Goal: Task Accomplishment & Management: Complete application form

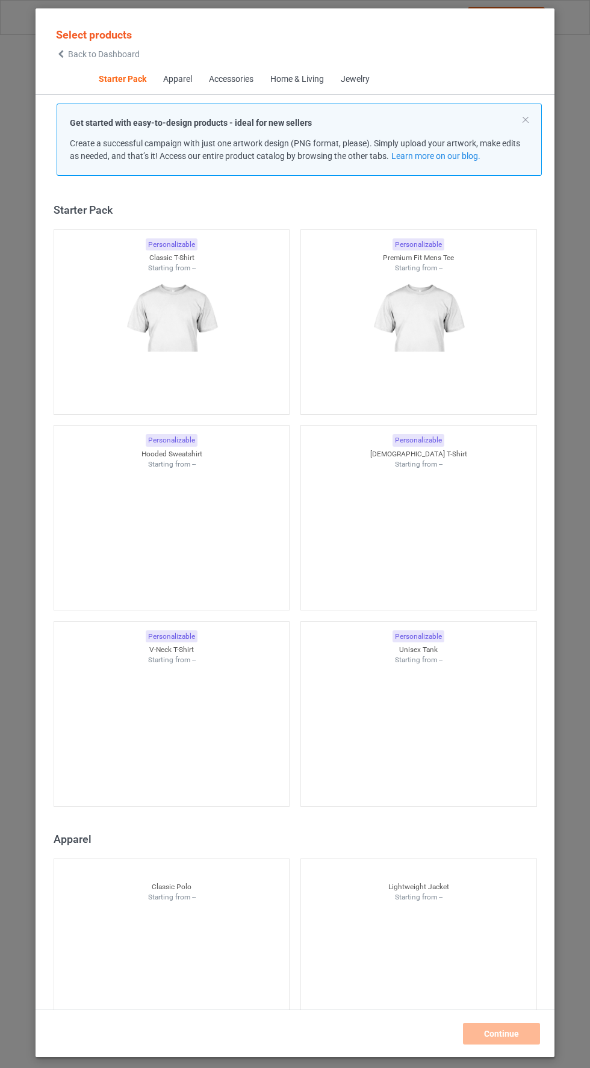
scroll to position [15, 0]
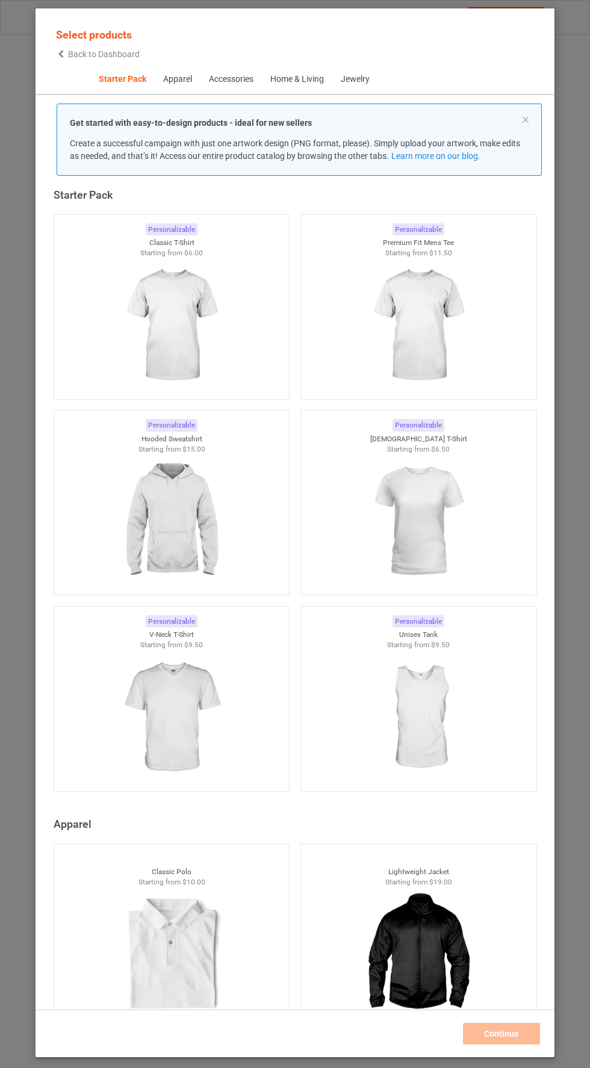
click at [155, 294] on img at bounding box center [171, 325] width 108 height 135
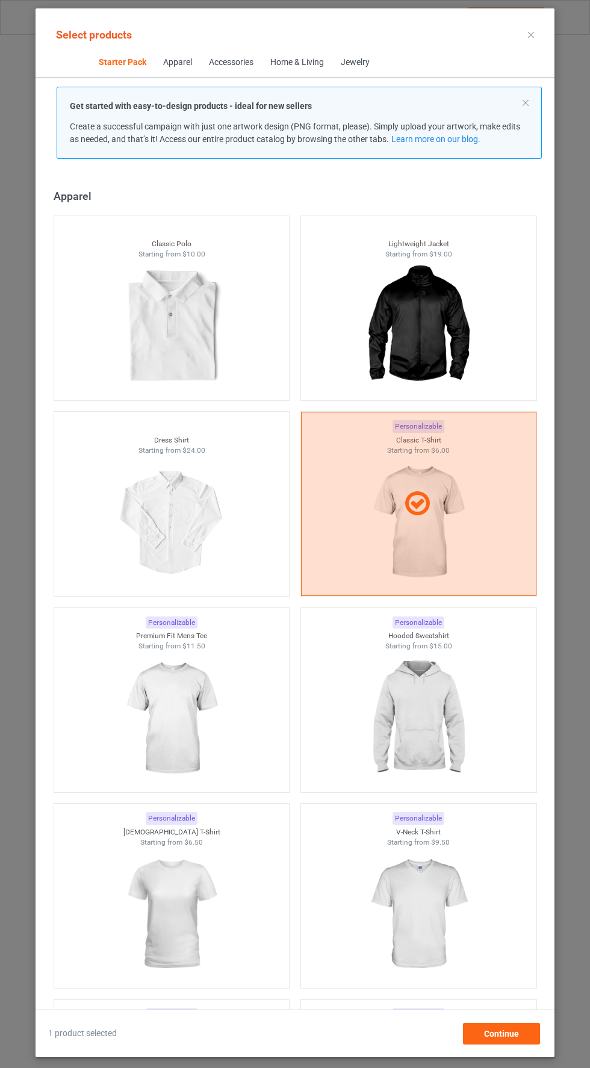
scroll to position [627, 0]
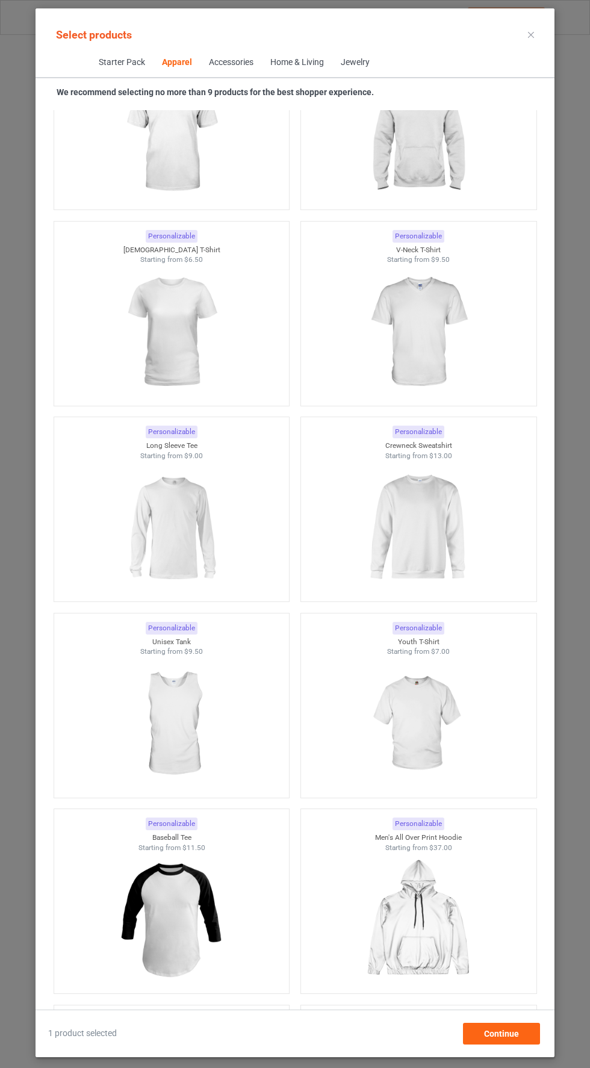
scroll to position [1169, 0]
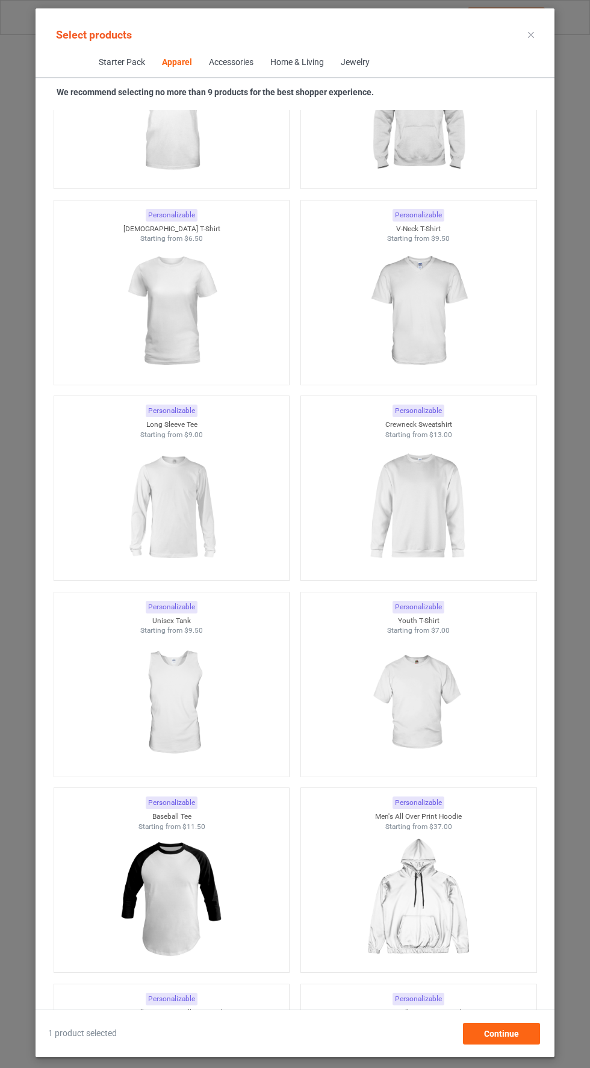
click at [189, 506] on img at bounding box center [171, 507] width 108 height 135
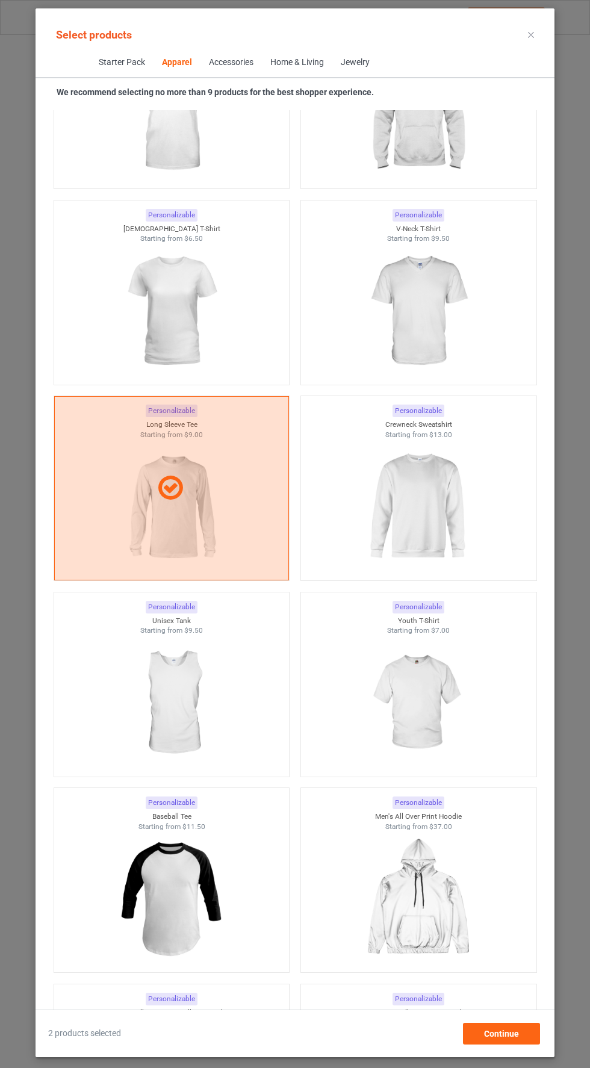
click at [428, 503] on img at bounding box center [418, 507] width 108 height 135
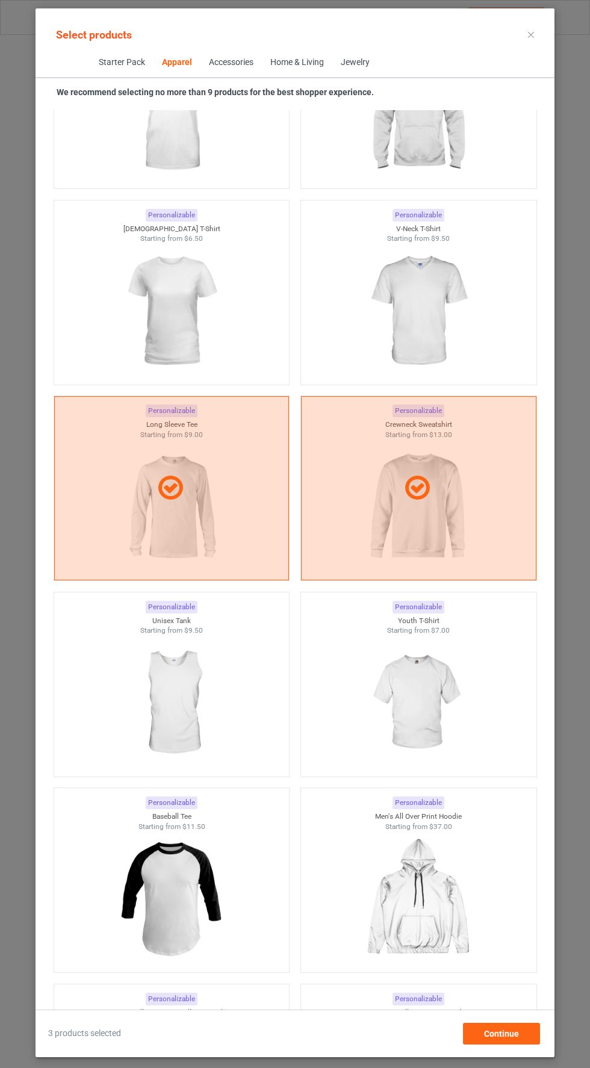
scroll to position [819, 0]
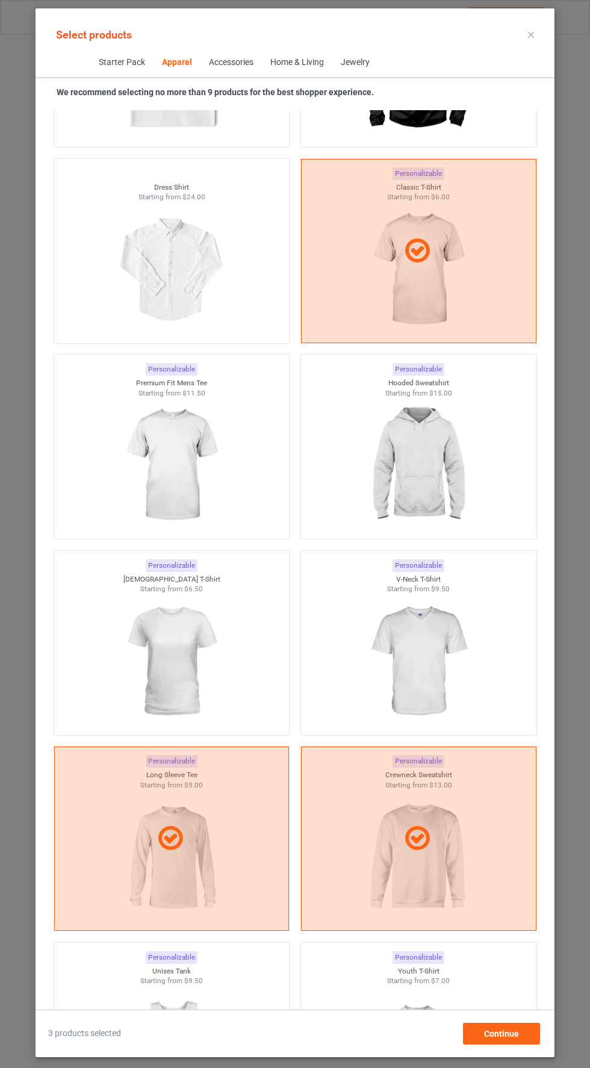
click at [433, 473] on img at bounding box center [418, 465] width 108 height 135
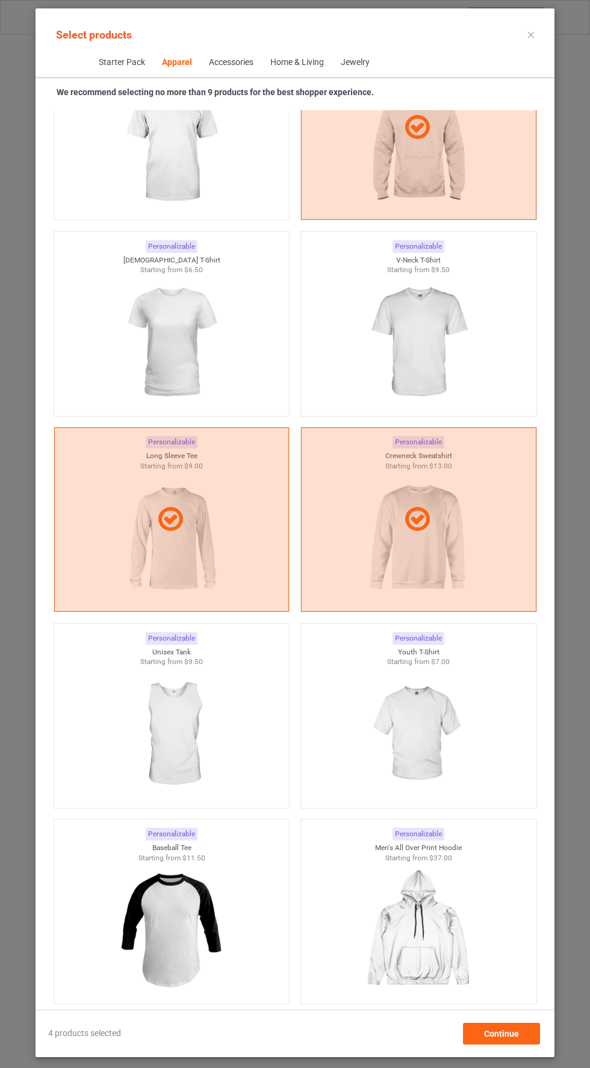
scroll to position [1156, 0]
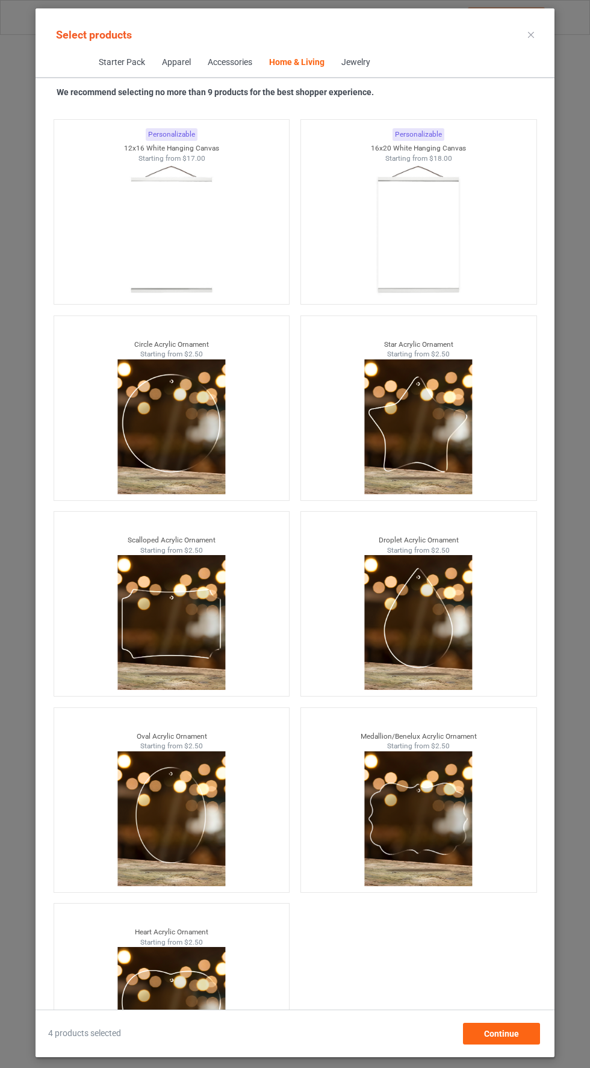
scroll to position [81, 0]
click at [510, 1045] on div "Continue" at bounding box center [501, 1034] width 77 height 22
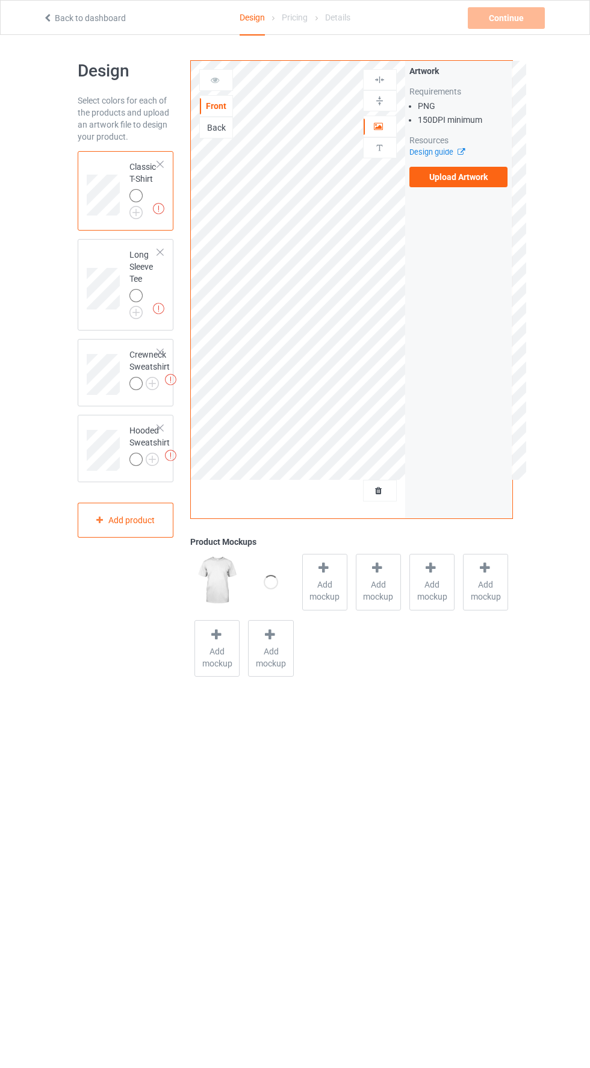
click at [0, 0] on img at bounding box center [0, 0] width 0 height 0
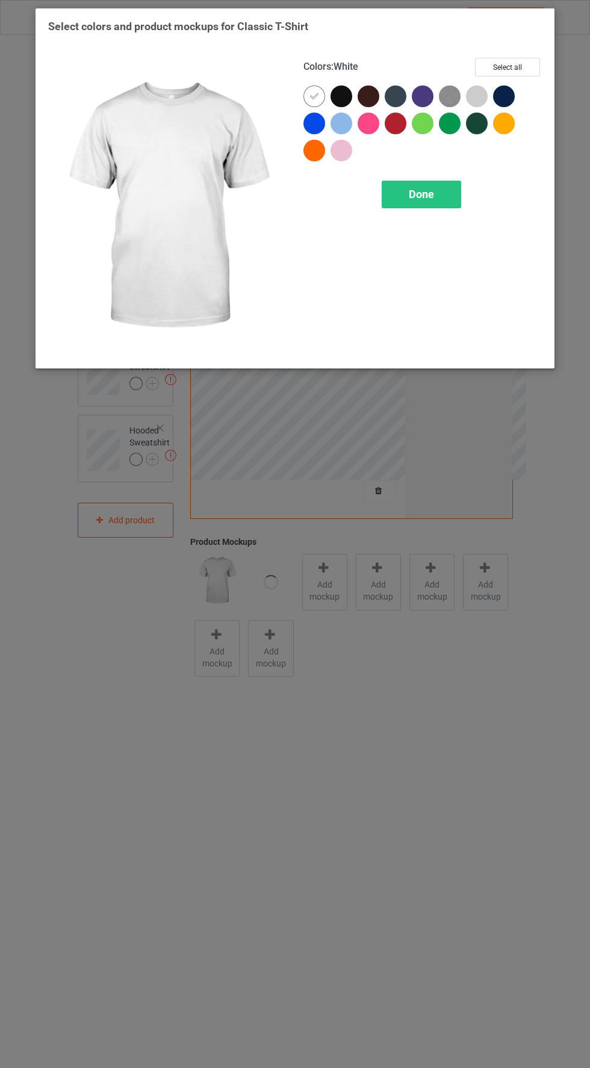
click at [350, 105] on div at bounding box center [344, 99] width 27 height 27
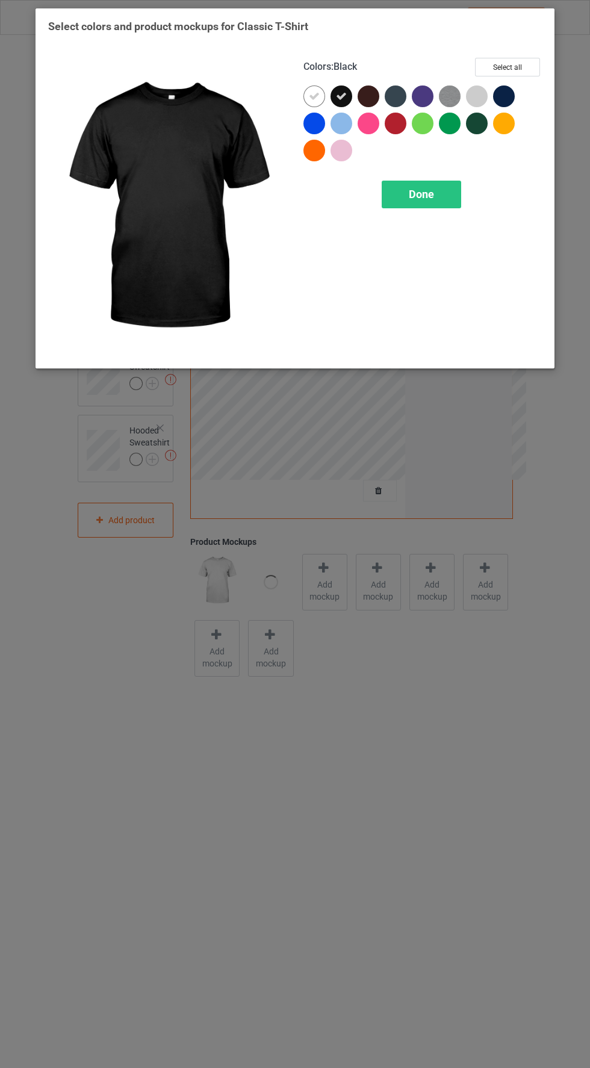
click at [337, 92] on icon at bounding box center [341, 96] width 11 height 11
click at [367, 92] on div at bounding box center [369, 97] width 22 height 22
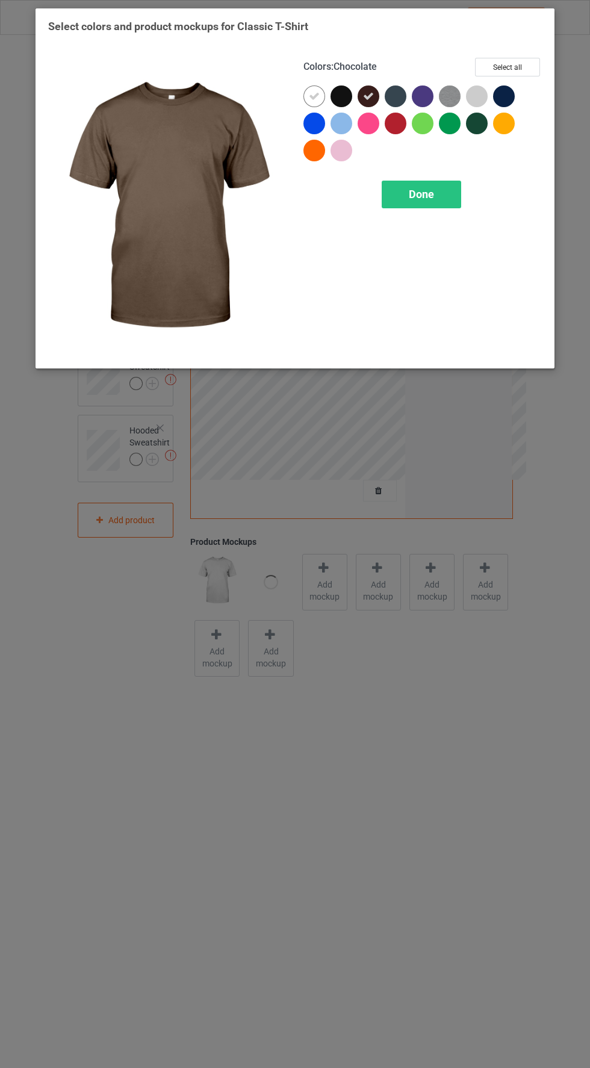
click at [338, 93] on div at bounding box center [342, 97] width 22 height 22
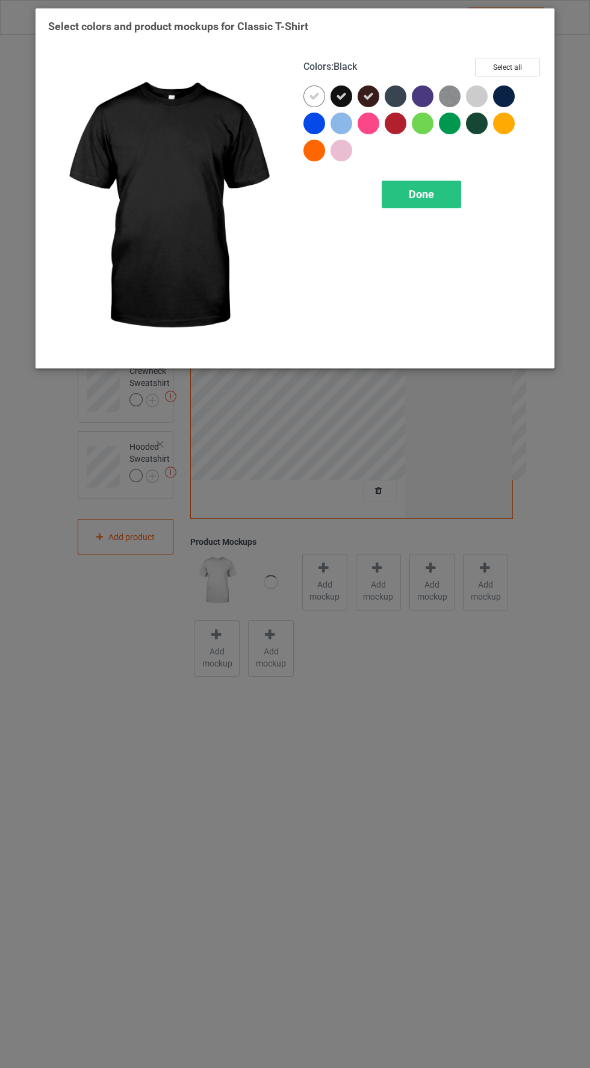
click at [368, 96] on icon at bounding box center [368, 96] width 11 height 11
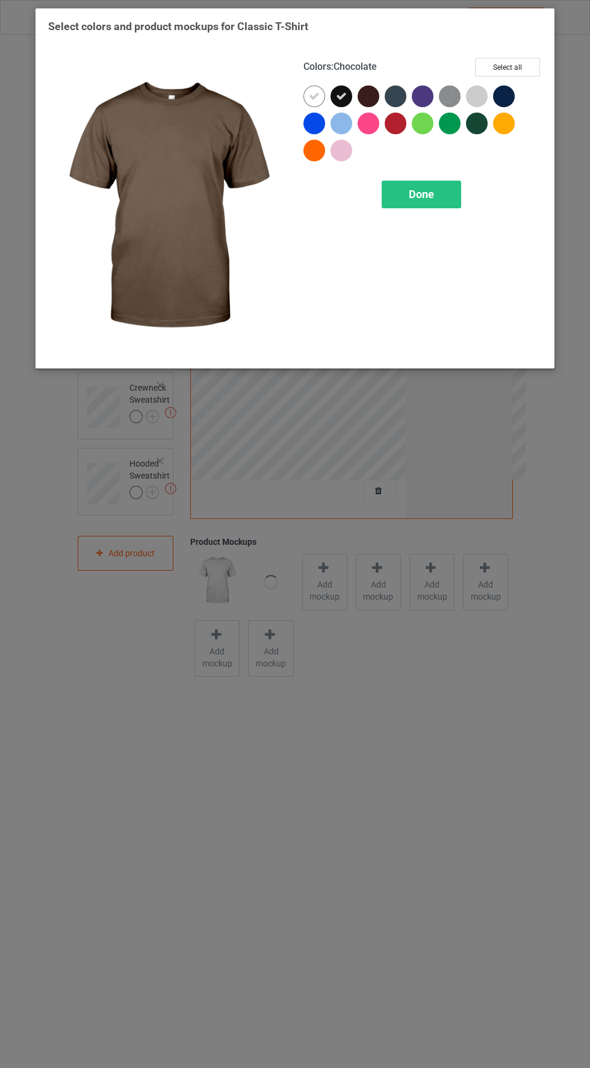
click at [311, 96] on icon at bounding box center [314, 96] width 11 height 11
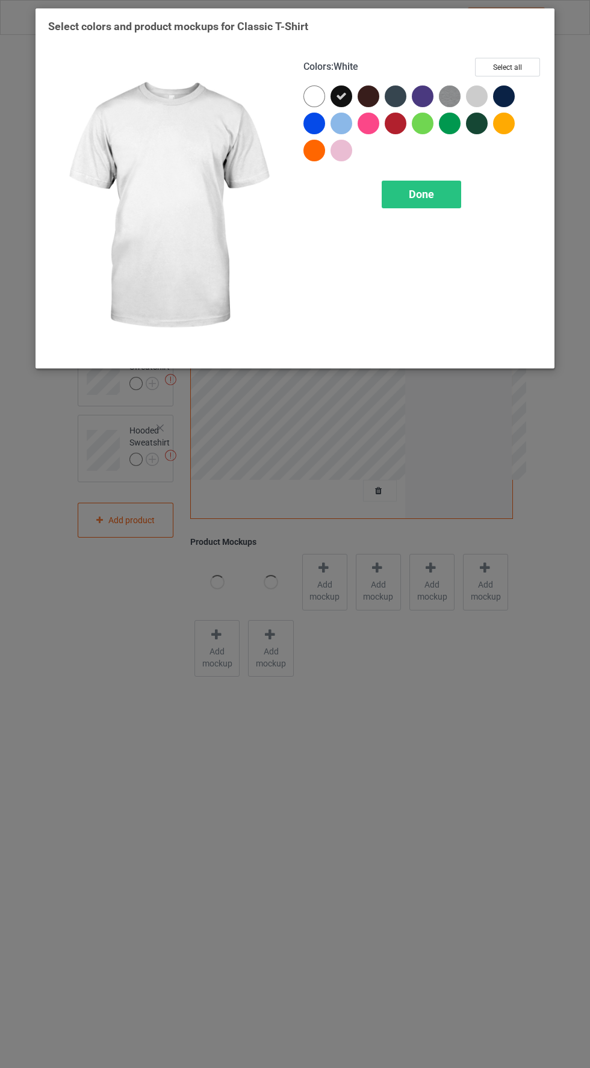
click at [372, 93] on div at bounding box center [369, 97] width 22 height 22
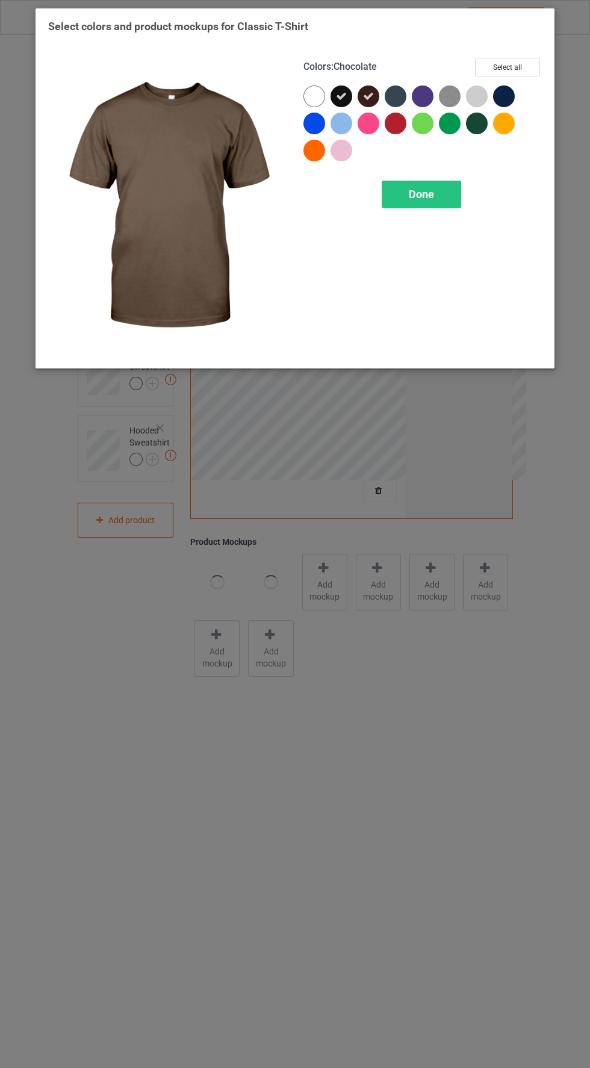
click at [368, 95] on icon at bounding box center [368, 96] width 11 height 11
click at [403, 99] on div at bounding box center [396, 97] width 22 height 22
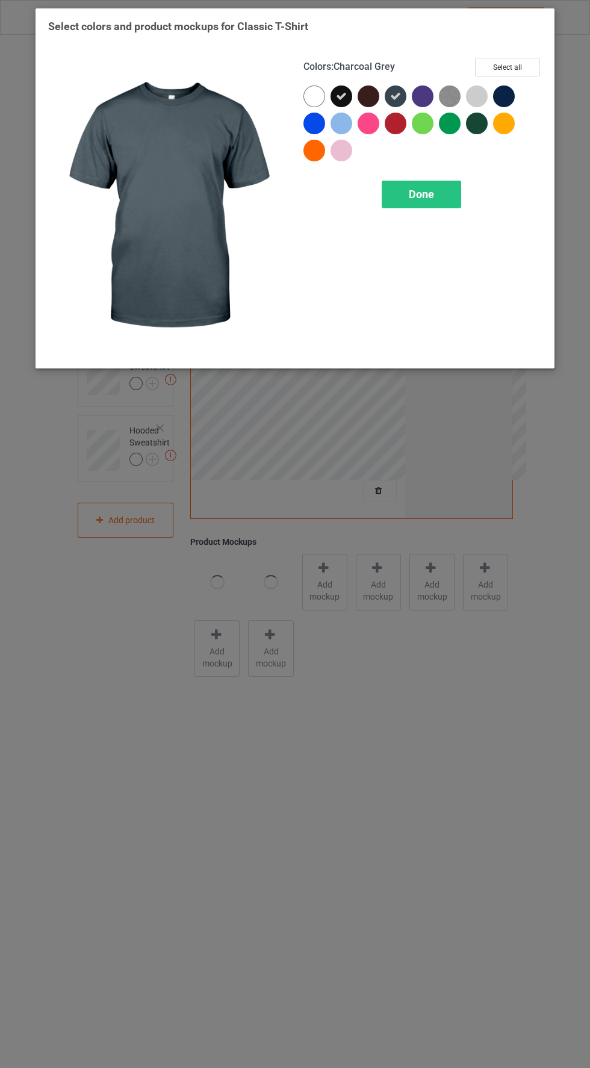
click at [514, 102] on div at bounding box center [506, 99] width 27 height 27
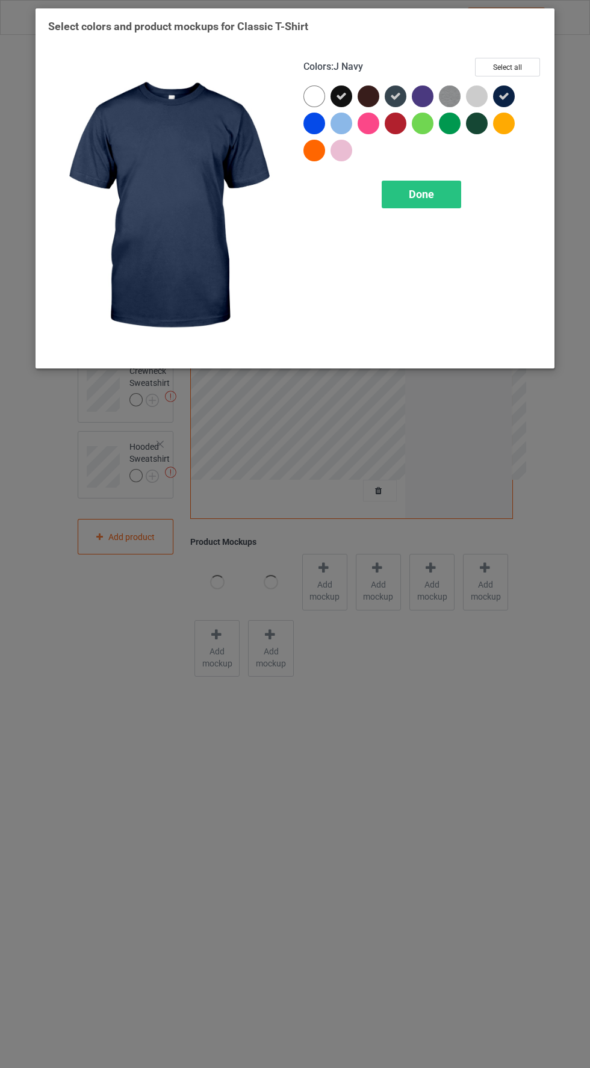
click at [369, 95] on div at bounding box center [369, 97] width 22 height 22
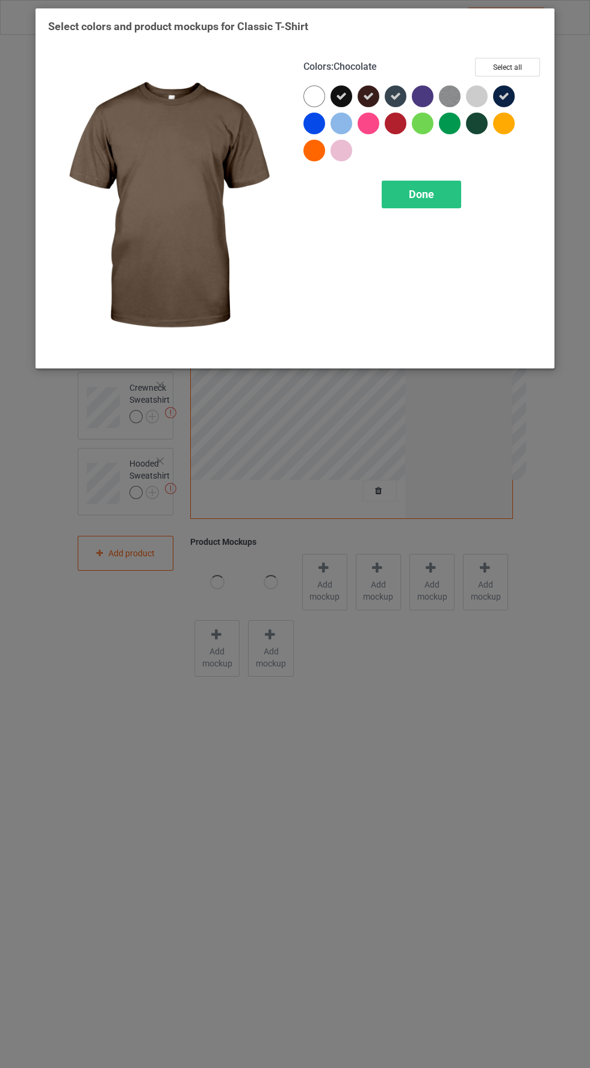
click at [453, 102] on img at bounding box center [450, 97] width 22 height 22
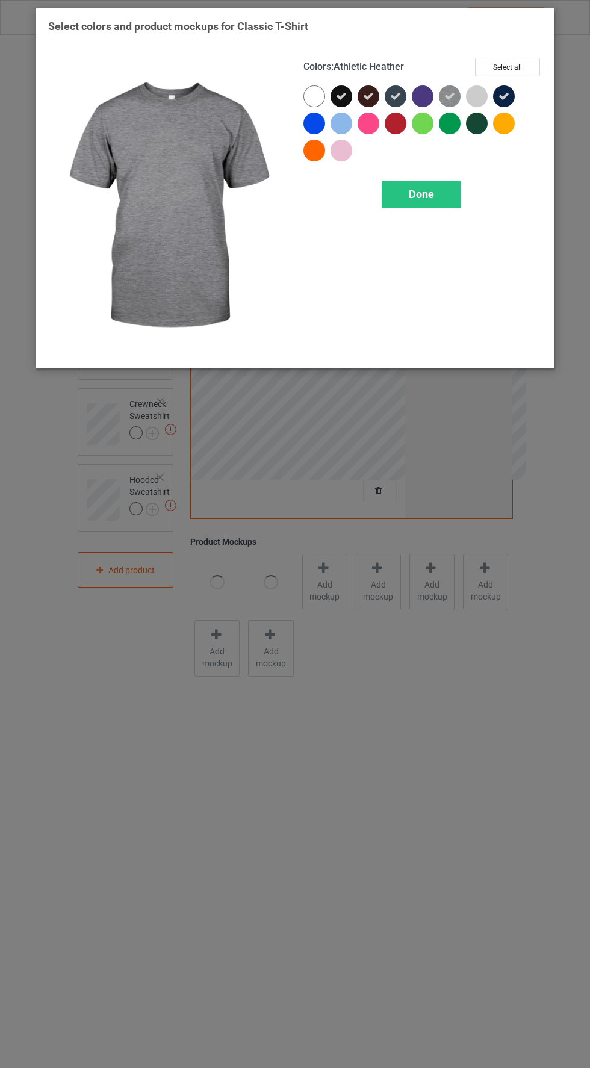
click at [478, 128] on div at bounding box center [477, 124] width 22 height 22
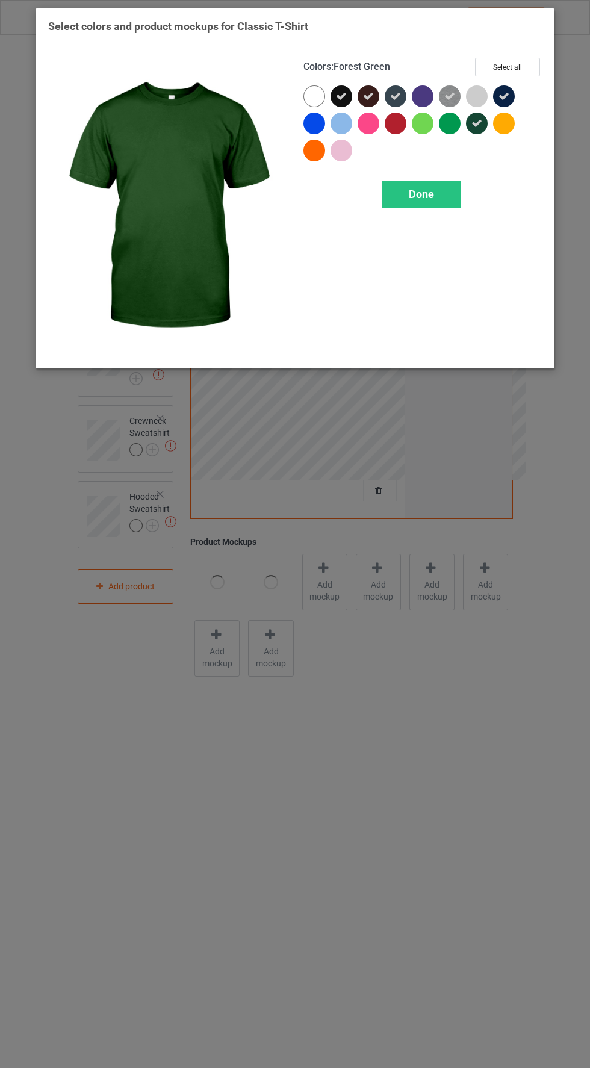
click at [420, 91] on div at bounding box center [423, 97] width 22 height 22
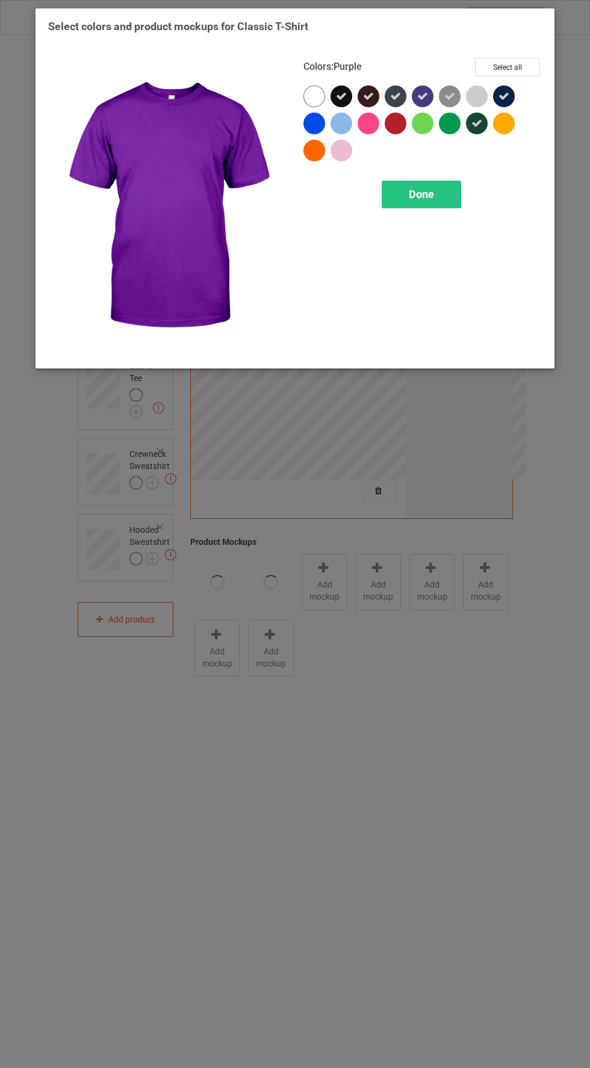
click at [499, 123] on div at bounding box center [504, 124] width 22 height 22
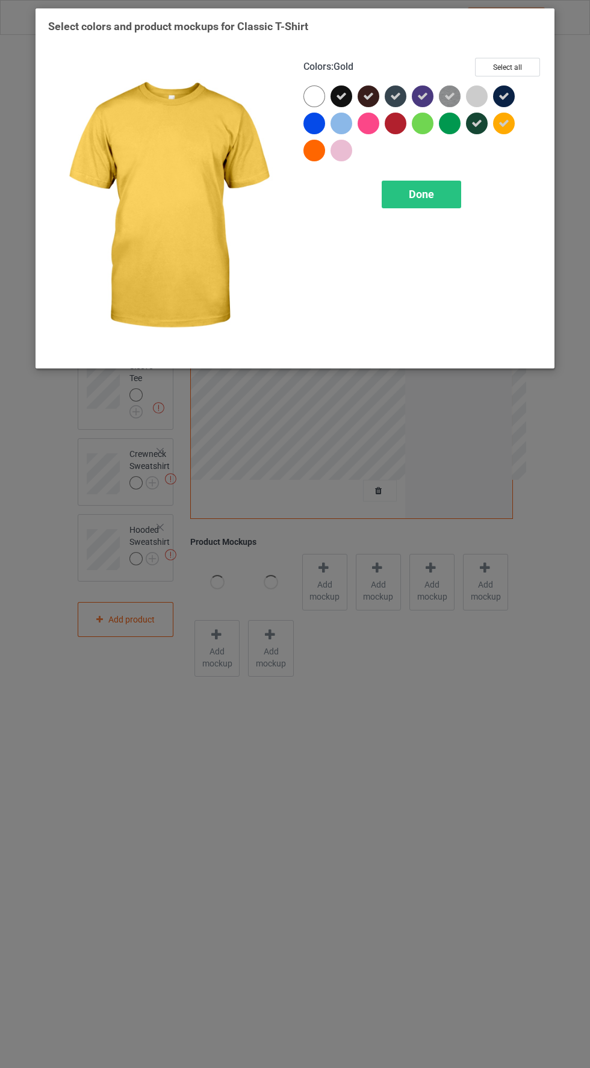
click at [388, 122] on div at bounding box center [396, 124] width 22 height 22
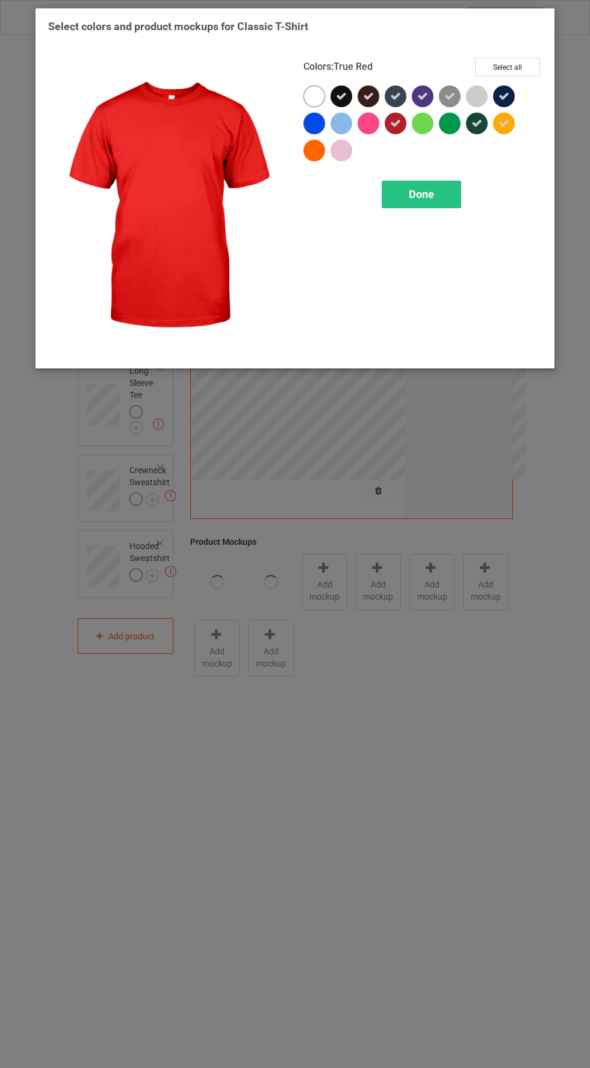
click at [362, 117] on div at bounding box center [369, 124] width 22 height 22
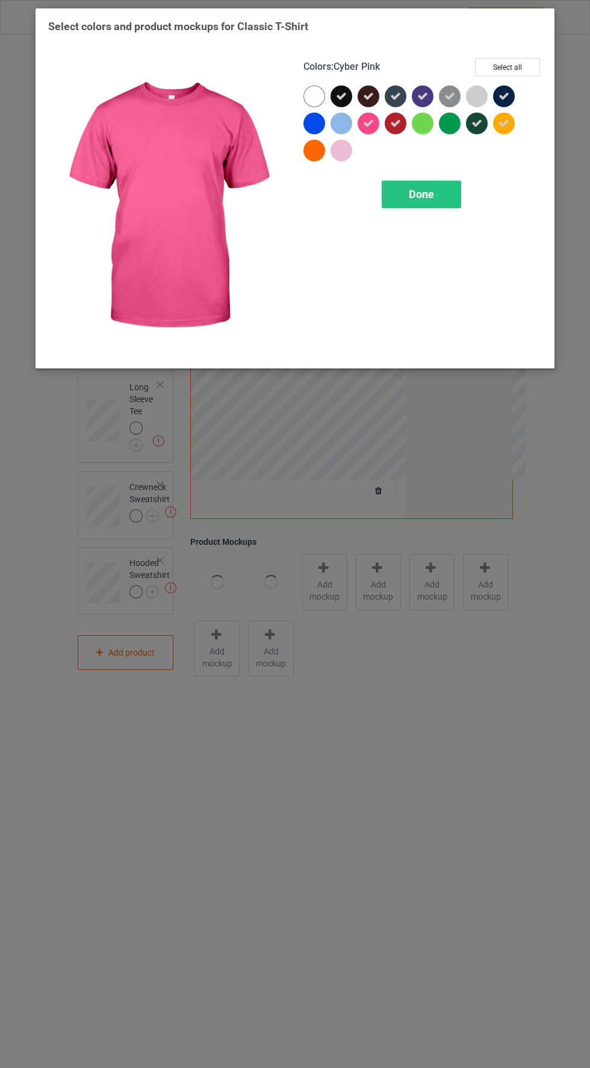
click at [341, 119] on div at bounding box center [342, 124] width 22 height 22
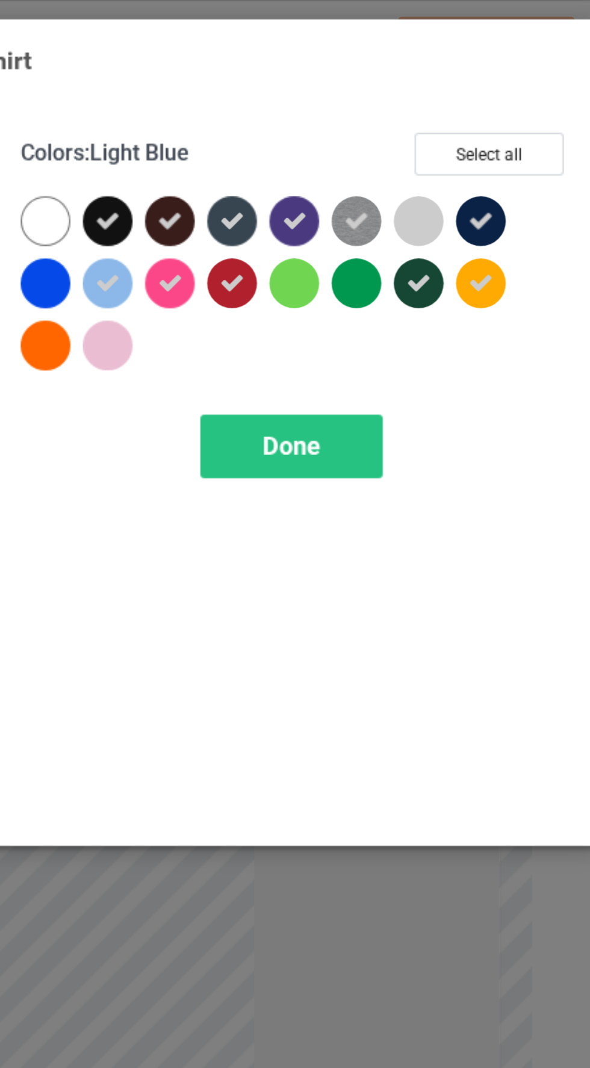
click at [451, 69] on div "Colors : Light Blue Select all" at bounding box center [422, 72] width 238 height 28
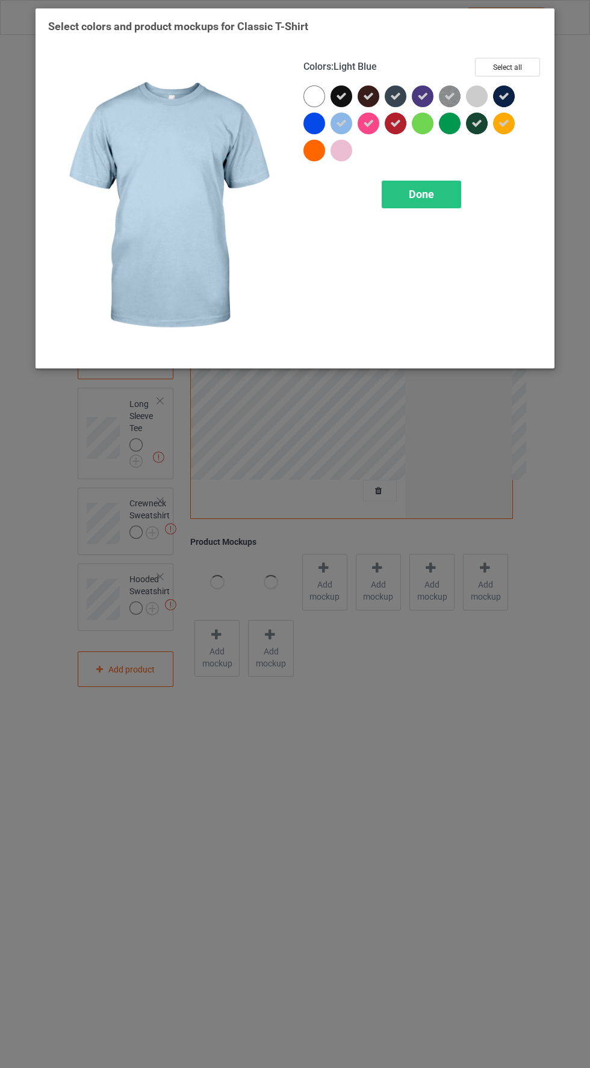
click at [442, 129] on div at bounding box center [450, 124] width 22 height 22
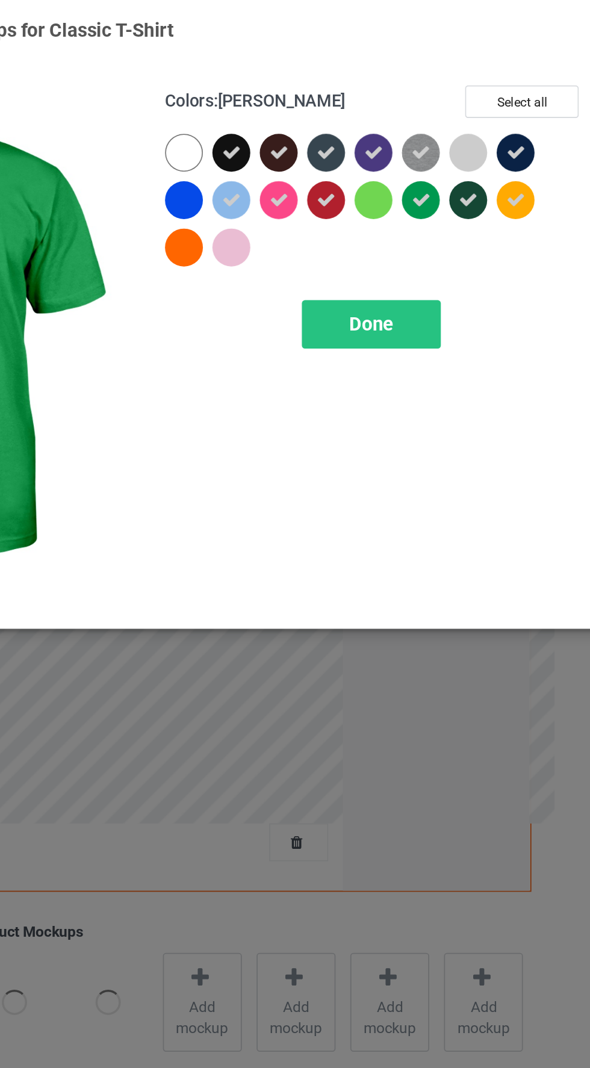
click at [424, 119] on div at bounding box center [423, 124] width 22 height 22
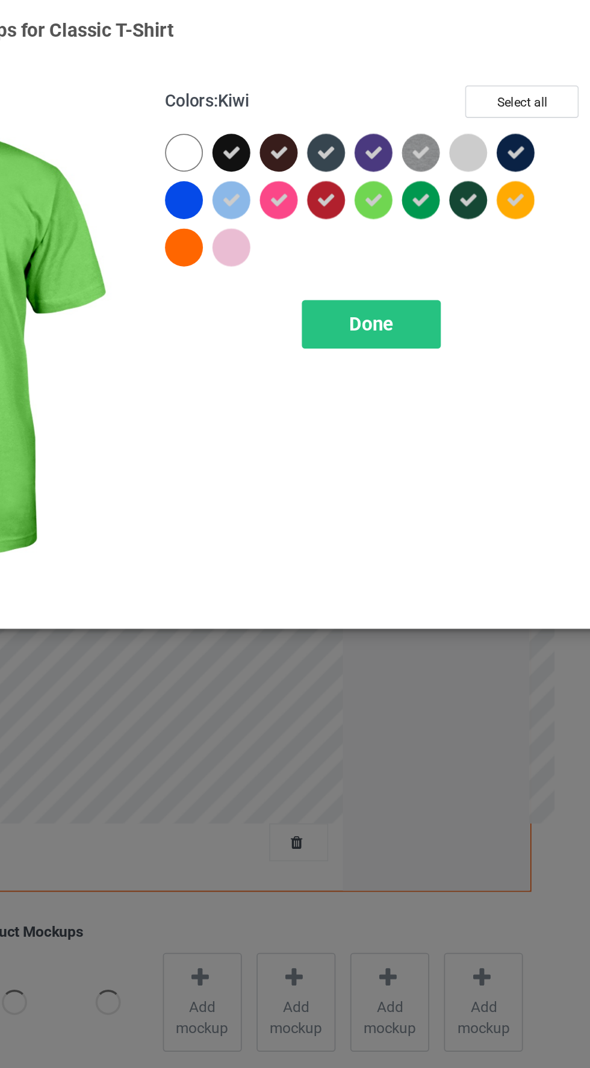
click at [339, 151] on div at bounding box center [342, 151] width 22 height 22
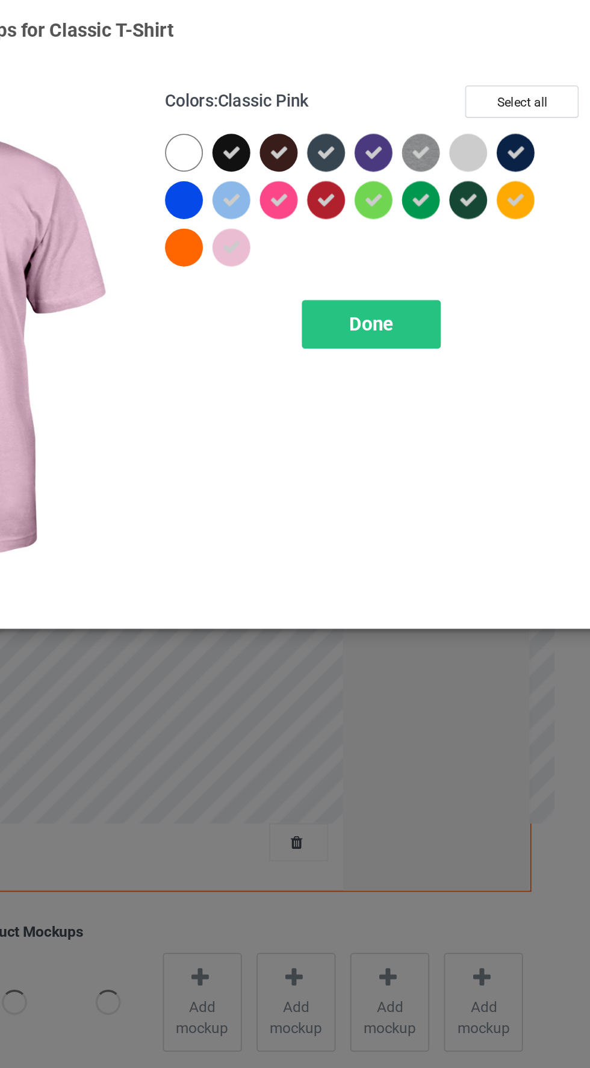
click at [312, 153] on div at bounding box center [314, 151] width 22 height 22
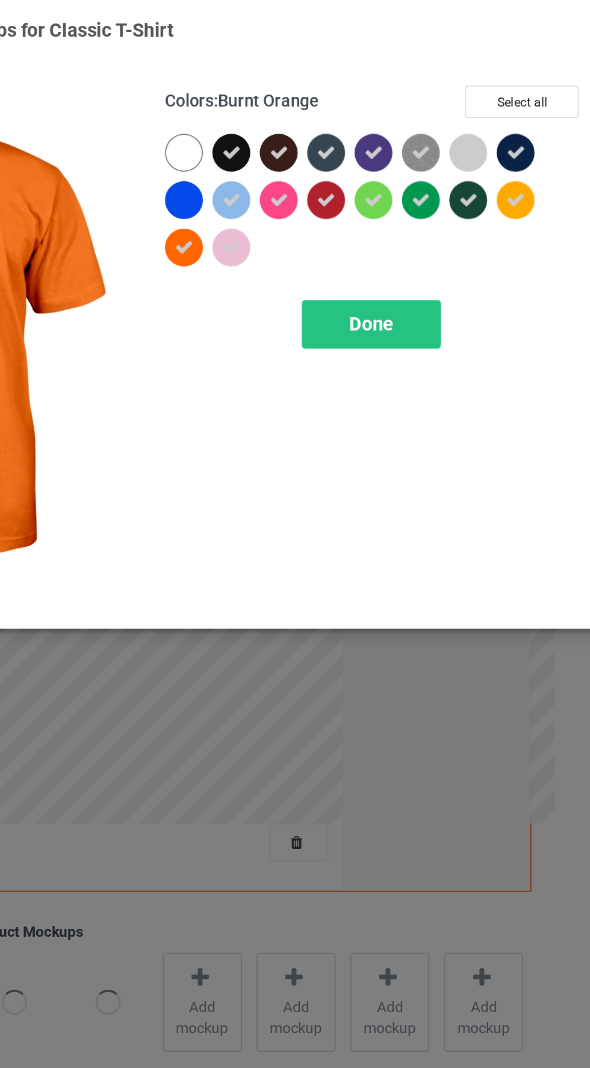
click at [316, 117] on div at bounding box center [314, 124] width 22 height 22
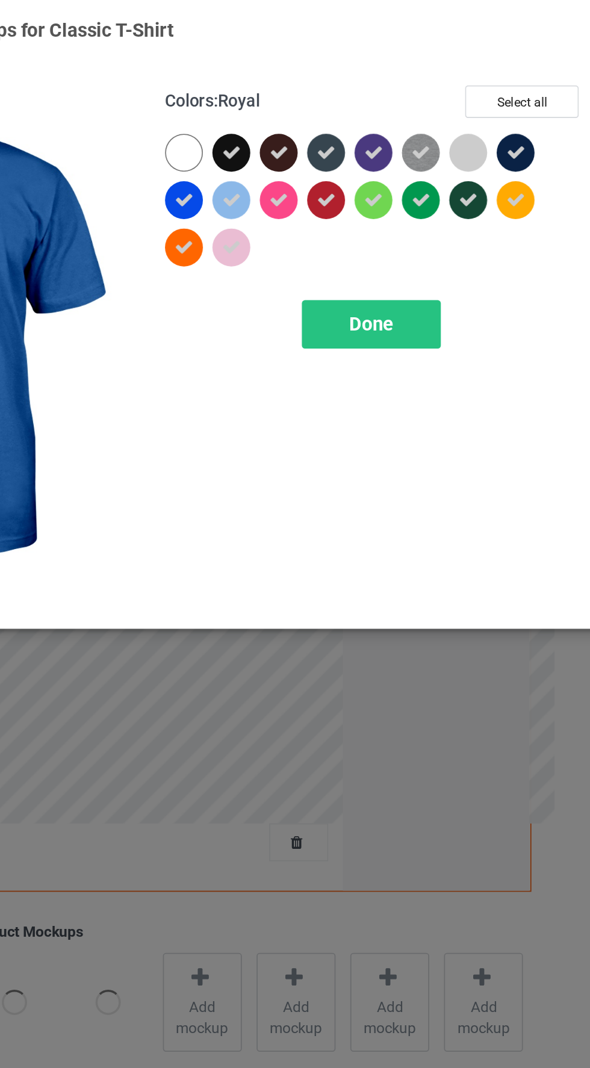
click at [441, 194] on div "Done" at bounding box center [421, 195] width 79 height 28
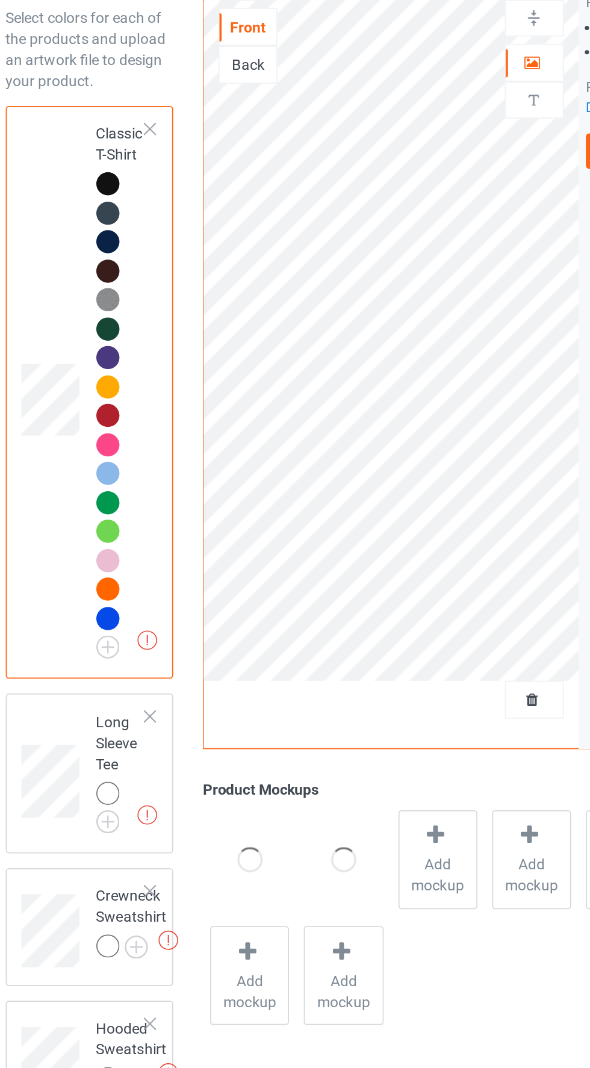
click at [0, 0] on img at bounding box center [0, 0] width 0 height 0
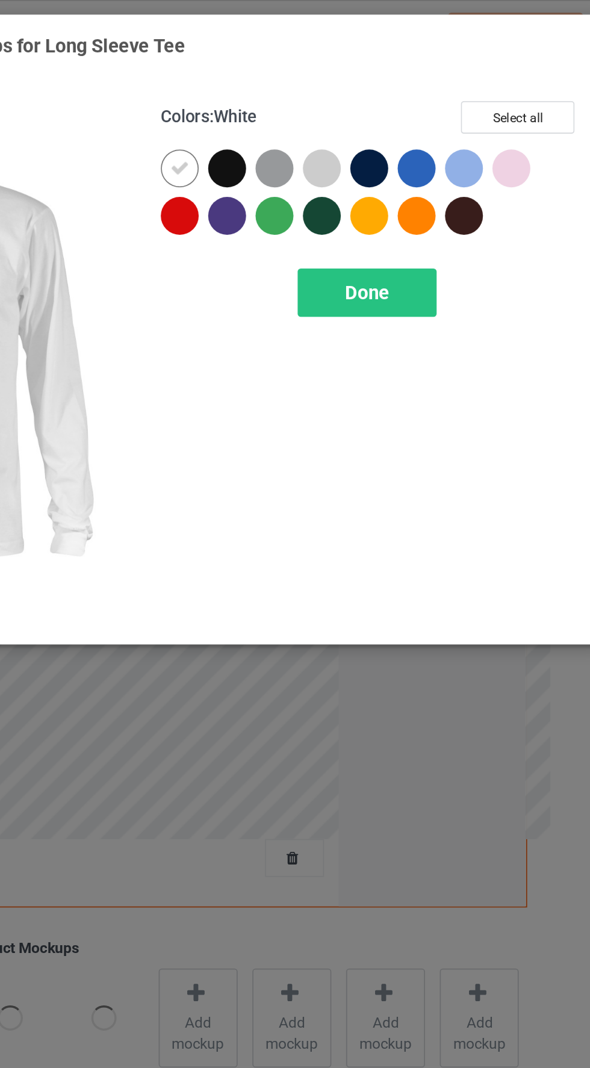
click at [338, 89] on div at bounding box center [342, 97] width 22 height 22
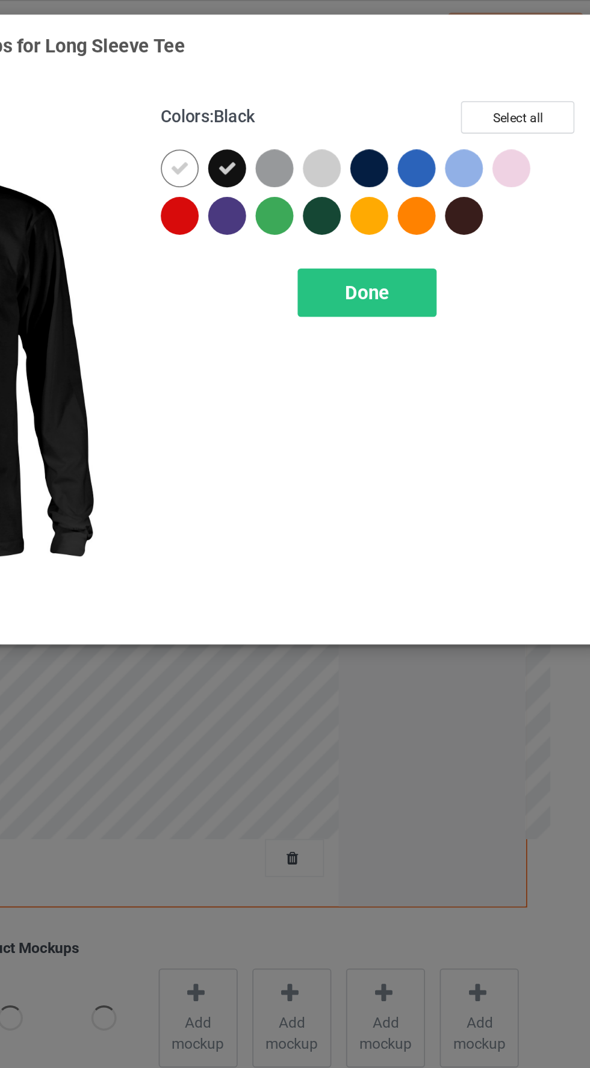
click at [315, 87] on div at bounding box center [314, 97] width 22 height 22
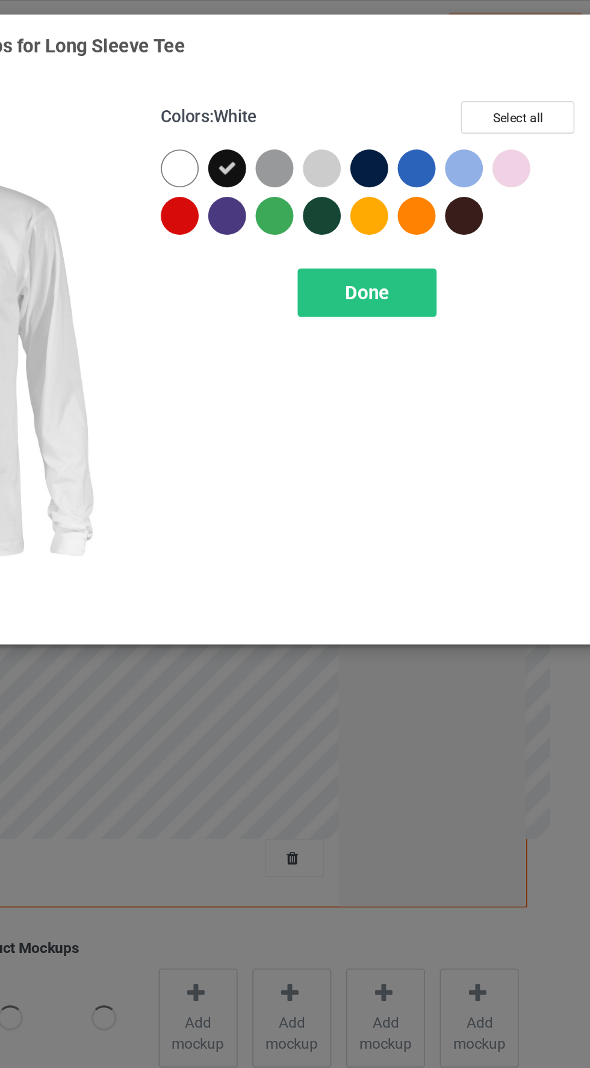
click at [425, 92] on div at bounding box center [423, 97] width 22 height 22
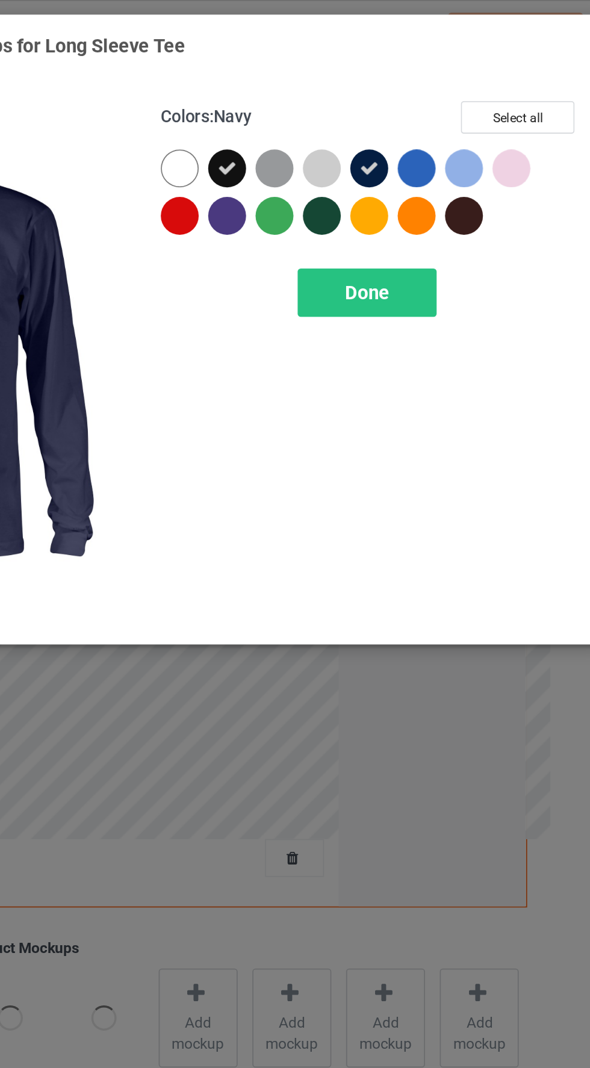
click at [372, 95] on div at bounding box center [369, 97] width 22 height 22
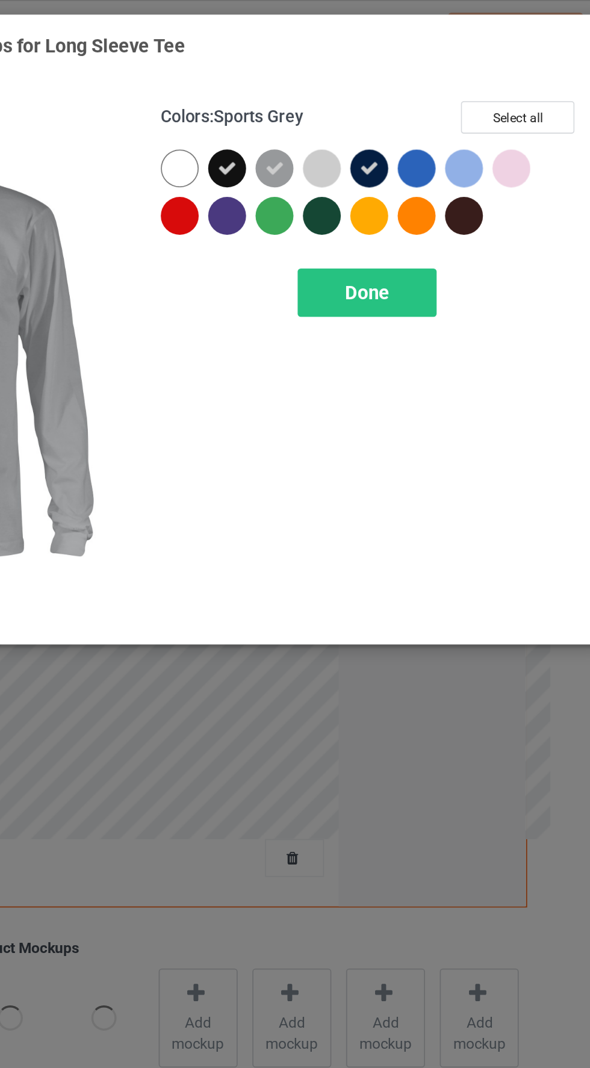
click at [451, 94] on div at bounding box center [450, 97] width 22 height 22
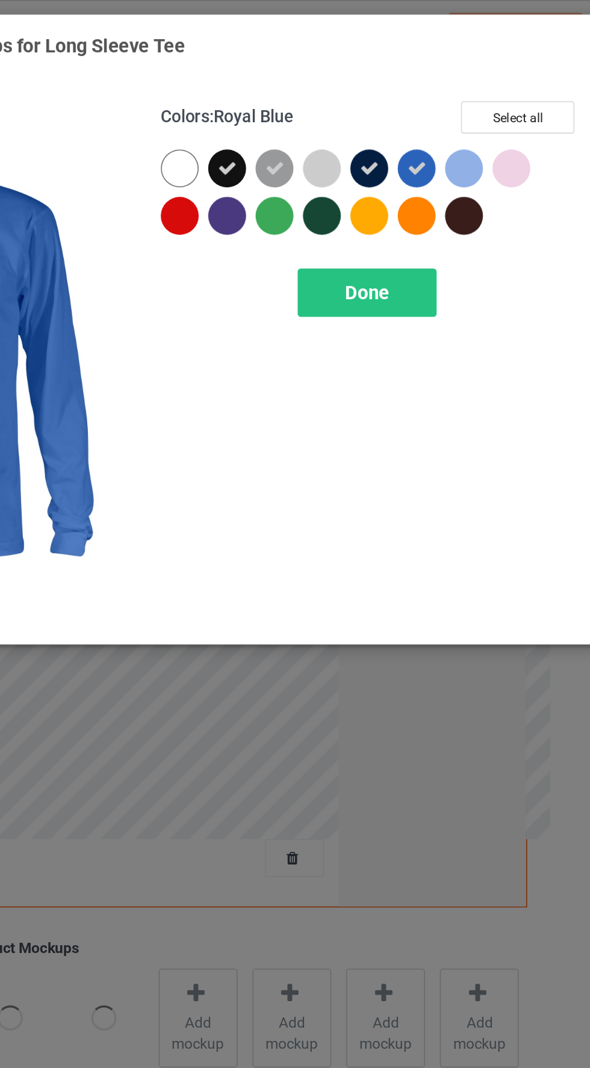
click at [480, 126] on div at bounding box center [477, 124] width 22 height 22
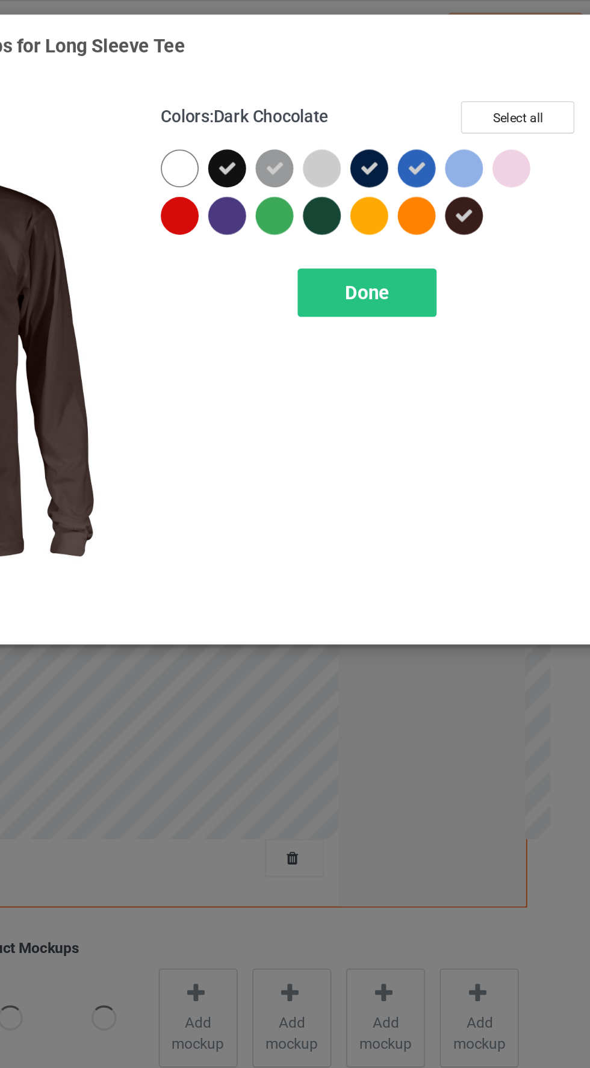
click at [399, 129] on div at bounding box center [396, 124] width 22 height 22
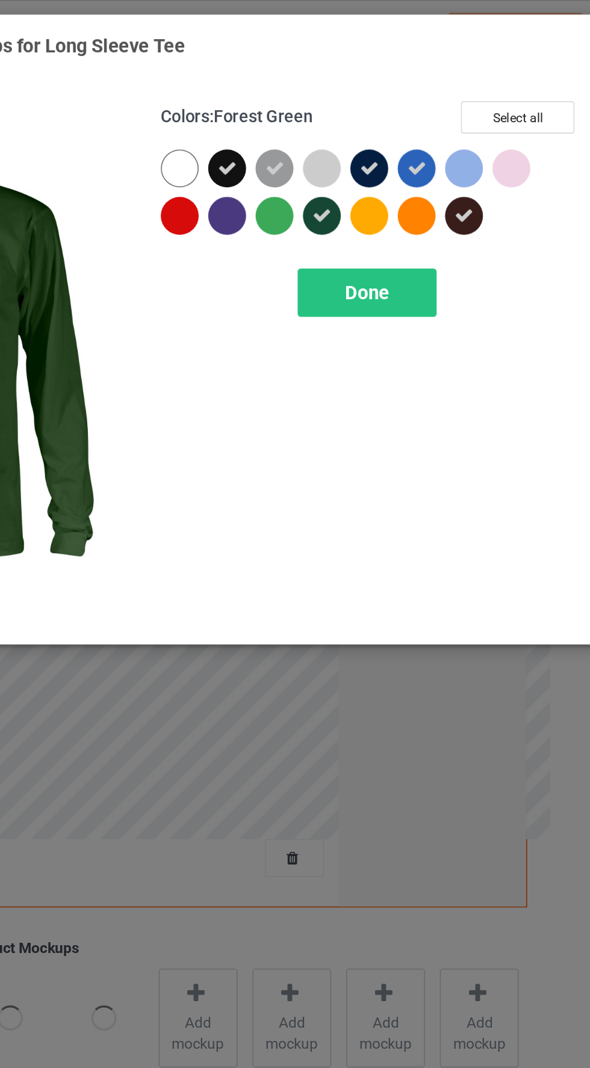
click at [338, 122] on div at bounding box center [342, 124] width 22 height 22
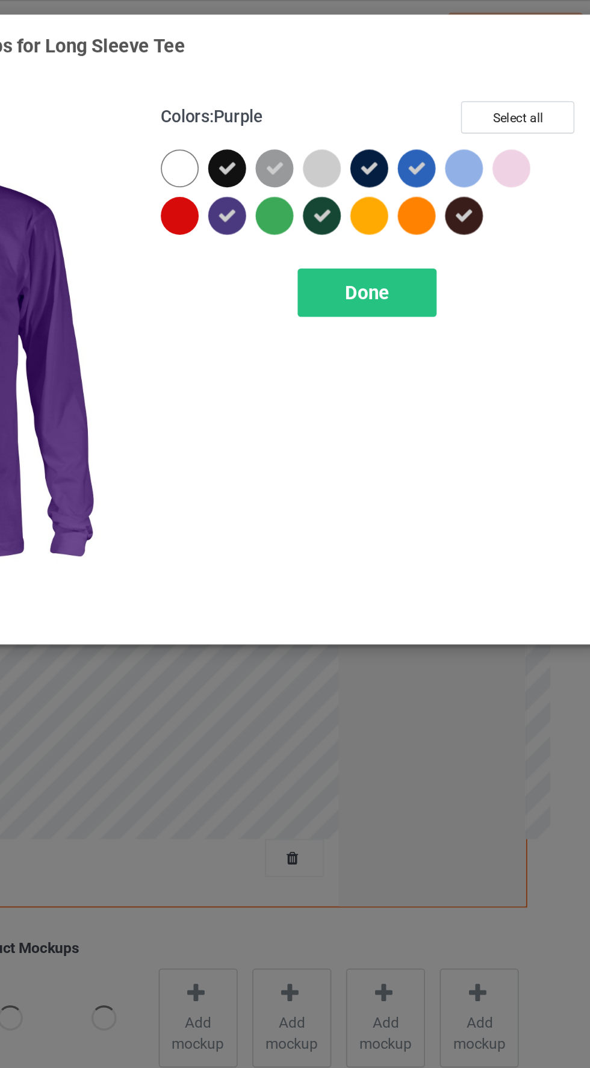
click at [315, 124] on div at bounding box center [314, 124] width 22 height 22
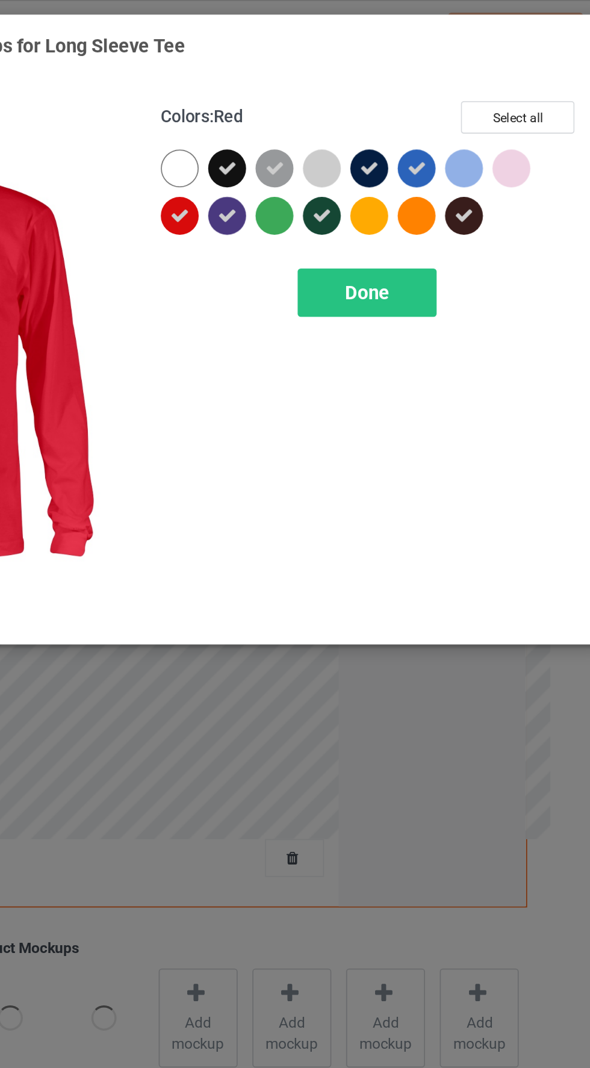
click at [475, 93] on div at bounding box center [477, 97] width 22 height 22
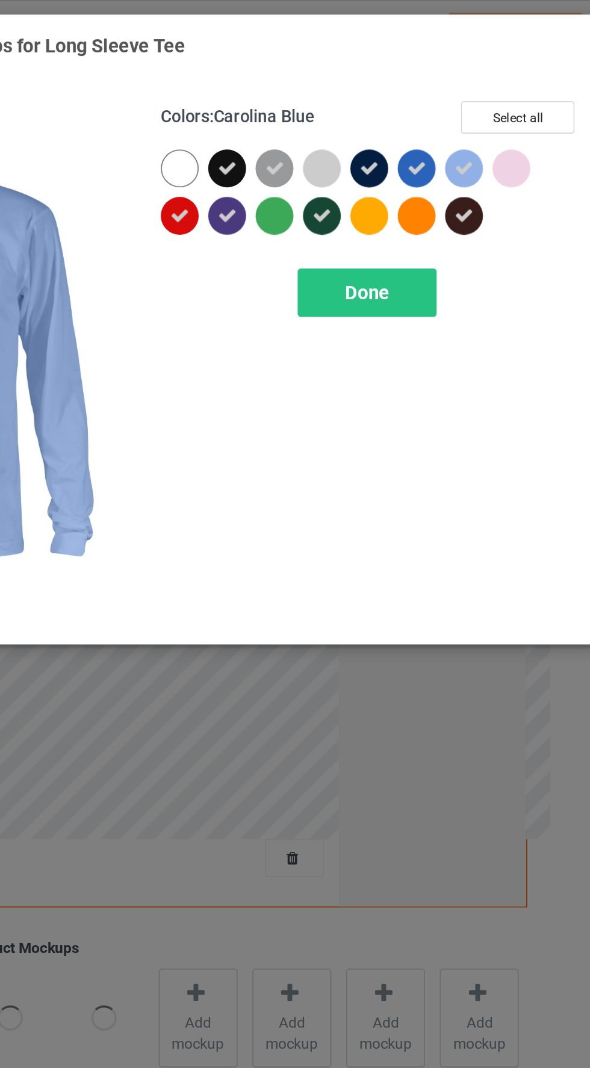
click at [504, 92] on div at bounding box center [504, 97] width 22 height 22
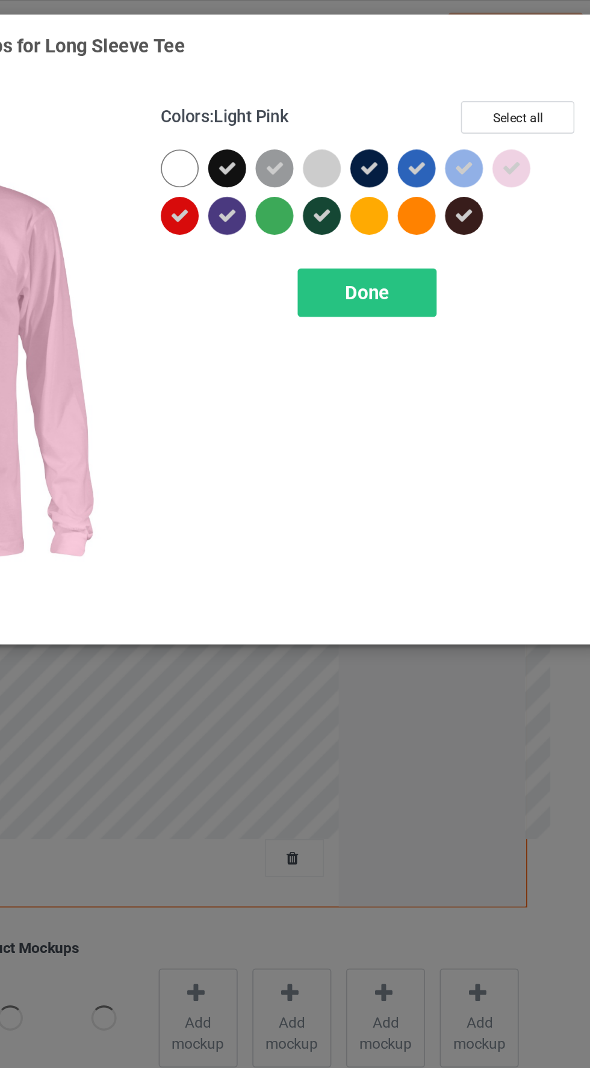
click at [446, 126] on div at bounding box center [450, 124] width 22 height 22
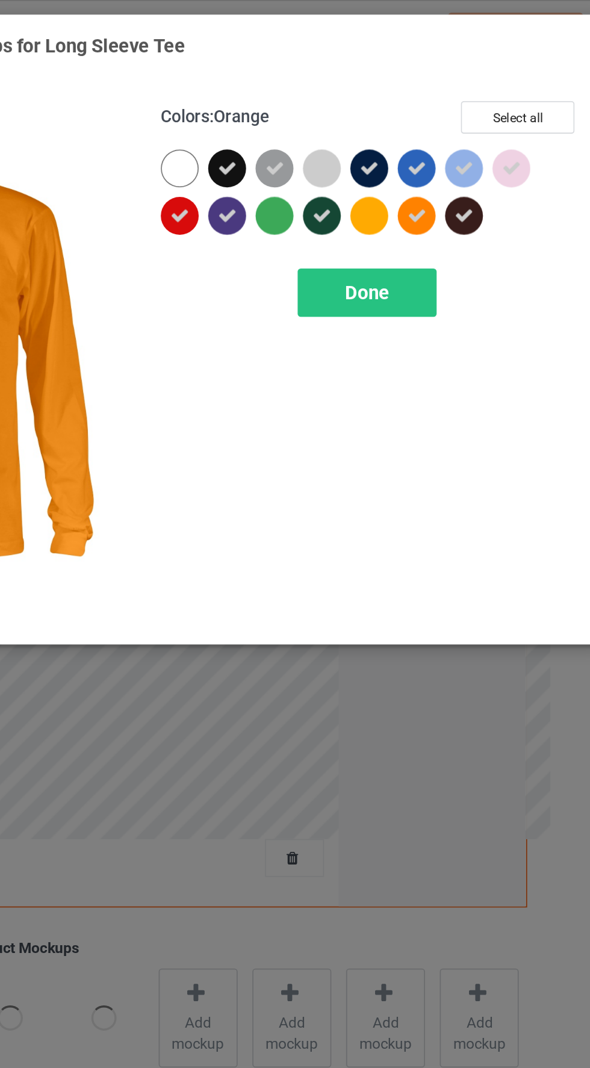
click at [417, 123] on div at bounding box center [423, 124] width 22 height 22
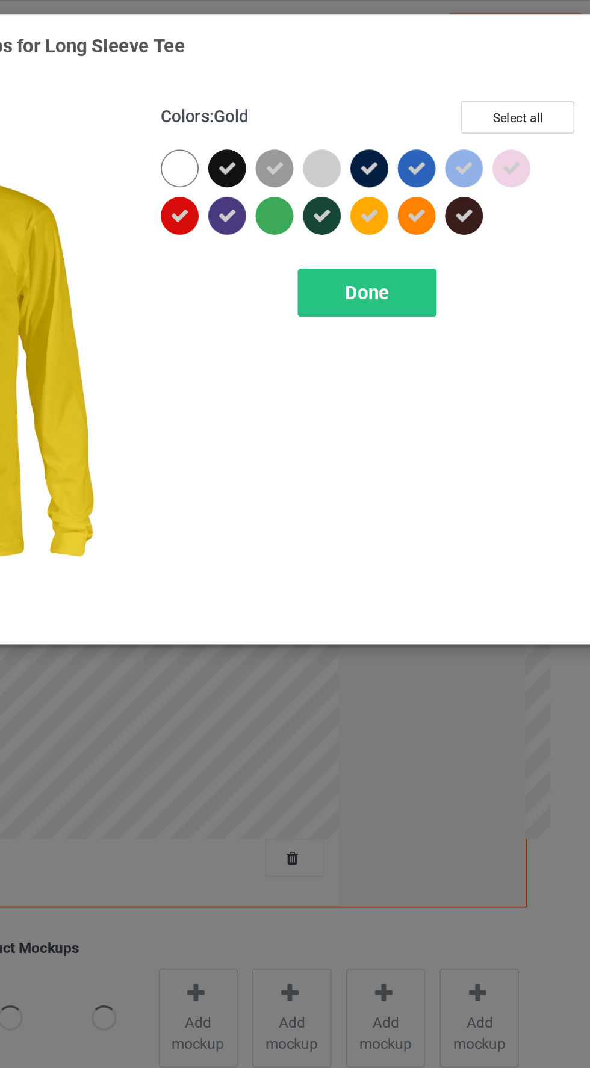
click at [371, 128] on div at bounding box center [369, 124] width 22 height 22
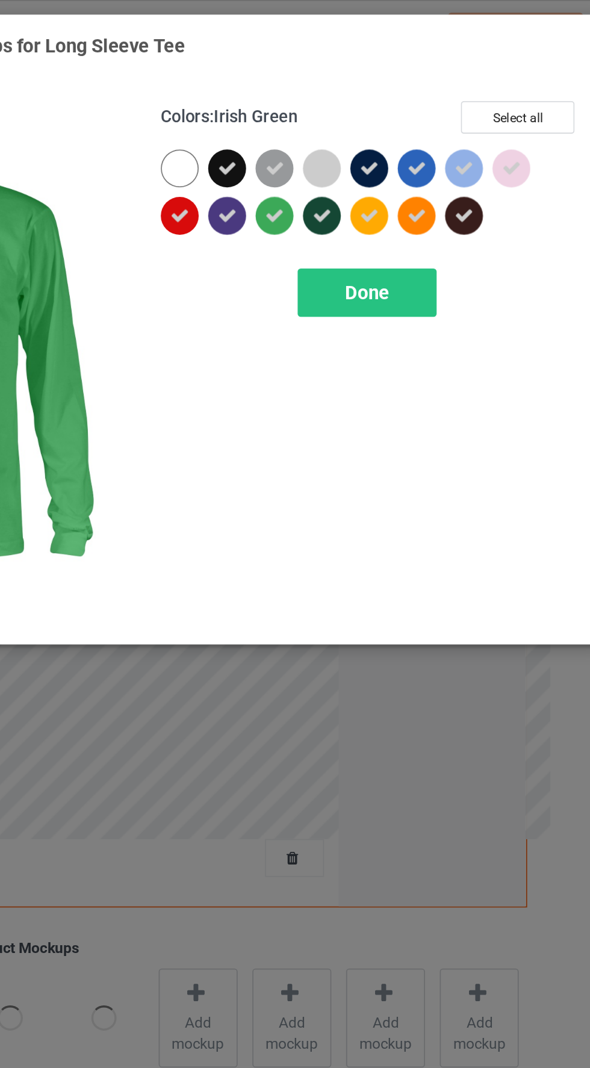
click at [436, 164] on div "Done" at bounding box center [421, 168] width 79 height 28
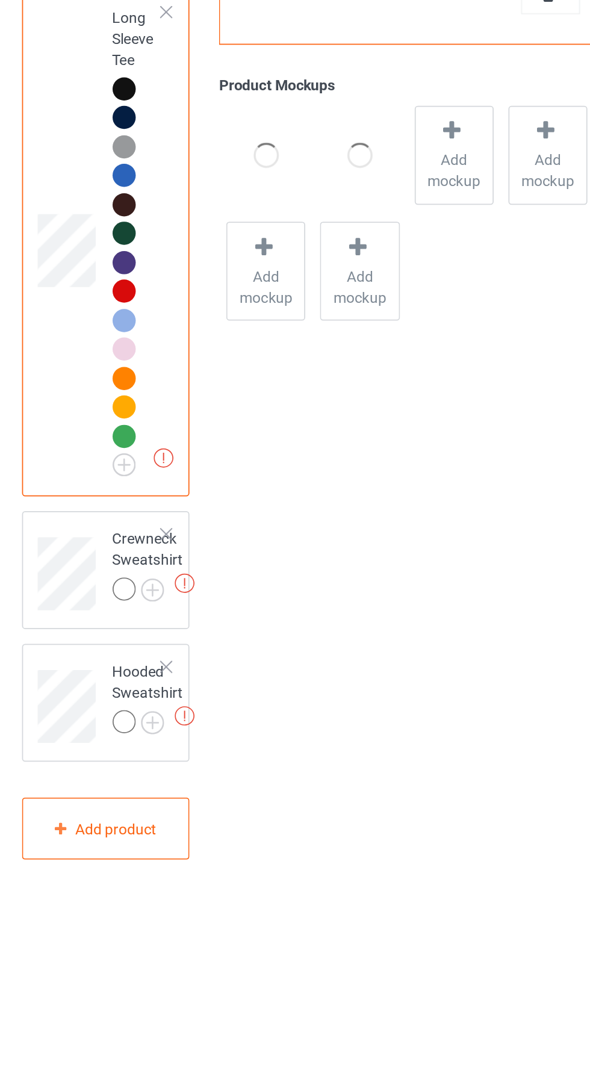
click at [0, 0] on img at bounding box center [0, 0] width 0 height 0
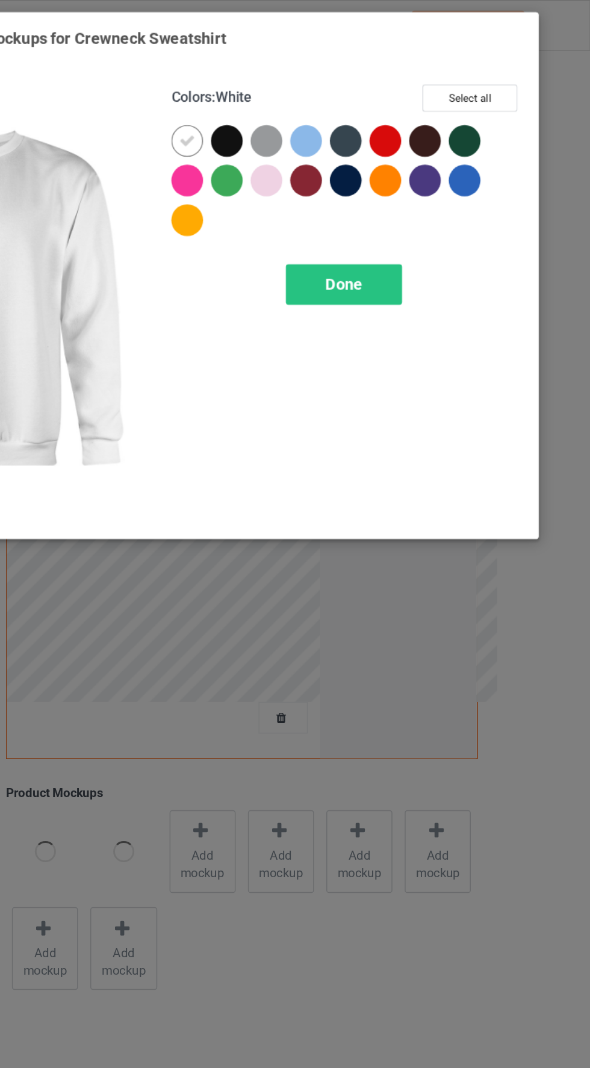
click at [343, 105] on div at bounding box center [342, 97] width 22 height 22
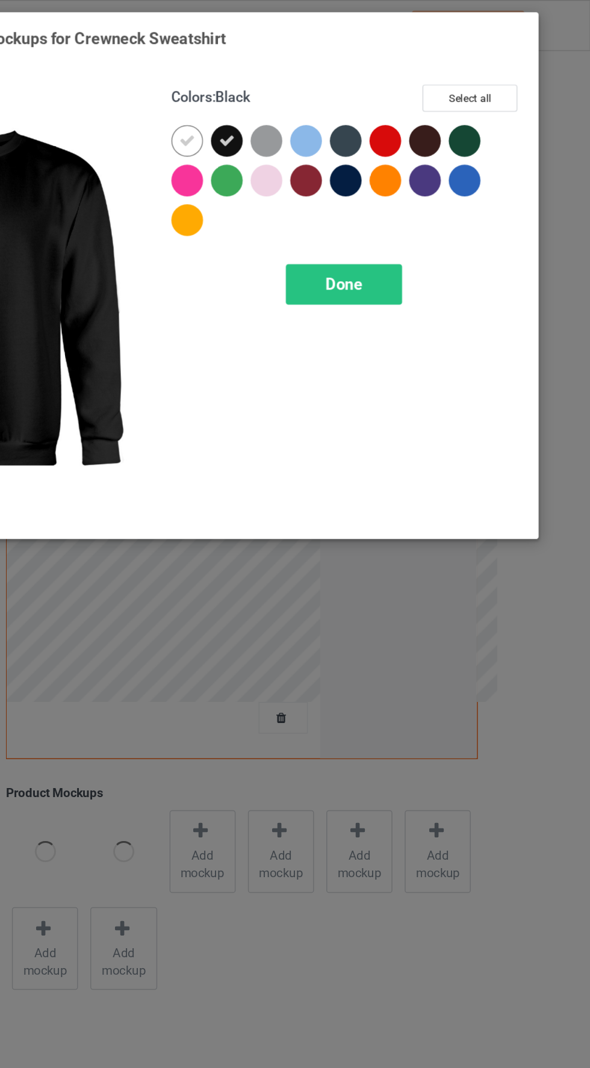
click at [309, 93] on icon at bounding box center [314, 96] width 11 height 11
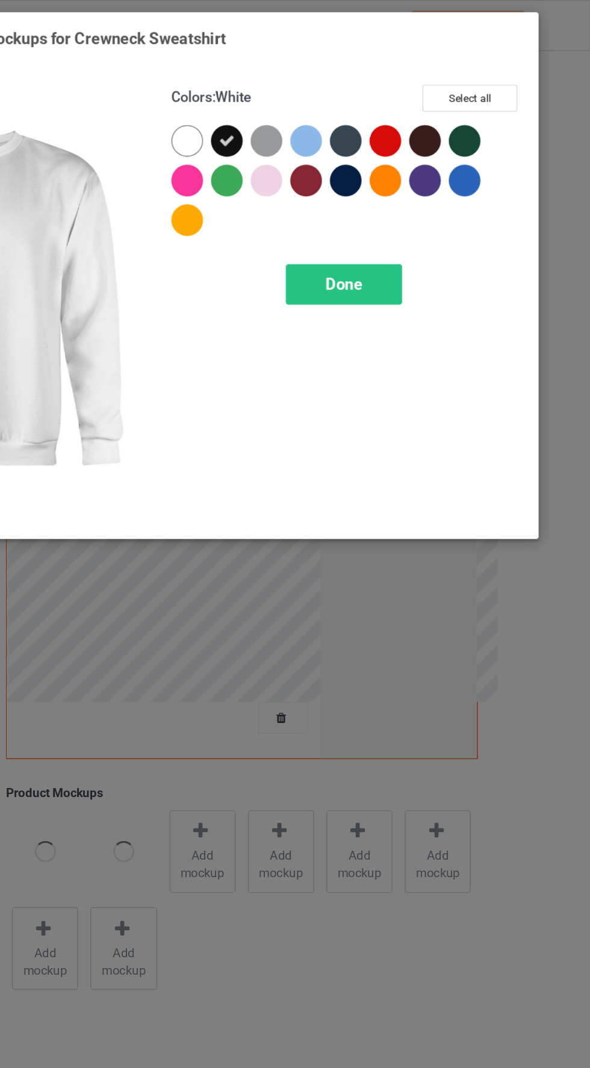
click at [435, 95] on div at bounding box center [425, 99] width 27 height 27
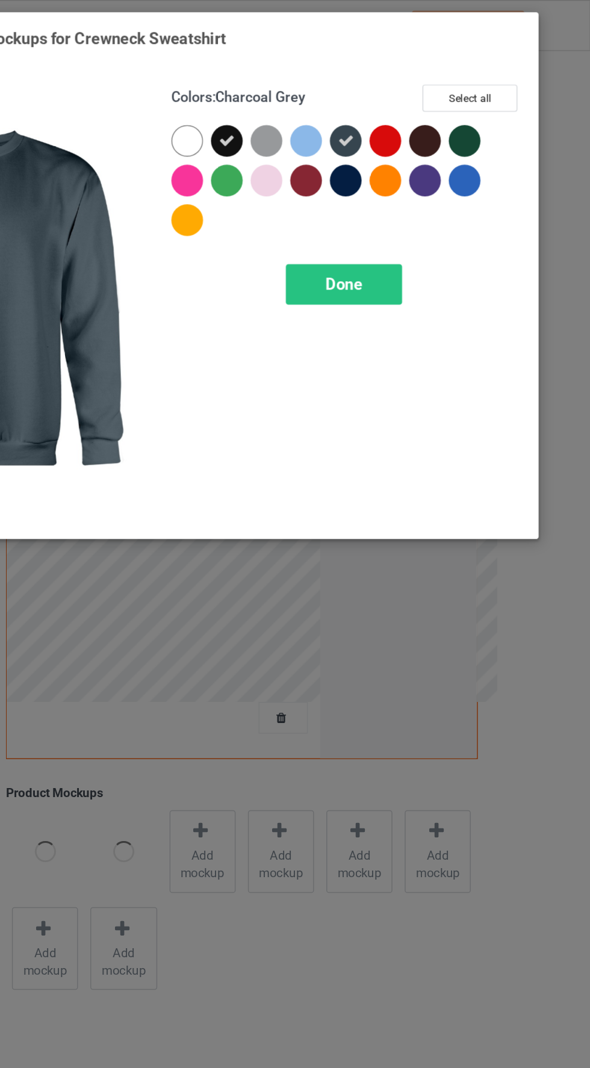
click at [419, 126] on div at bounding box center [423, 124] width 22 height 22
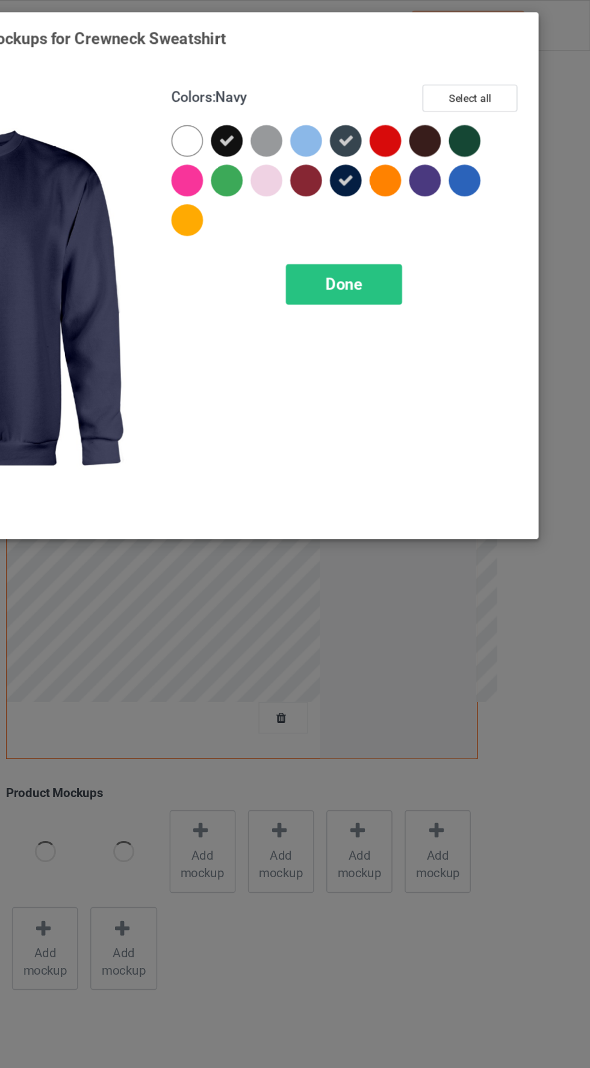
click at [482, 98] on div at bounding box center [477, 97] width 22 height 22
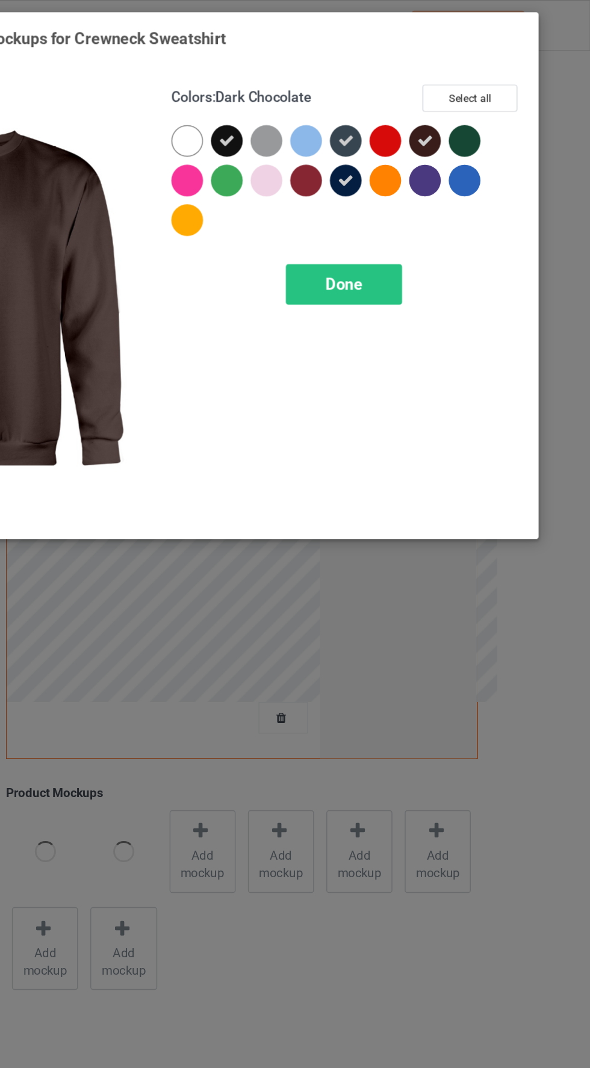
click at [509, 92] on div at bounding box center [504, 97] width 22 height 22
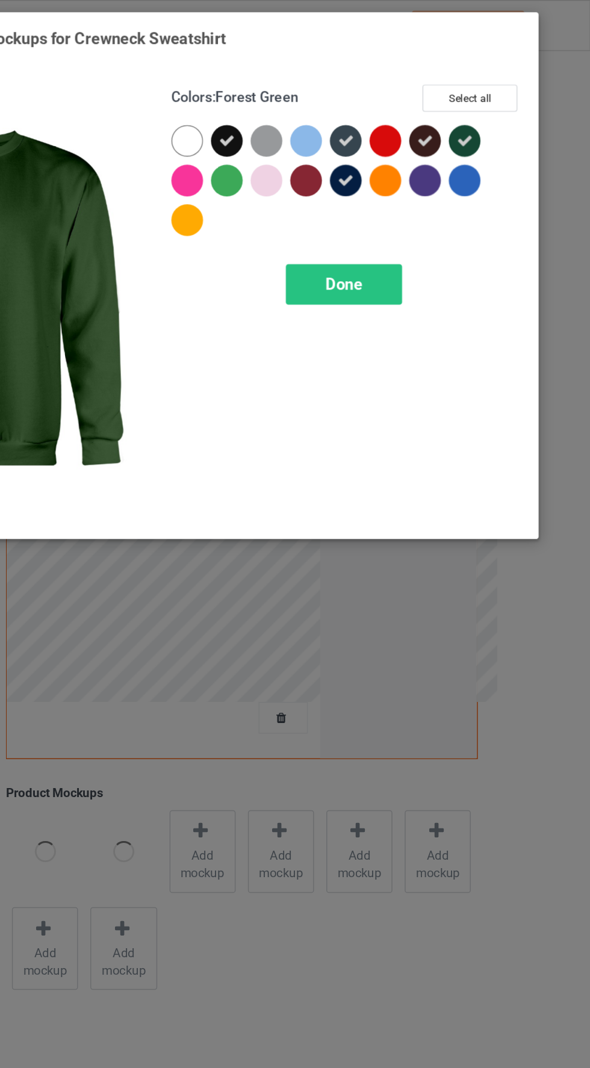
click at [454, 101] on div at bounding box center [450, 97] width 22 height 22
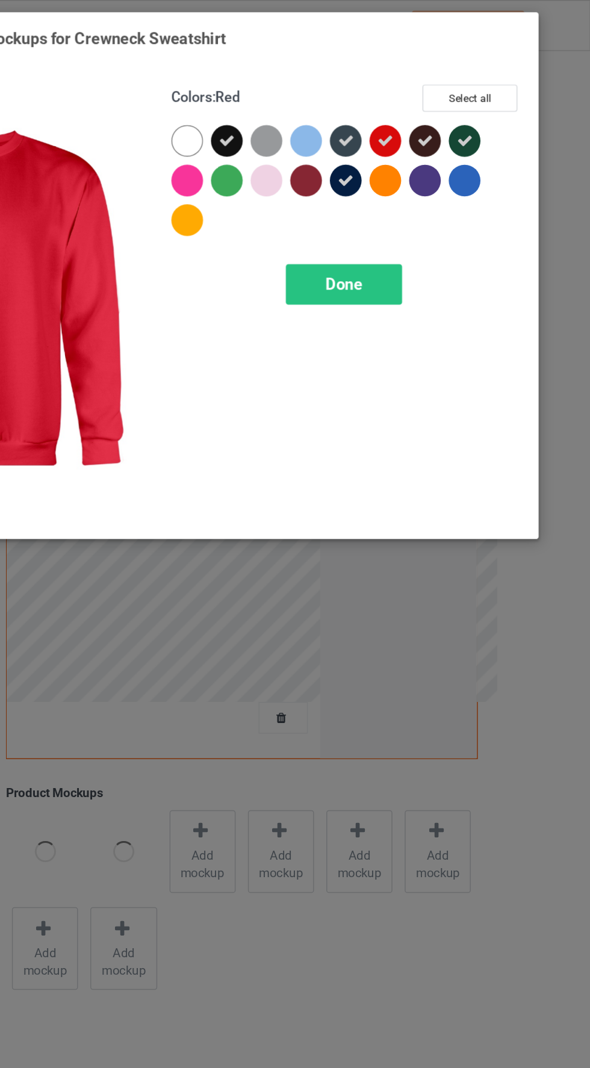
click at [403, 93] on div at bounding box center [396, 97] width 22 height 22
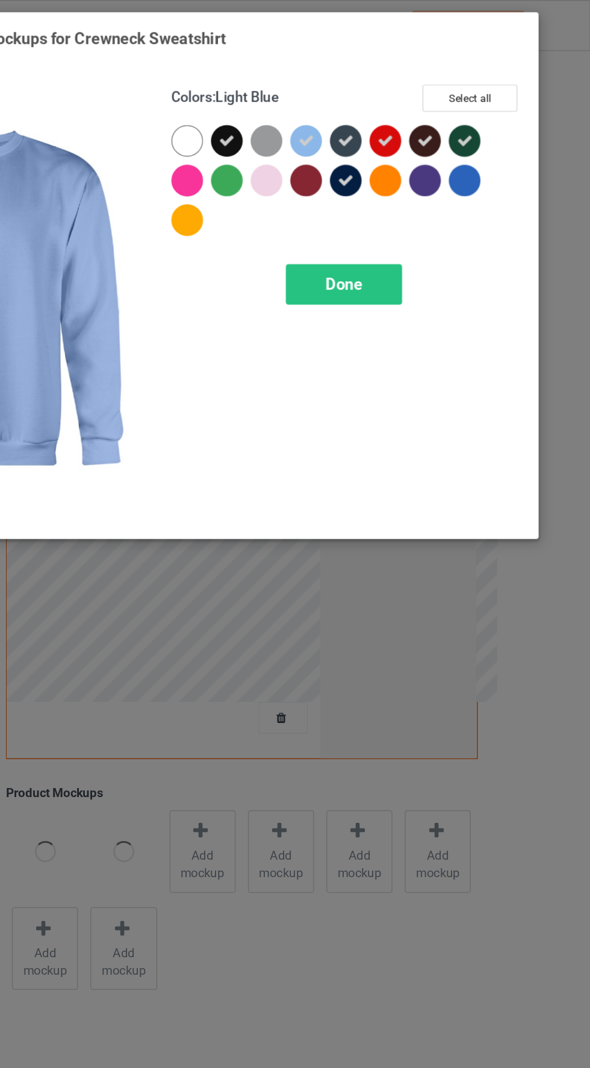
click at [378, 103] on div at bounding box center [371, 99] width 27 height 27
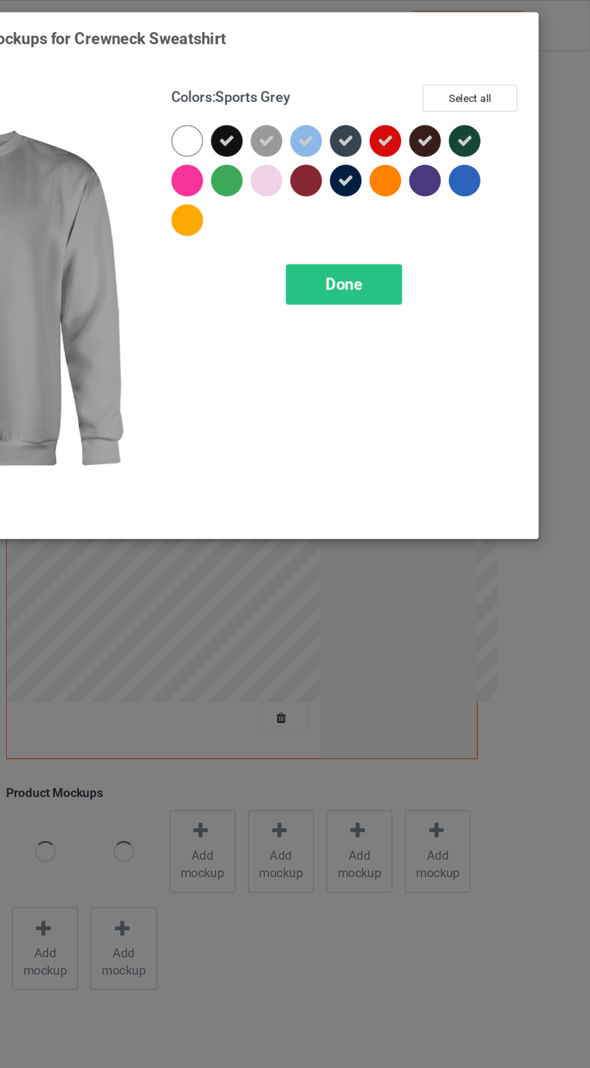
click at [372, 126] on div at bounding box center [369, 124] width 22 height 22
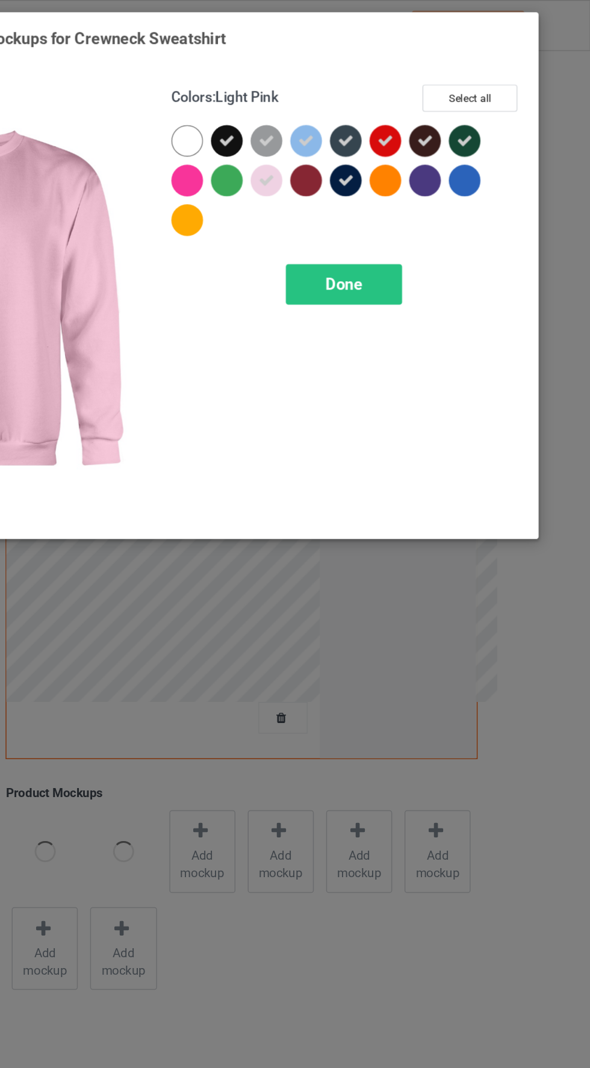
click at [352, 121] on div at bounding box center [342, 124] width 22 height 22
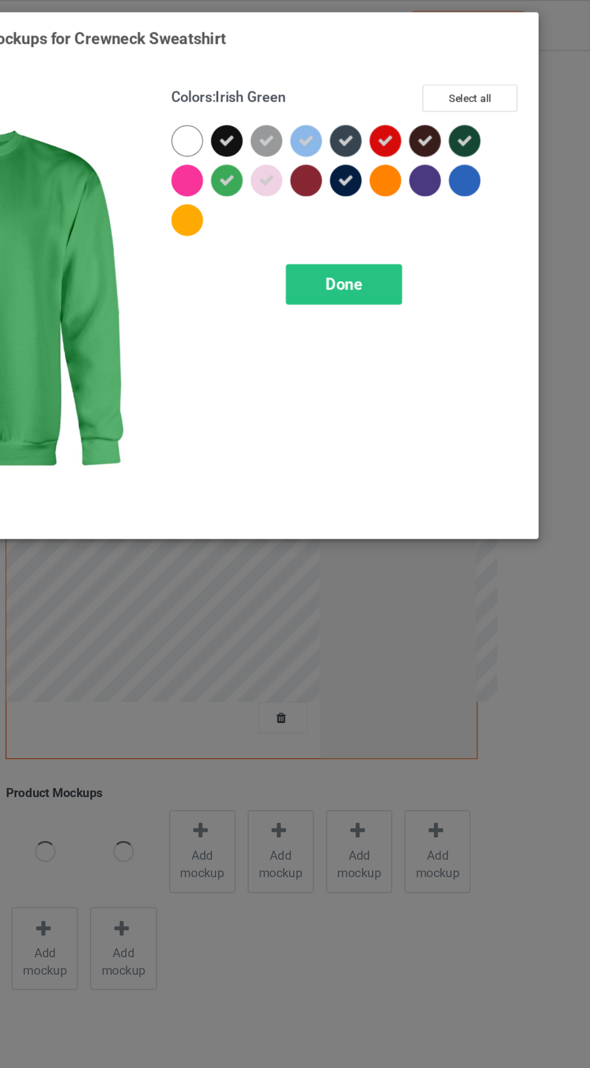
click at [314, 126] on div at bounding box center [314, 124] width 22 height 22
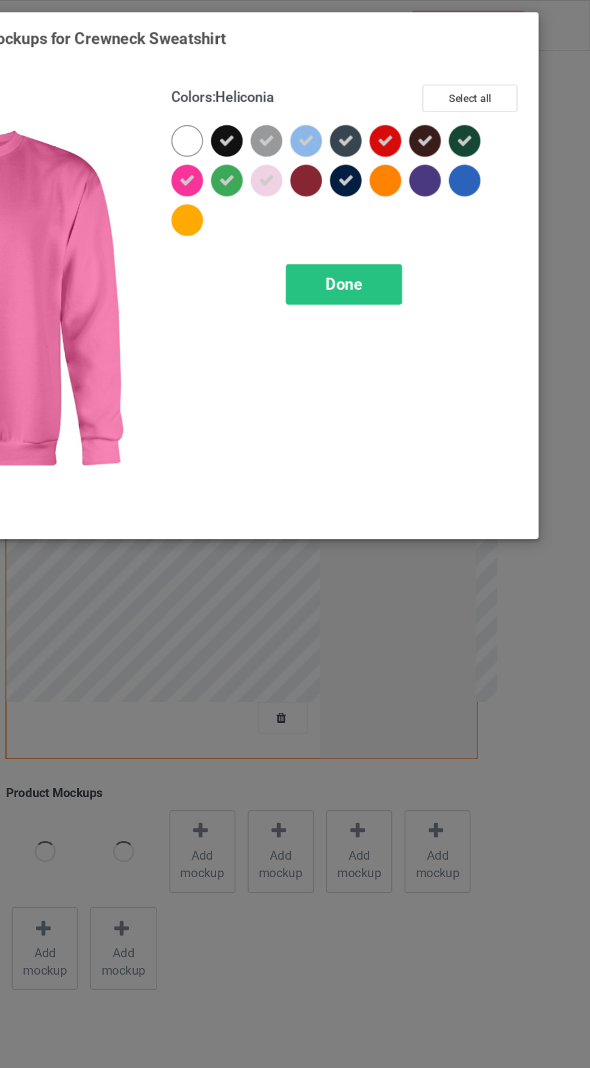
click at [319, 151] on div at bounding box center [314, 151] width 22 height 22
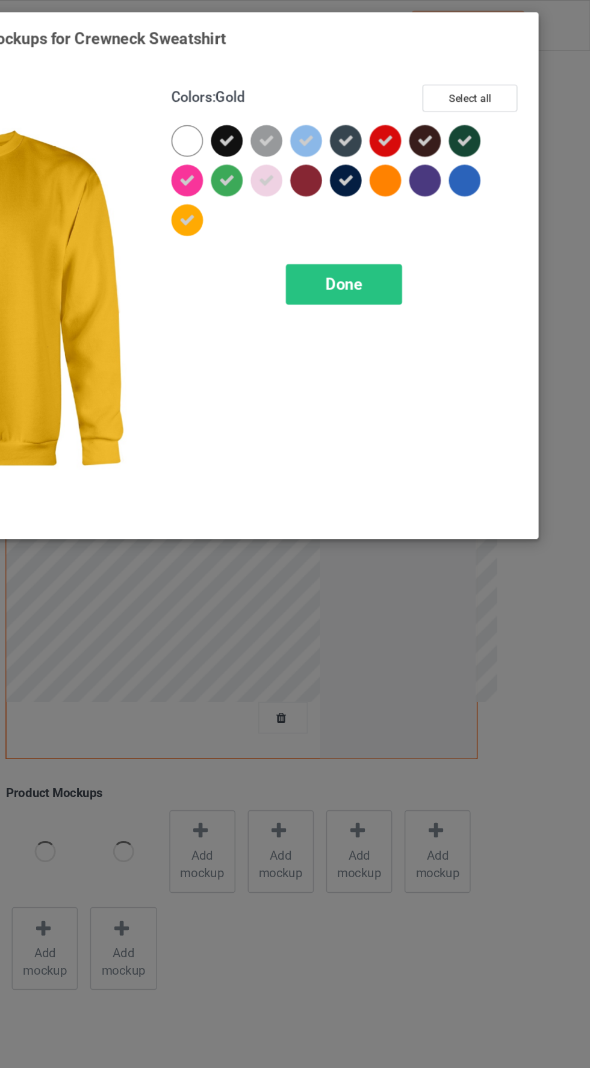
click at [391, 125] on div at bounding box center [396, 124] width 22 height 22
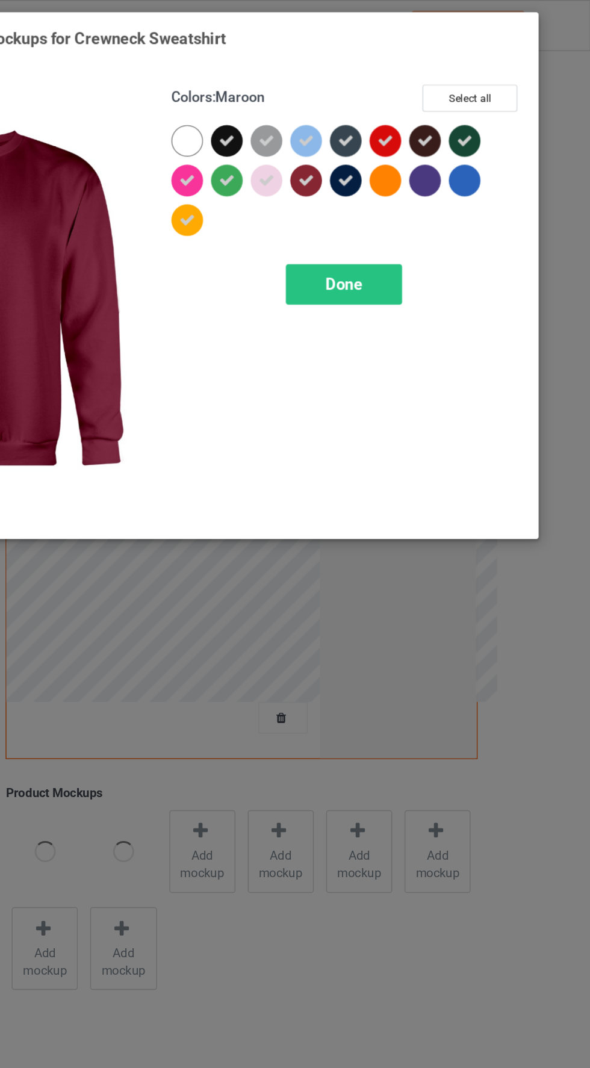
click at [452, 128] on div at bounding box center [450, 124] width 22 height 22
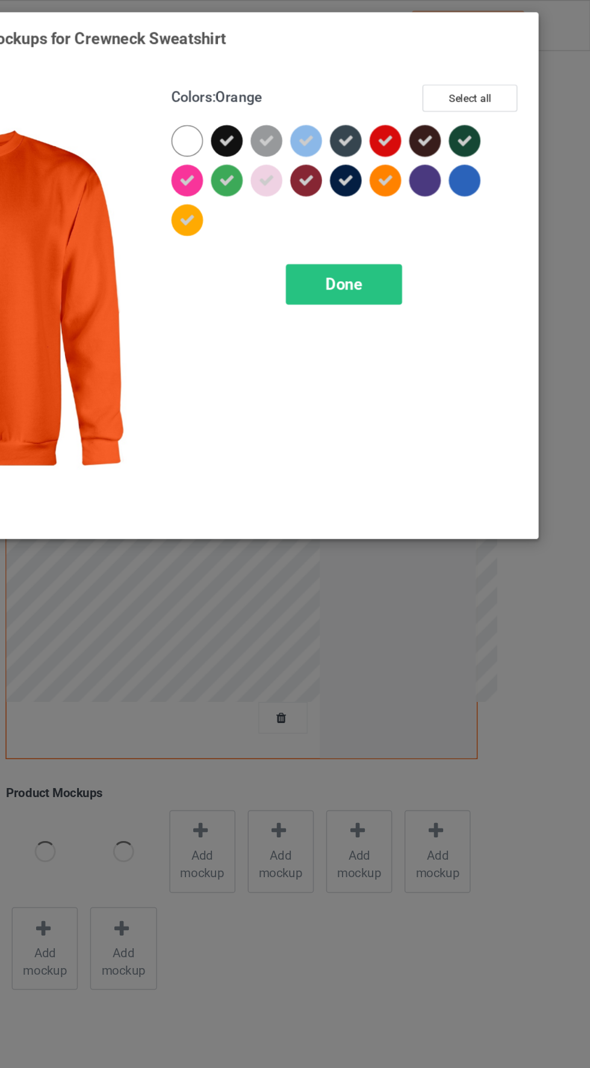
click at [484, 130] on div at bounding box center [477, 124] width 22 height 22
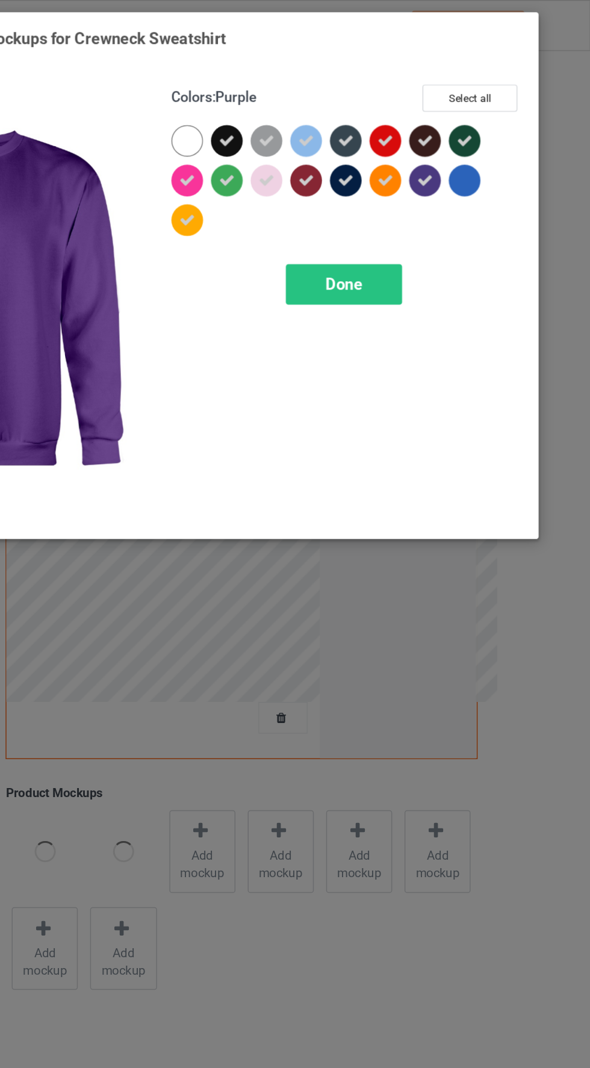
click at [511, 128] on div at bounding box center [504, 124] width 22 height 22
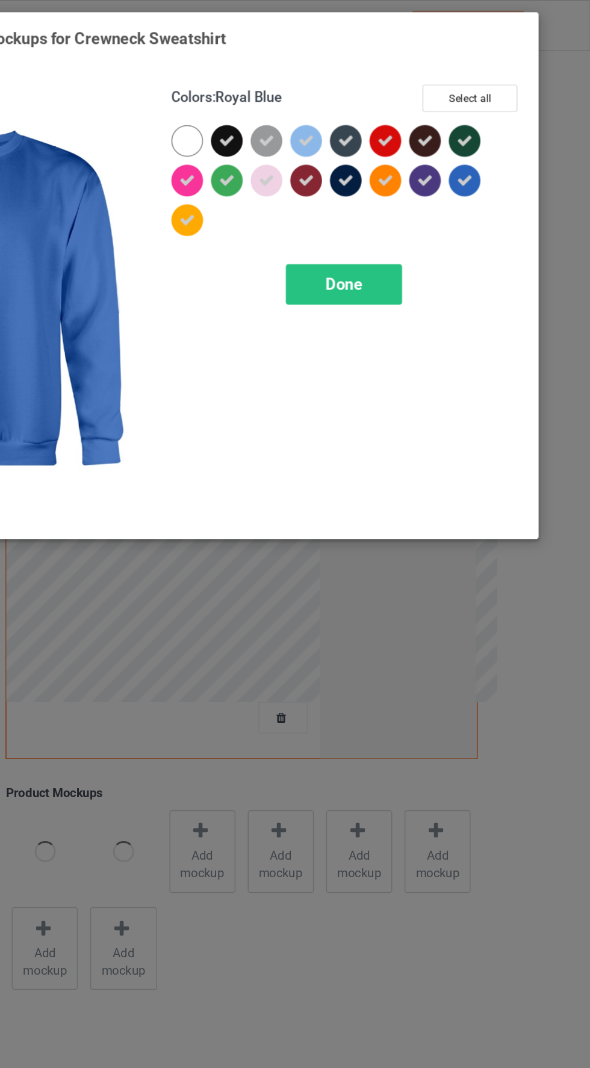
click at [438, 191] on div "Done" at bounding box center [421, 195] width 79 height 28
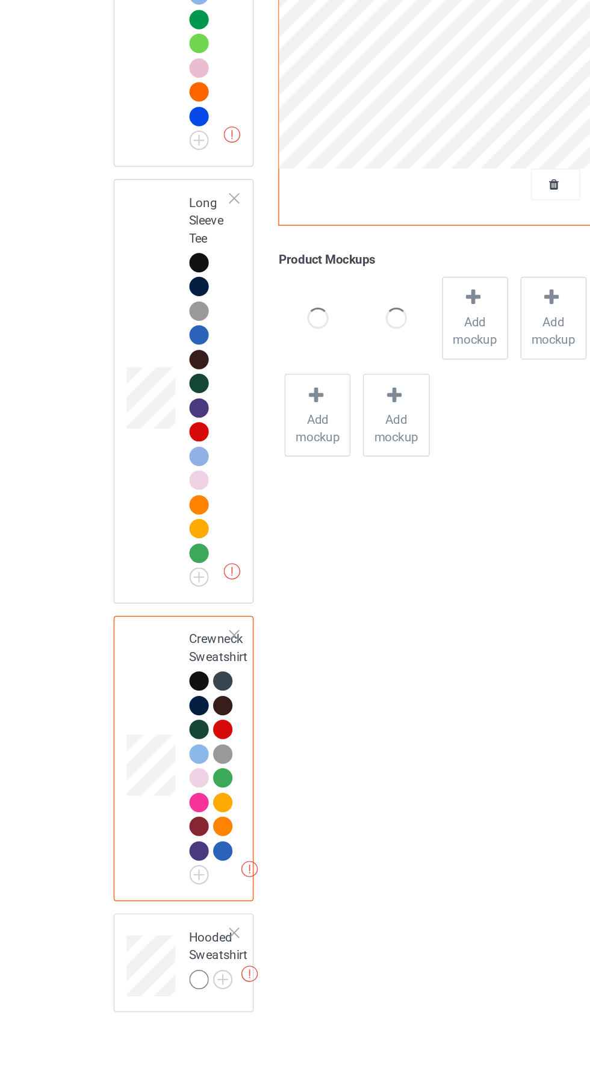
click at [0, 0] on img at bounding box center [0, 0] width 0 height 0
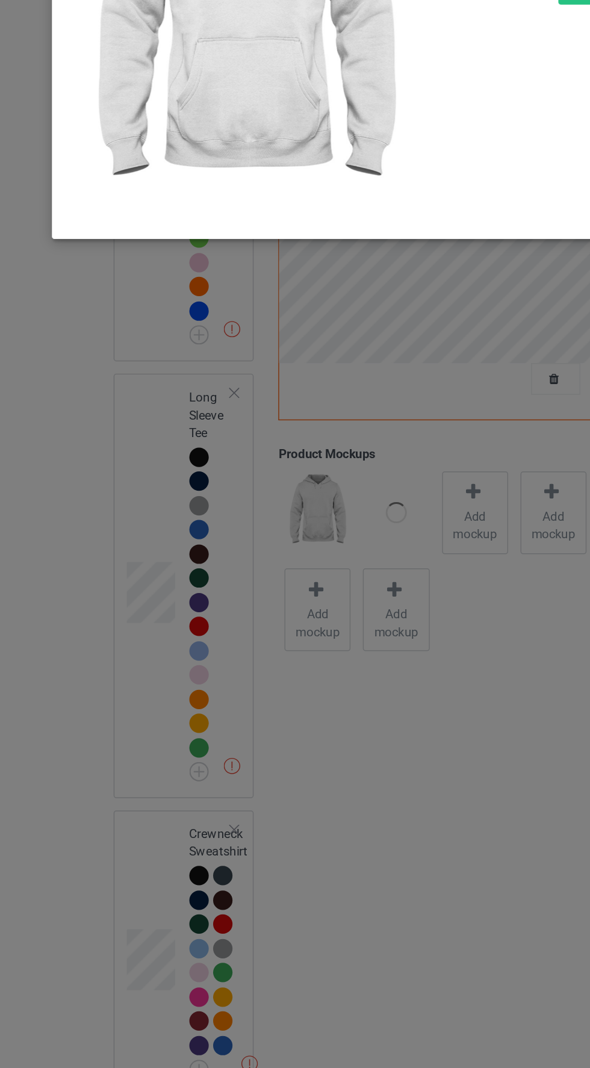
scroll to position [26, 0]
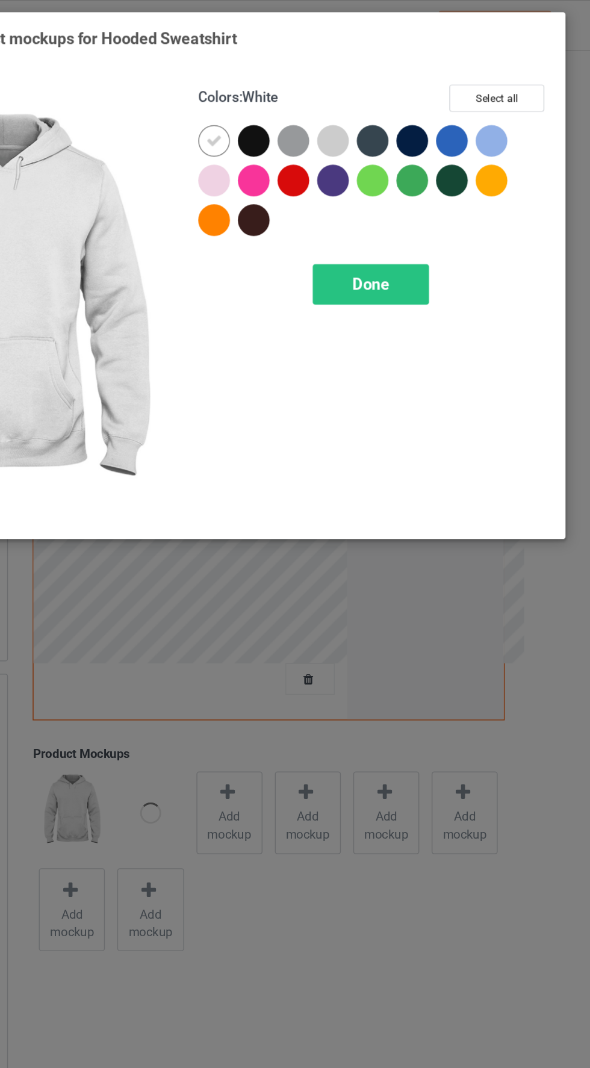
click at [345, 97] on div at bounding box center [342, 97] width 22 height 22
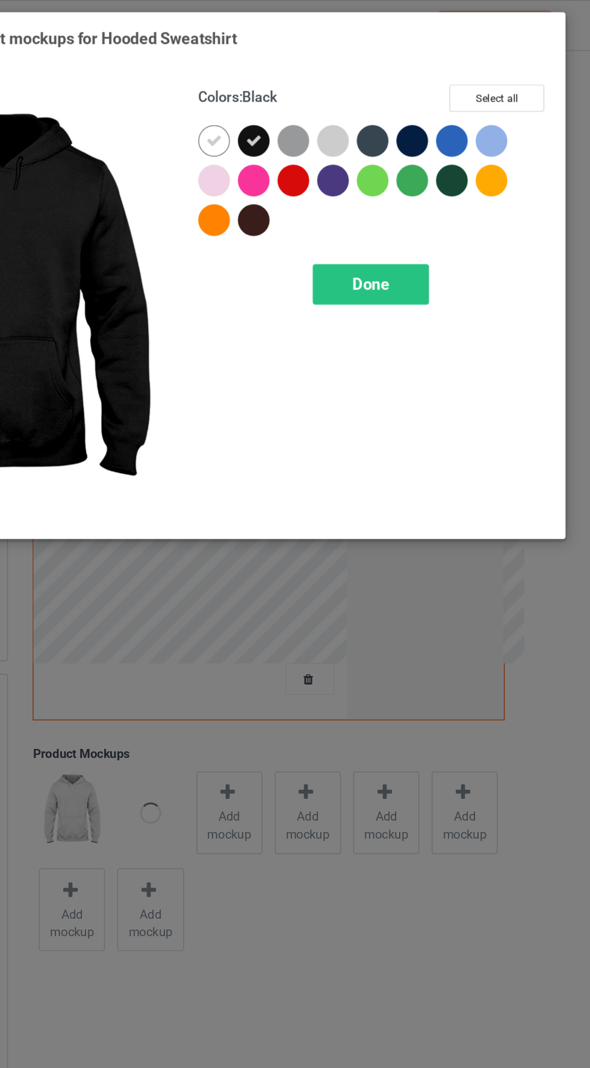
click at [319, 98] on icon at bounding box center [314, 96] width 11 height 11
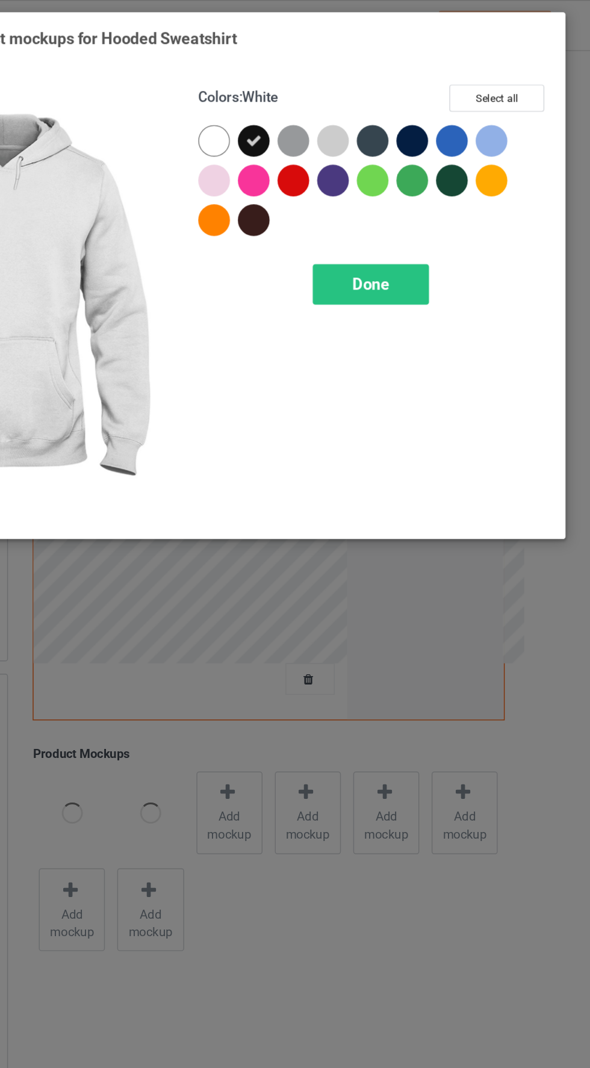
click at [458, 89] on div at bounding box center [450, 97] width 22 height 22
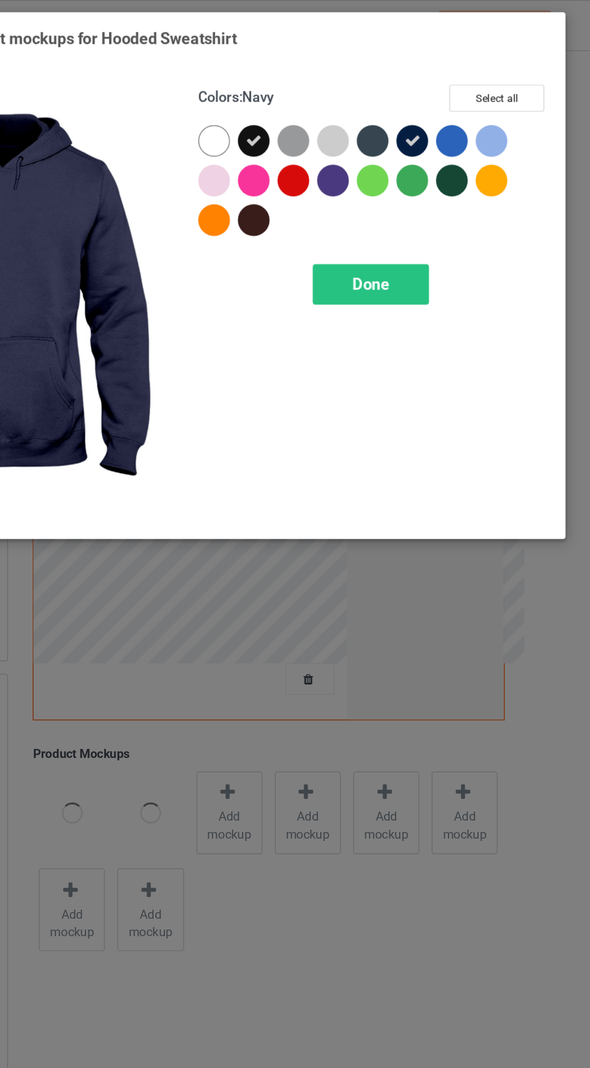
click at [428, 95] on div at bounding box center [423, 97] width 22 height 22
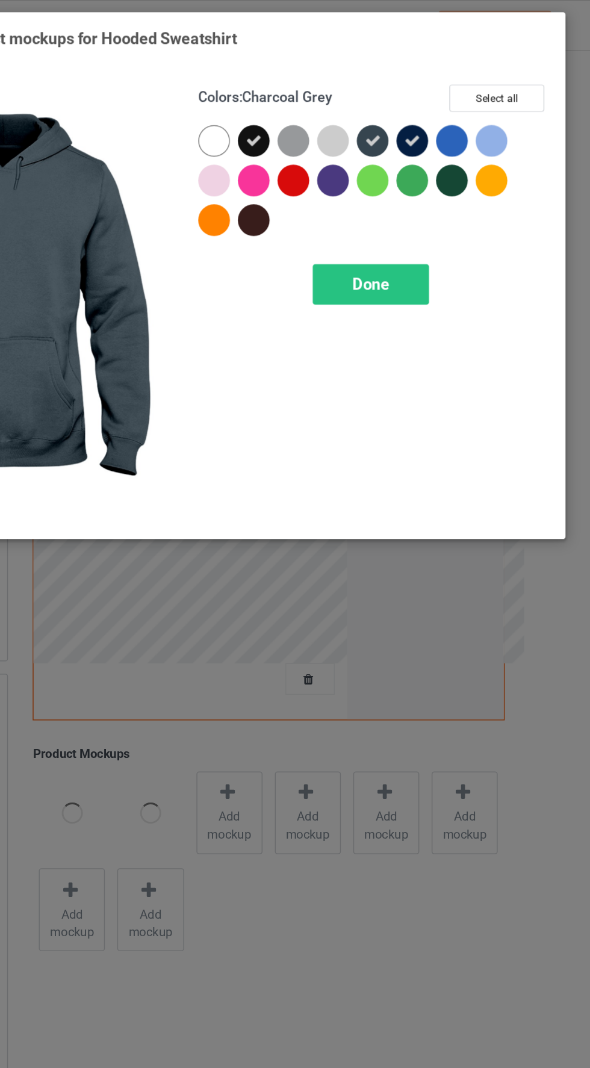
click at [349, 145] on div at bounding box center [342, 151] width 22 height 22
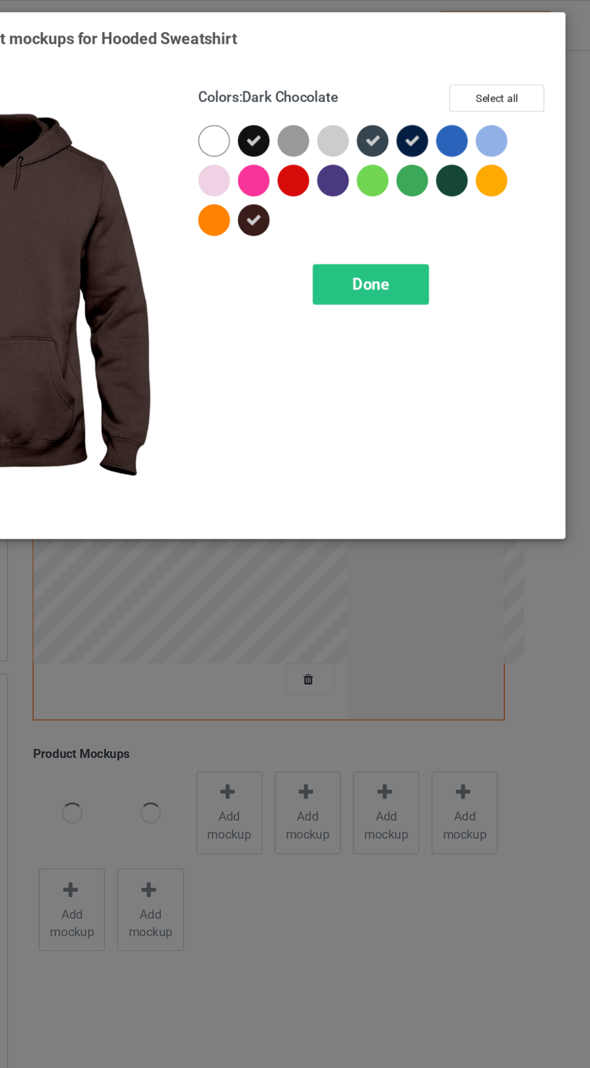
click at [477, 126] on div at bounding box center [477, 124] width 22 height 22
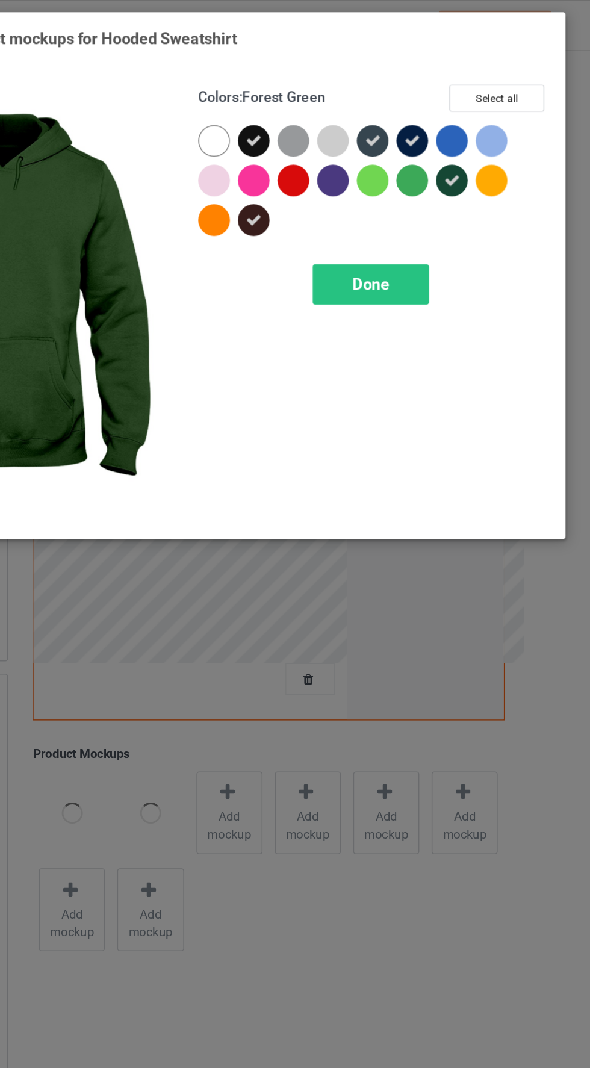
click at [369, 96] on div at bounding box center [369, 97] width 22 height 22
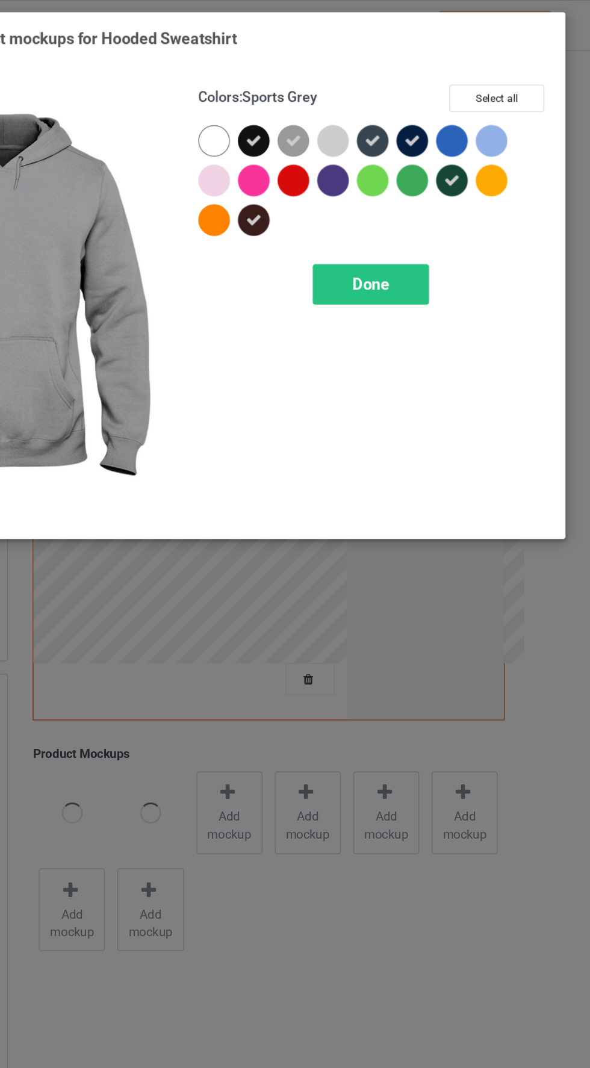
click at [376, 126] on div at bounding box center [369, 124] width 22 height 22
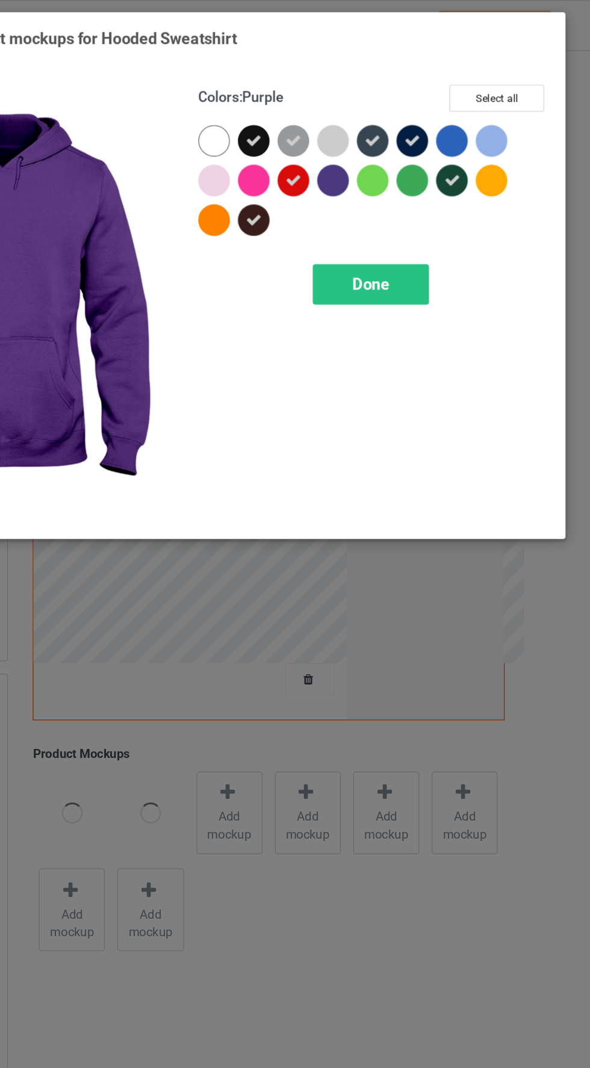
click at [316, 123] on div at bounding box center [314, 124] width 22 height 22
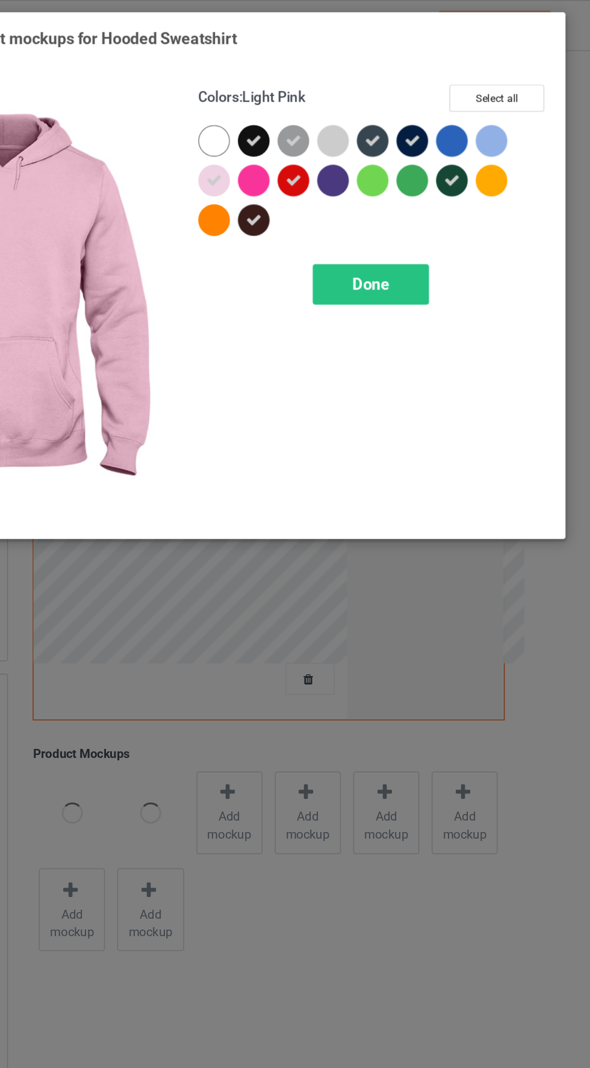
click at [314, 161] on div at bounding box center [316, 153] width 27 height 27
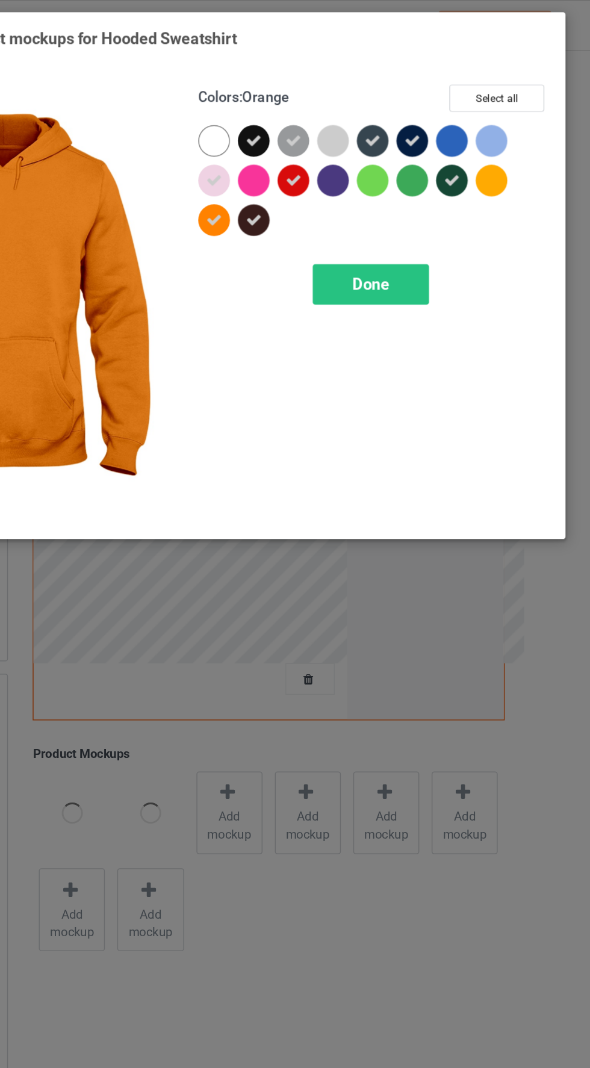
click at [511, 125] on div at bounding box center [504, 124] width 22 height 22
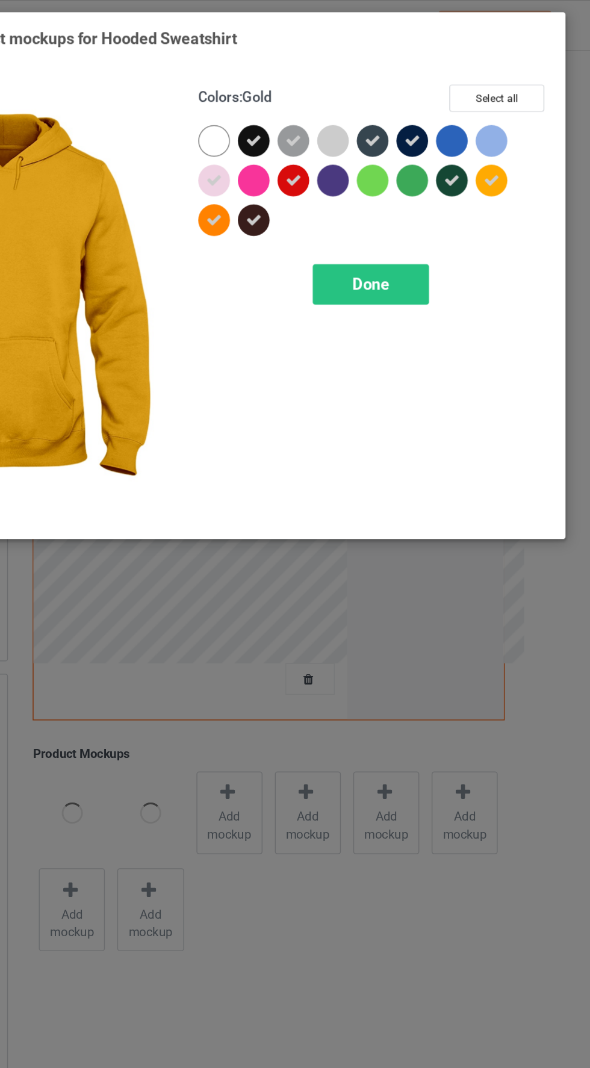
click at [500, 87] on div at bounding box center [504, 97] width 22 height 22
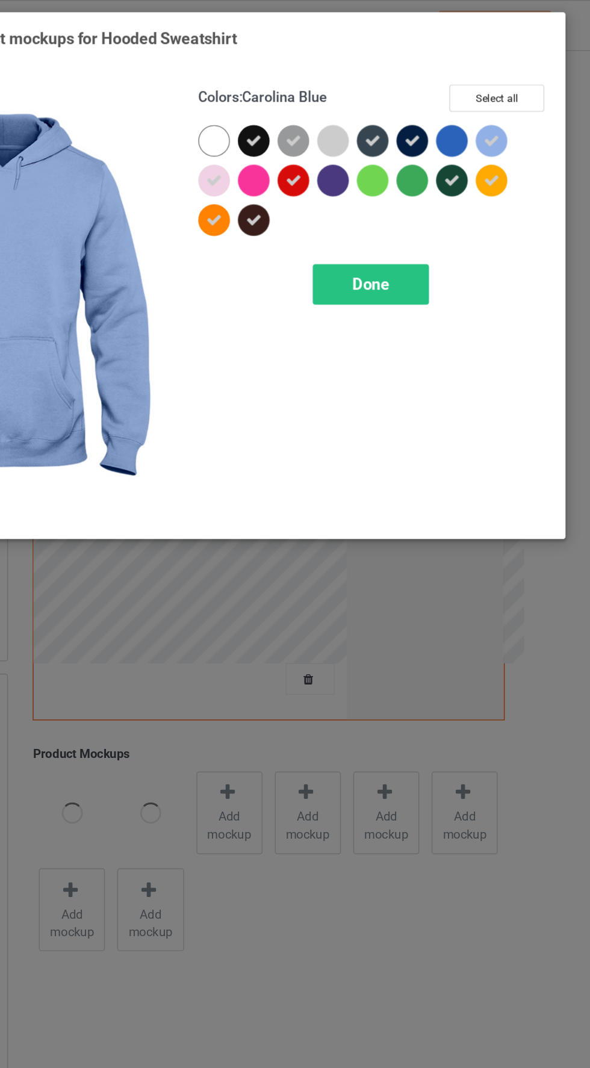
click at [471, 95] on div at bounding box center [477, 97] width 22 height 22
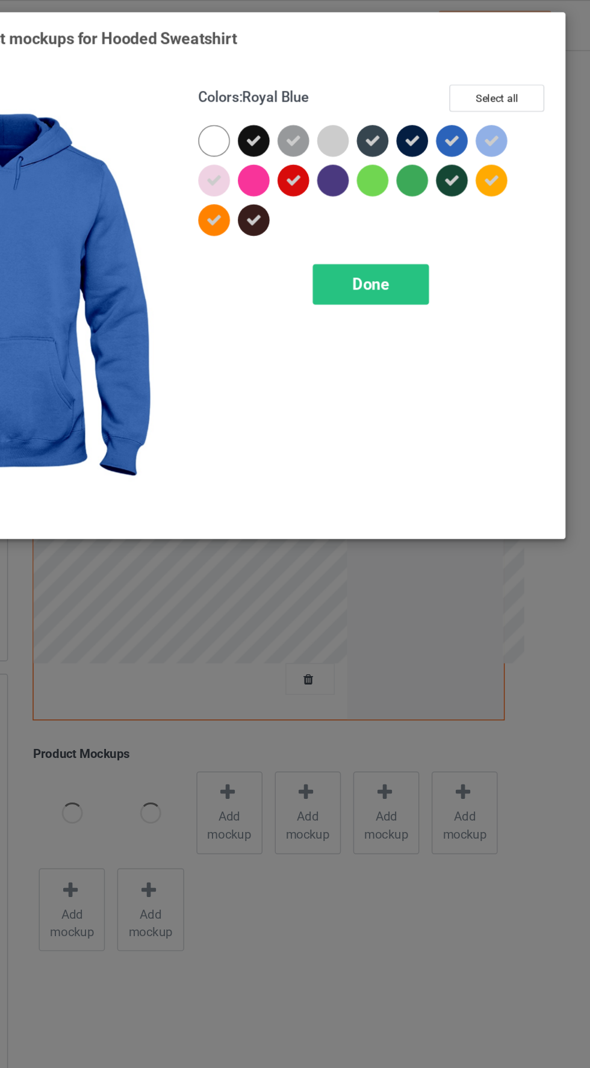
click at [347, 125] on div at bounding box center [342, 124] width 22 height 22
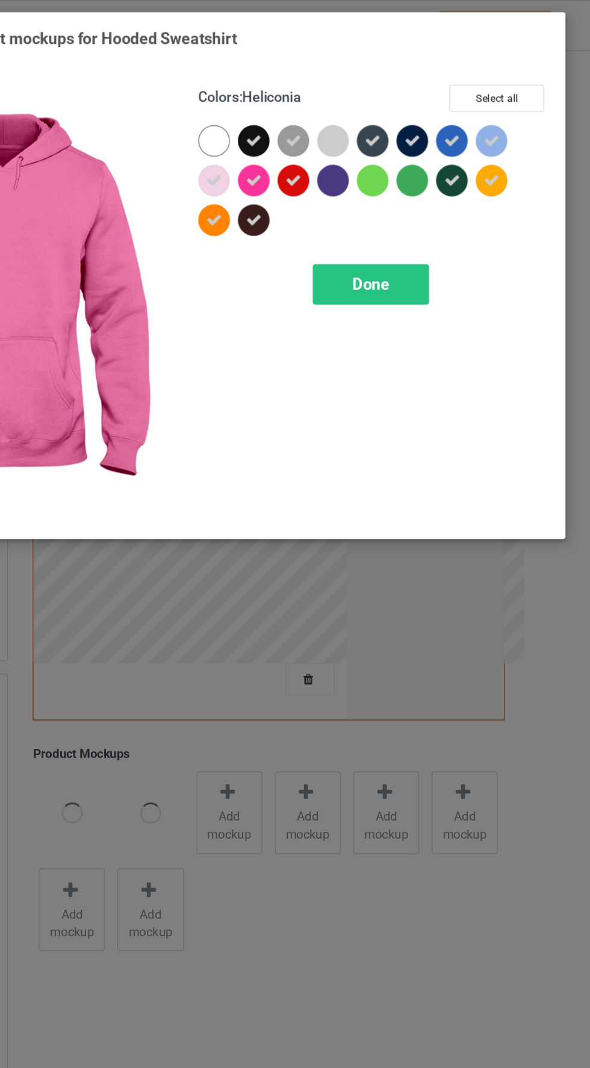
click at [390, 120] on div at bounding box center [396, 124] width 22 height 22
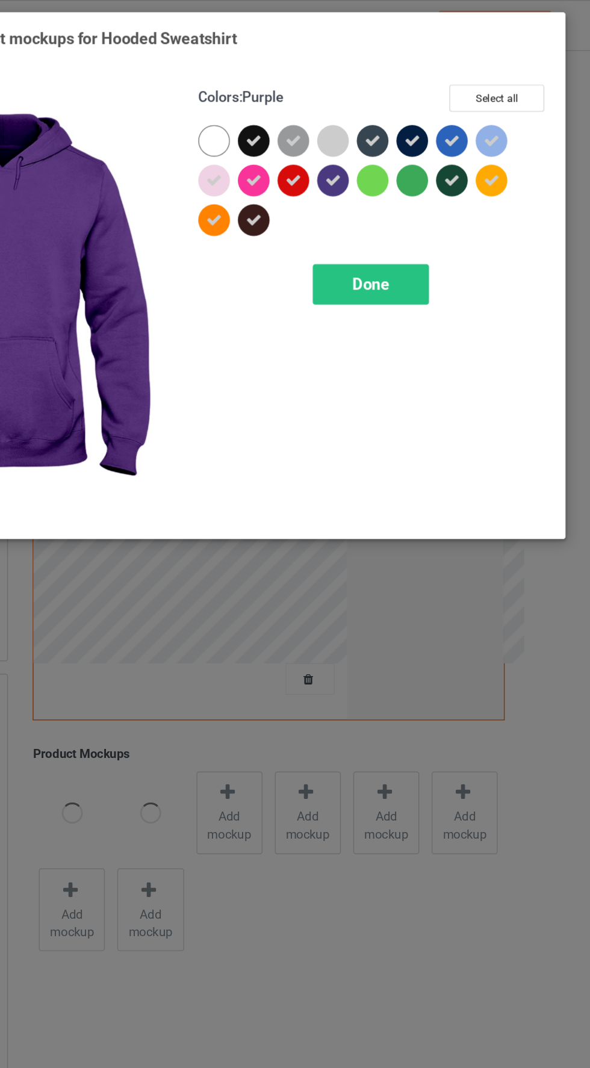
click at [420, 125] on div at bounding box center [423, 124] width 22 height 22
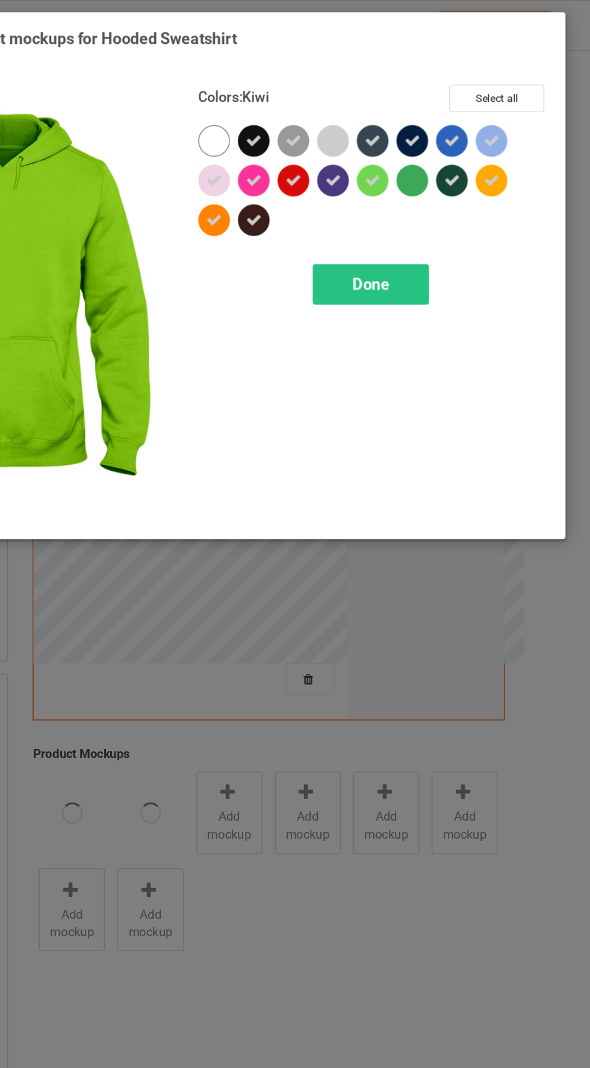
click at [451, 128] on div at bounding box center [450, 124] width 22 height 22
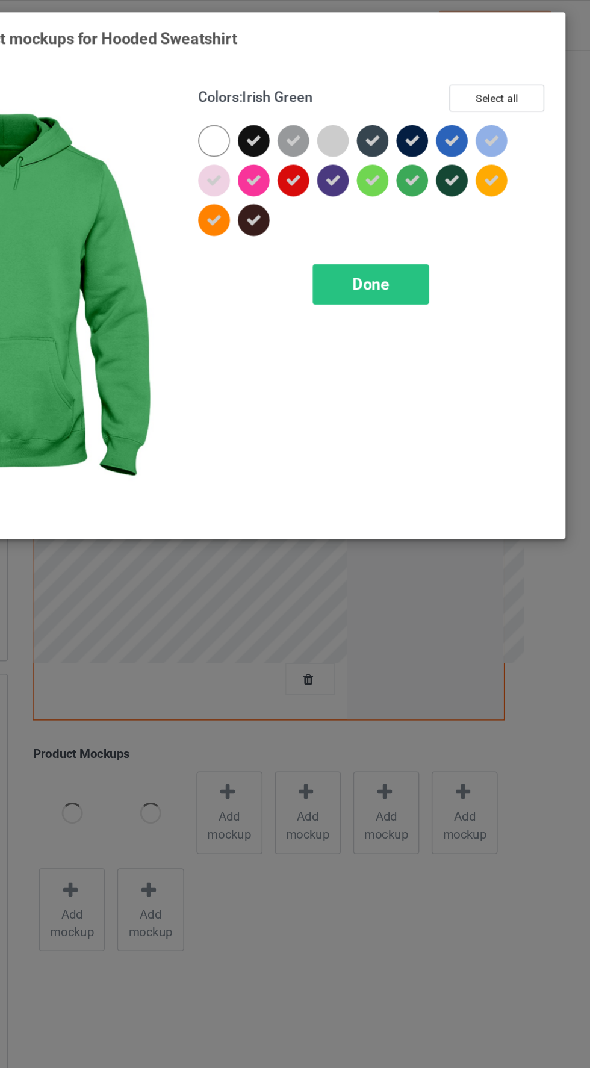
click at [438, 191] on div "Done" at bounding box center [421, 195] width 79 height 28
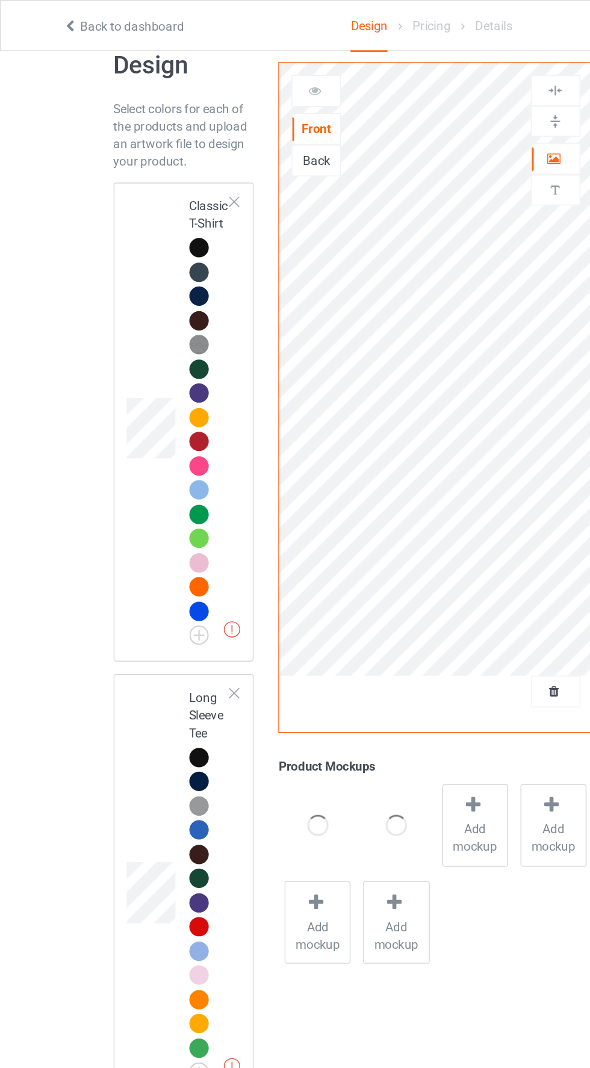
click at [98, 220] on td at bounding box center [105, 288] width 36 height 318
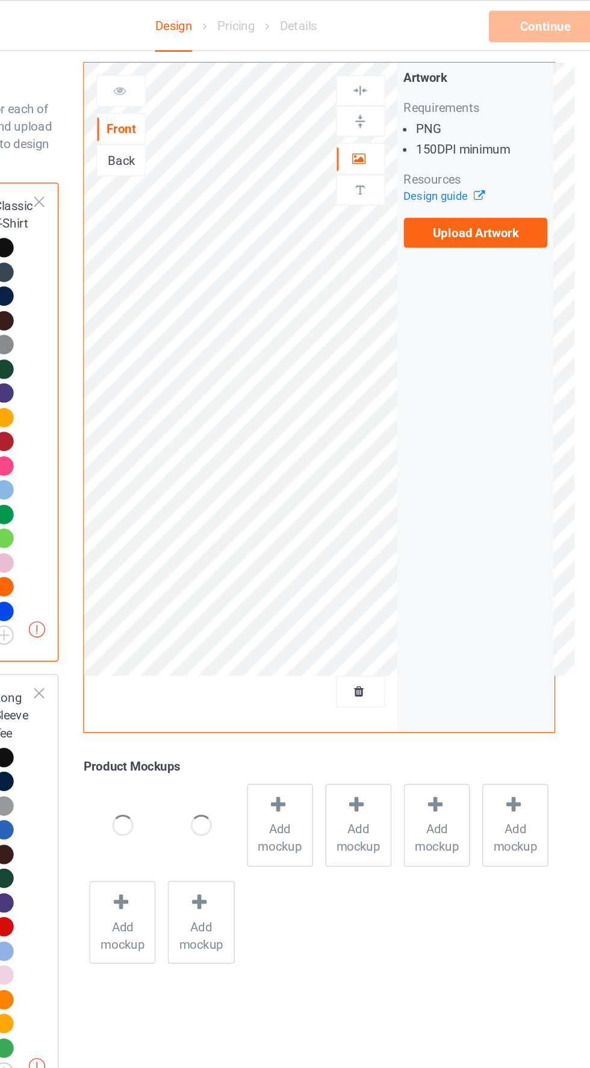
click at [331, 561] on span "Add mockup" at bounding box center [325, 573] width 44 height 24
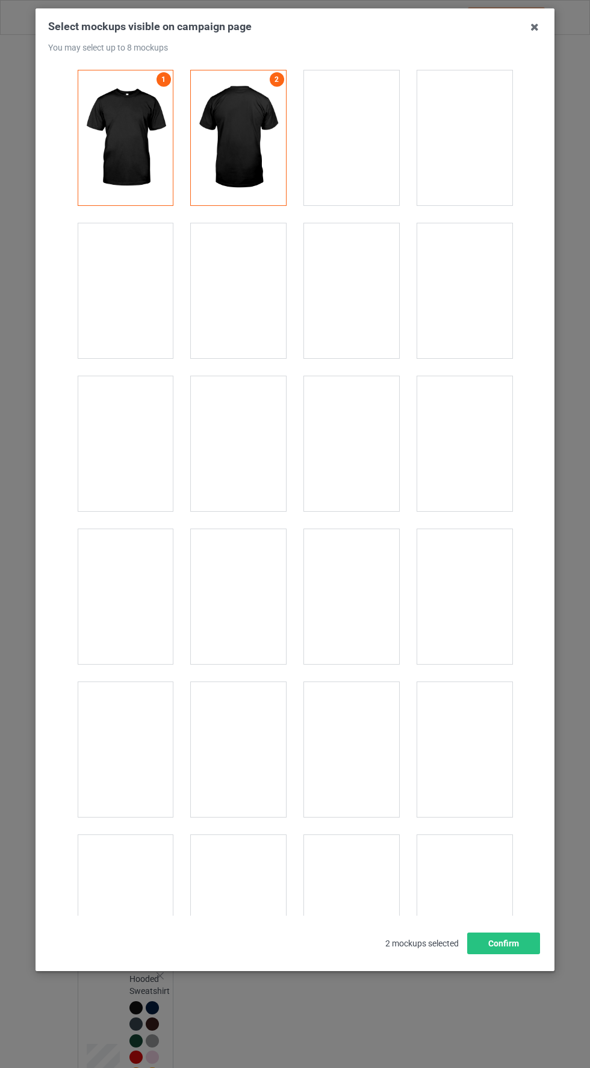
scroll to position [26, 0]
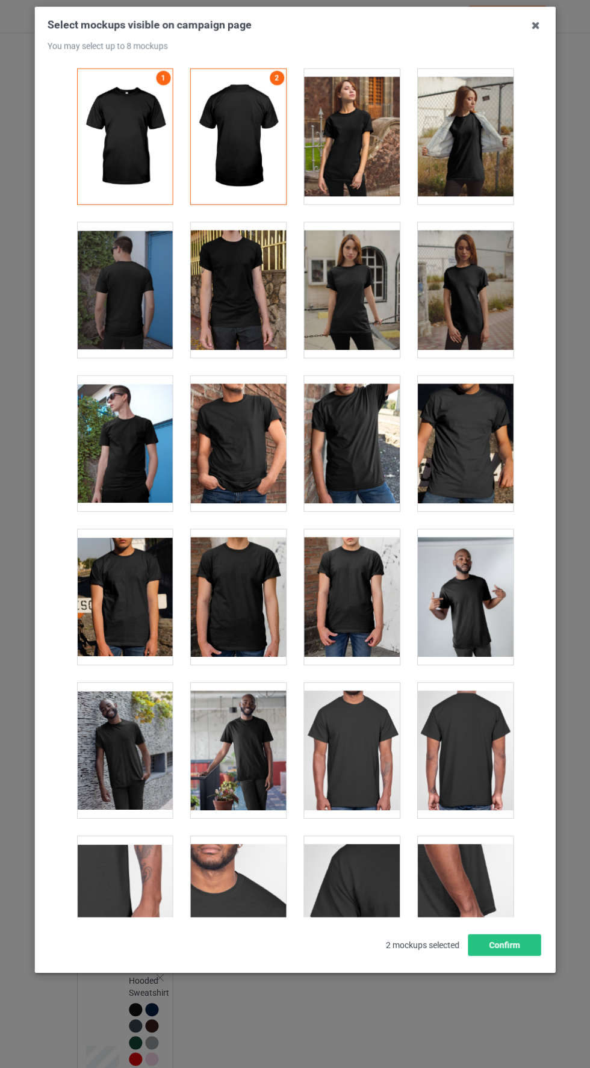
click at [537, 32] on icon at bounding box center [534, 26] width 19 height 19
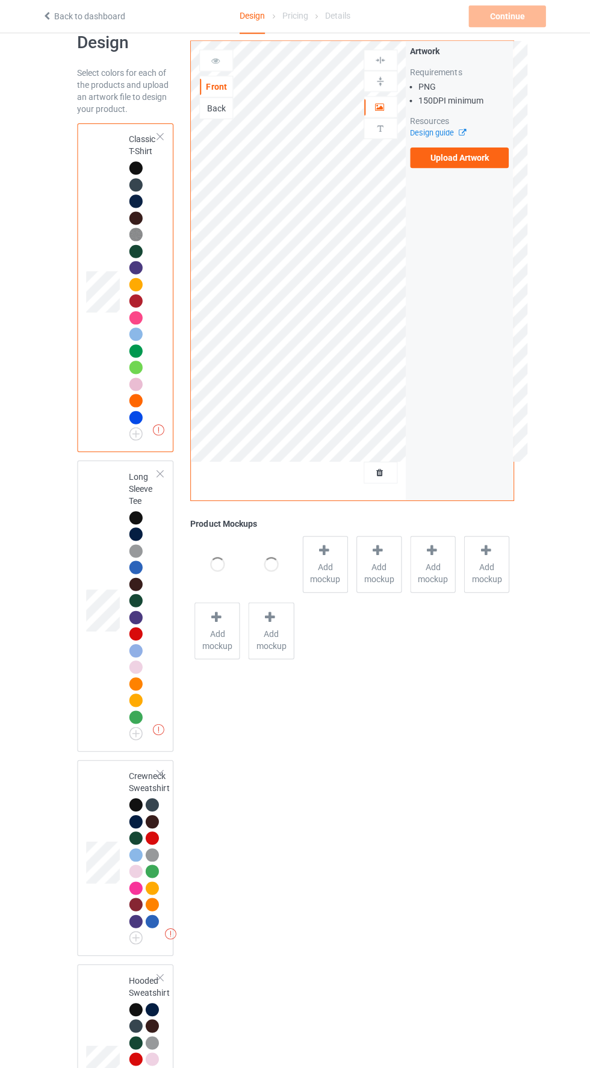
click at [437, 157] on label "Upload Artwork" at bounding box center [458, 159] width 99 height 20
click at [0, 0] on input "Upload Artwork" at bounding box center [0, 0] width 0 height 0
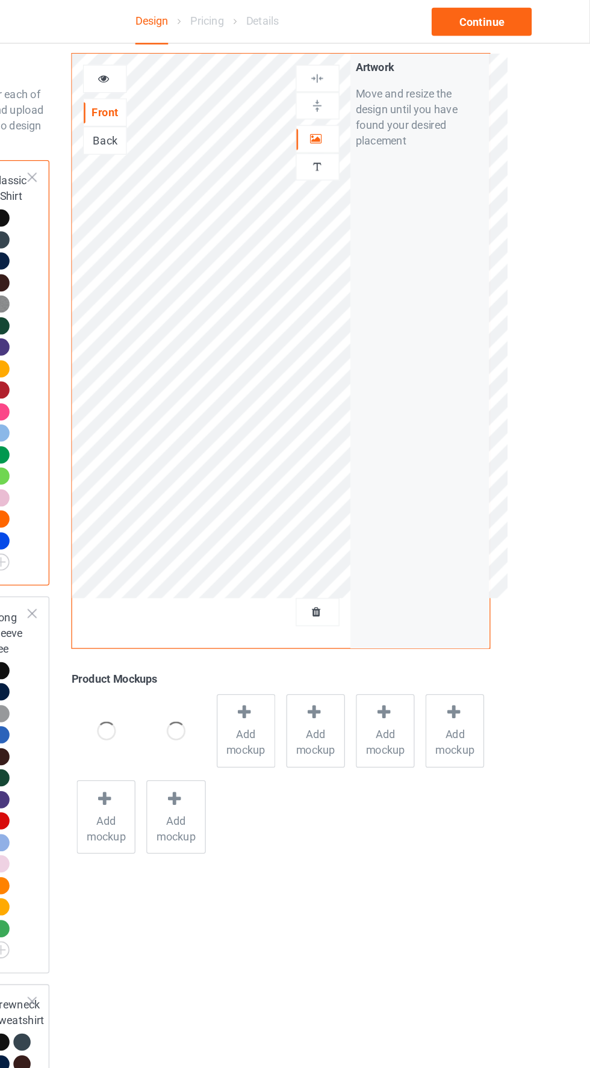
scroll to position [26, 0]
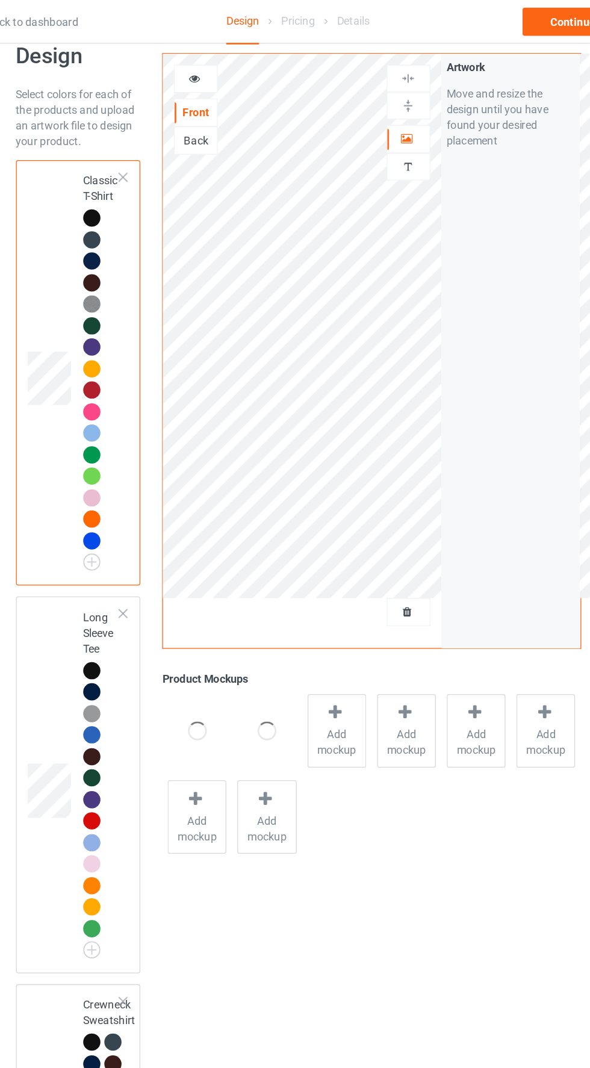
click at [320, 580] on span "Add mockup" at bounding box center [325, 573] width 44 height 24
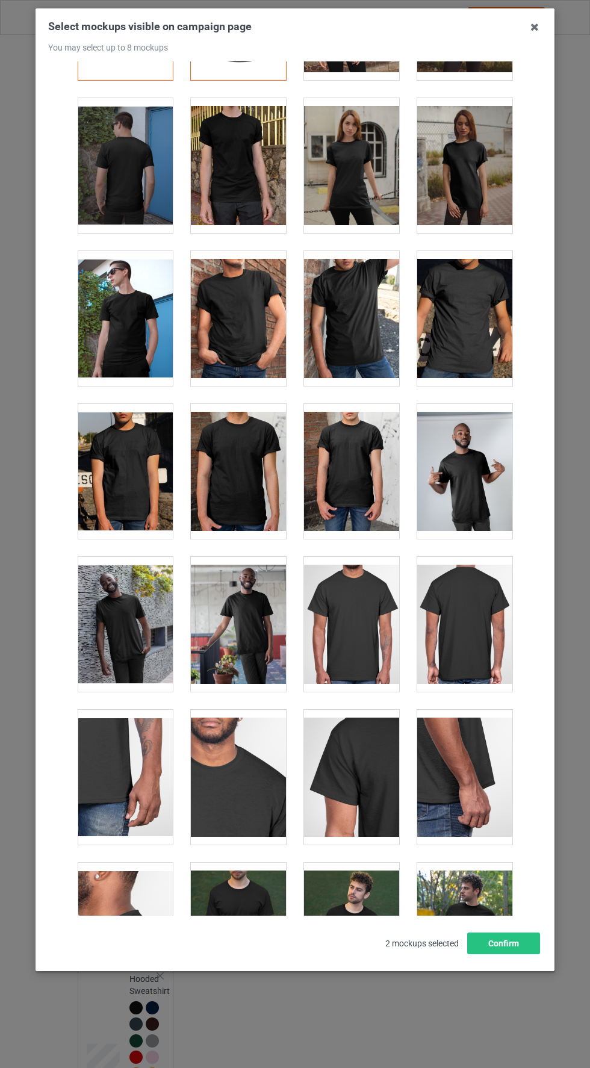
scroll to position [126, 0]
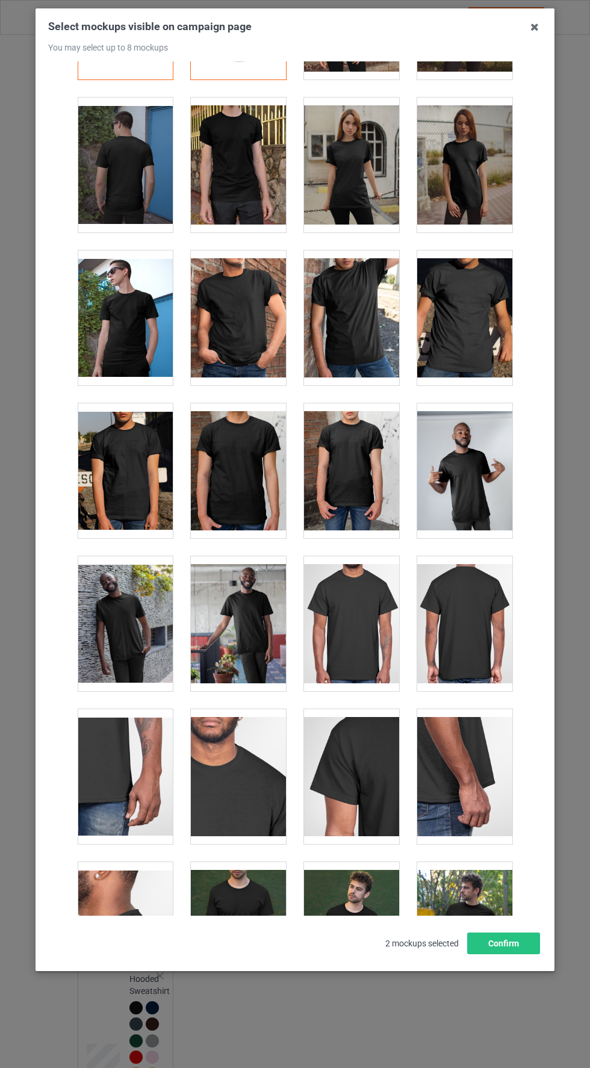
click at [128, 619] on div at bounding box center [125, 623] width 95 height 135
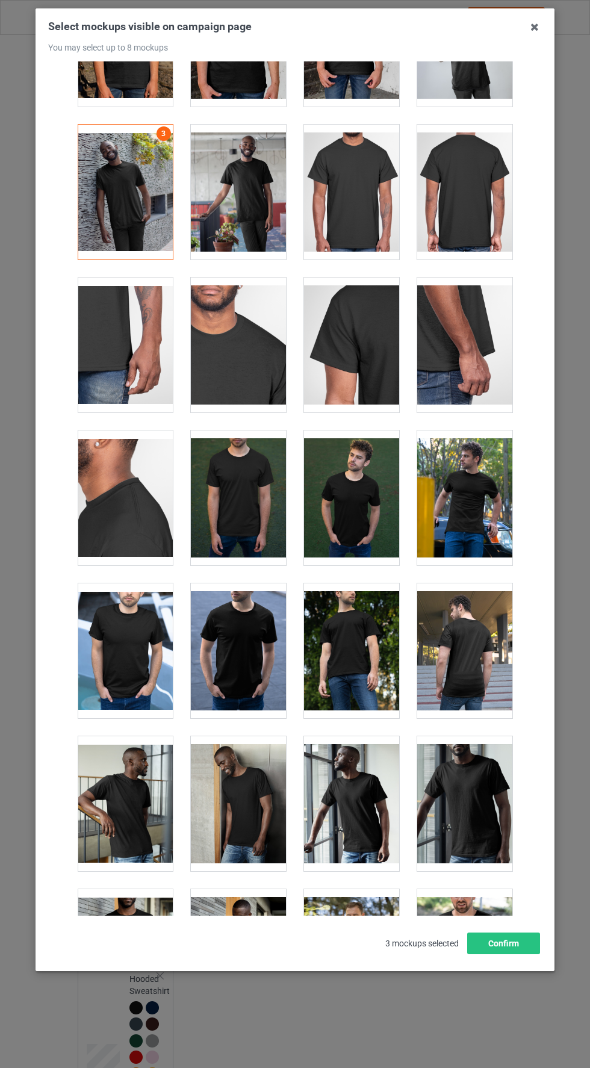
scroll to position [559, 0]
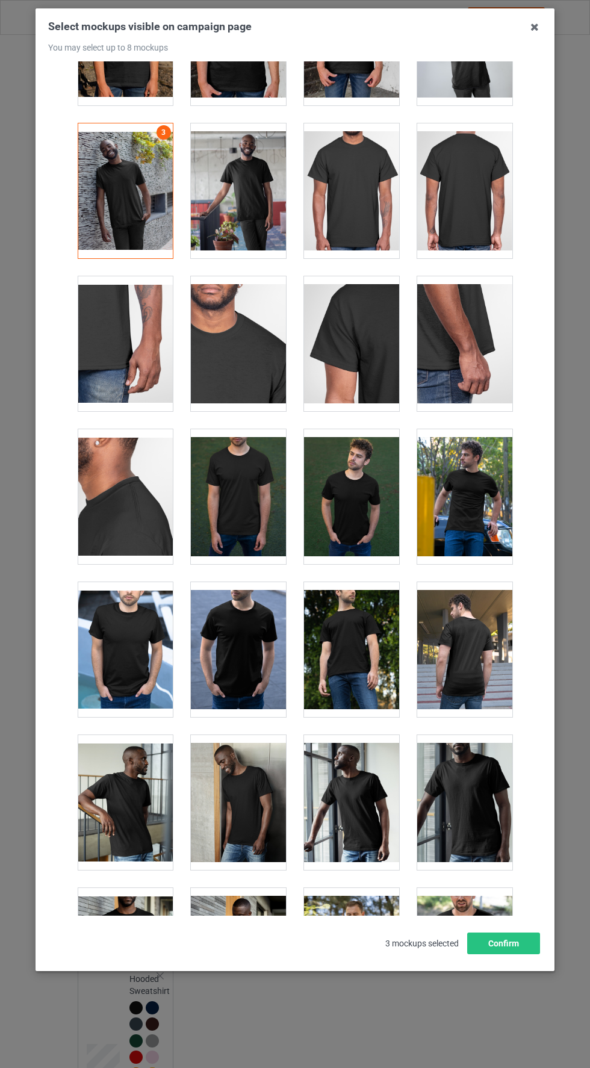
click at [467, 515] on div at bounding box center [464, 496] width 95 height 135
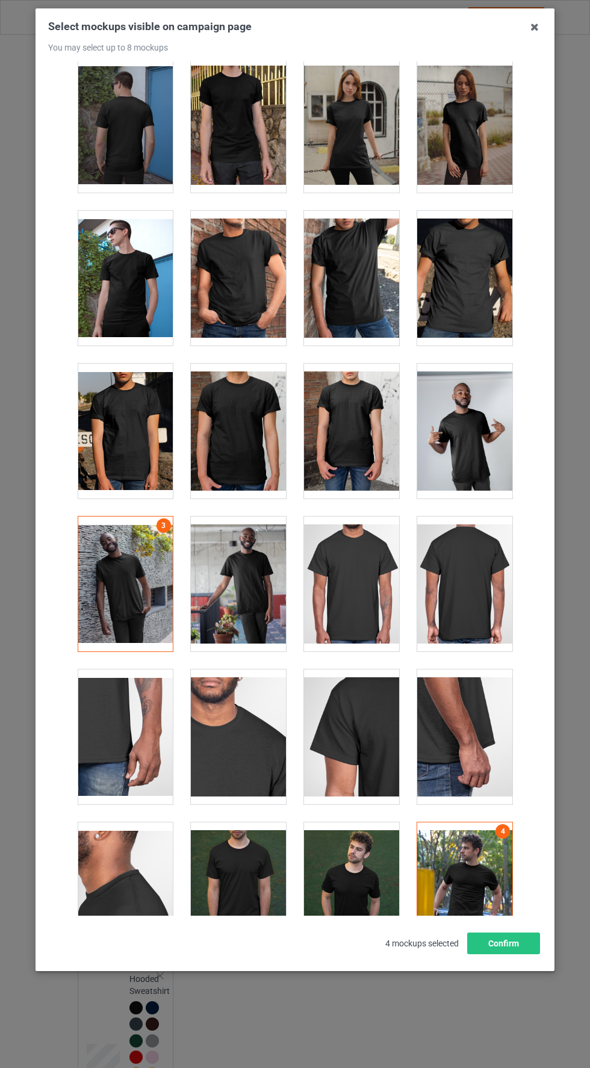
scroll to position [0, 0]
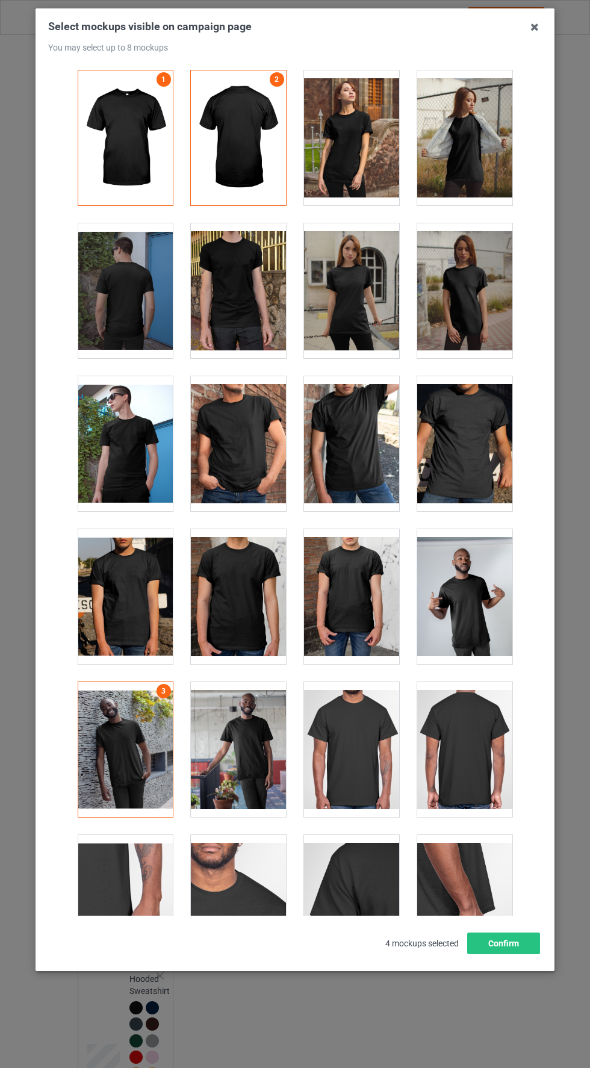
click at [470, 151] on div at bounding box center [464, 137] width 95 height 135
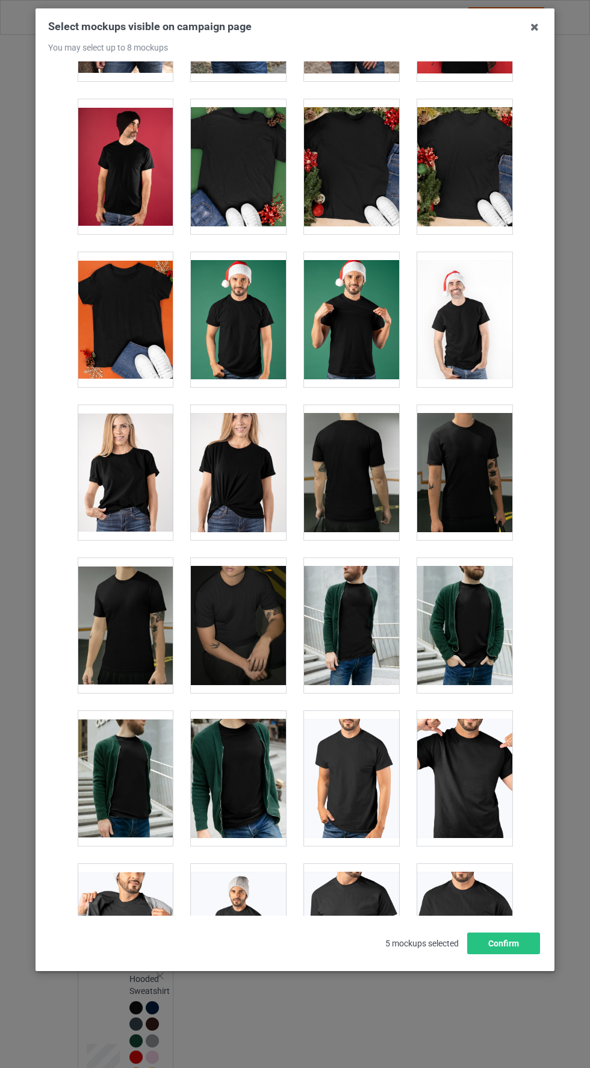
scroll to position [1649, 0]
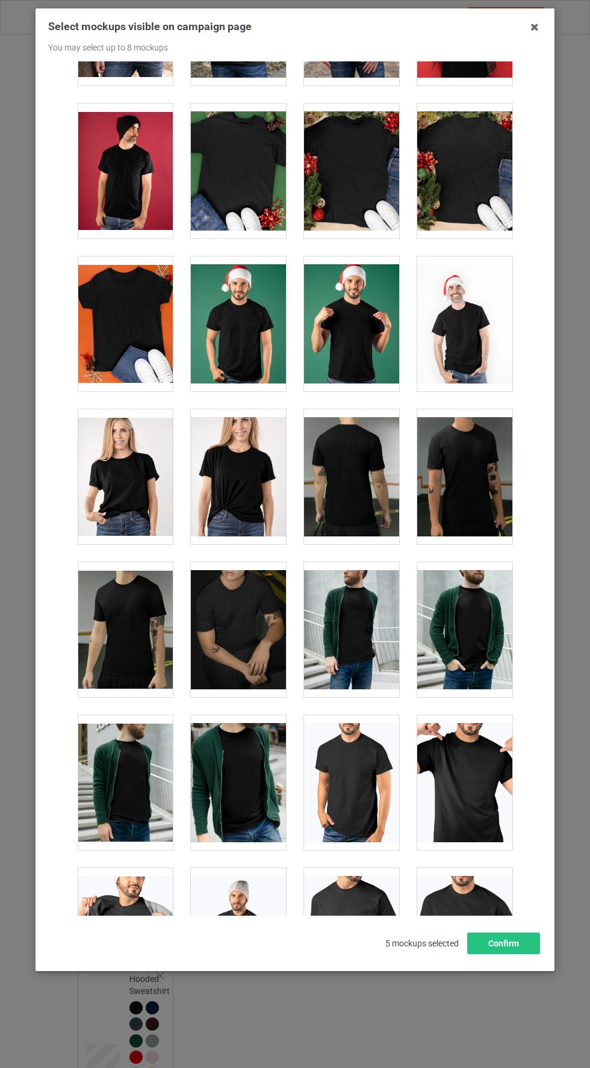
click at [135, 650] on div at bounding box center [125, 629] width 95 height 135
click at [145, 644] on div at bounding box center [125, 629] width 95 height 135
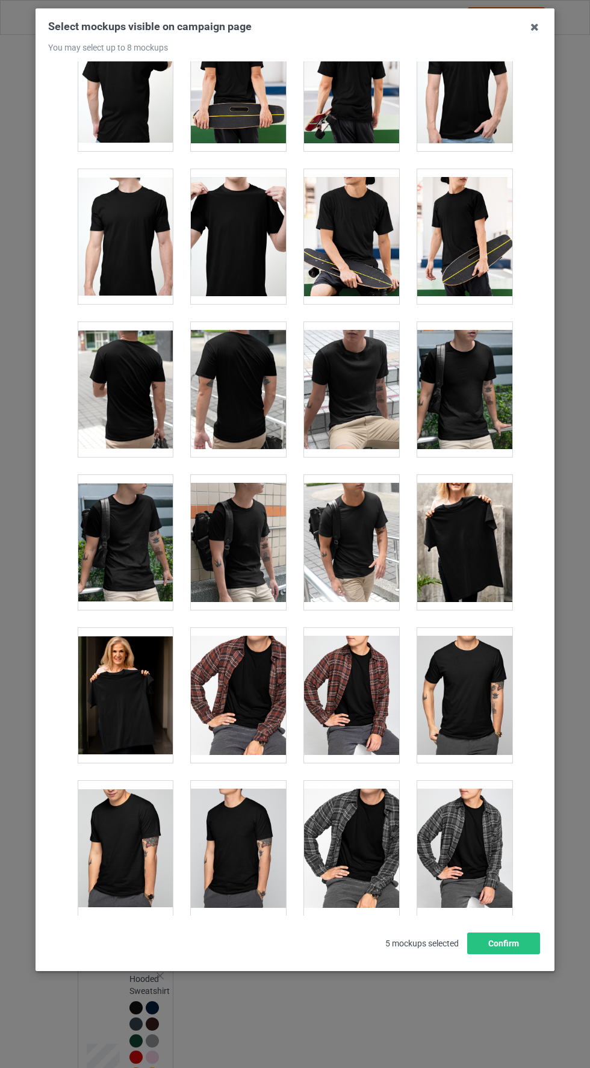
scroll to position [2807, 0]
click at [126, 673] on div at bounding box center [125, 695] width 95 height 135
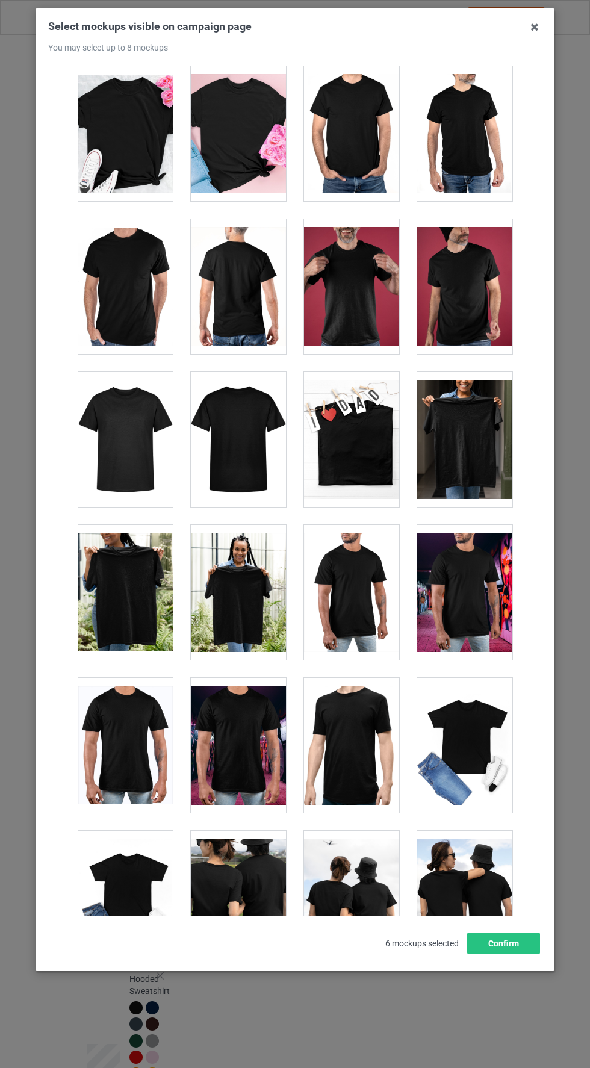
scroll to position [5017, 0]
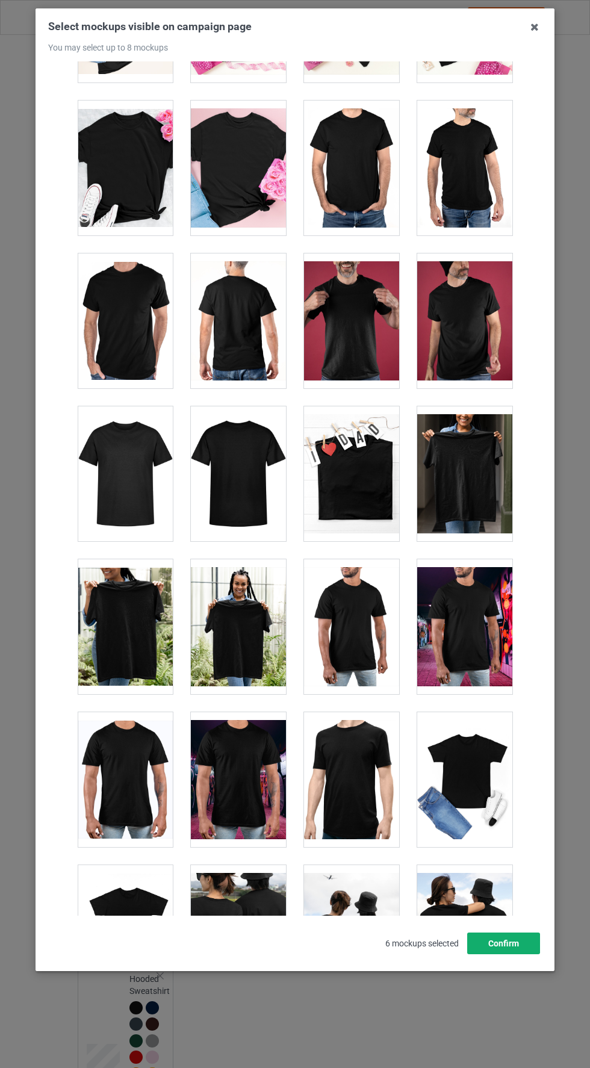
click at [509, 954] on button "Confirm" at bounding box center [503, 944] width 73 height 22
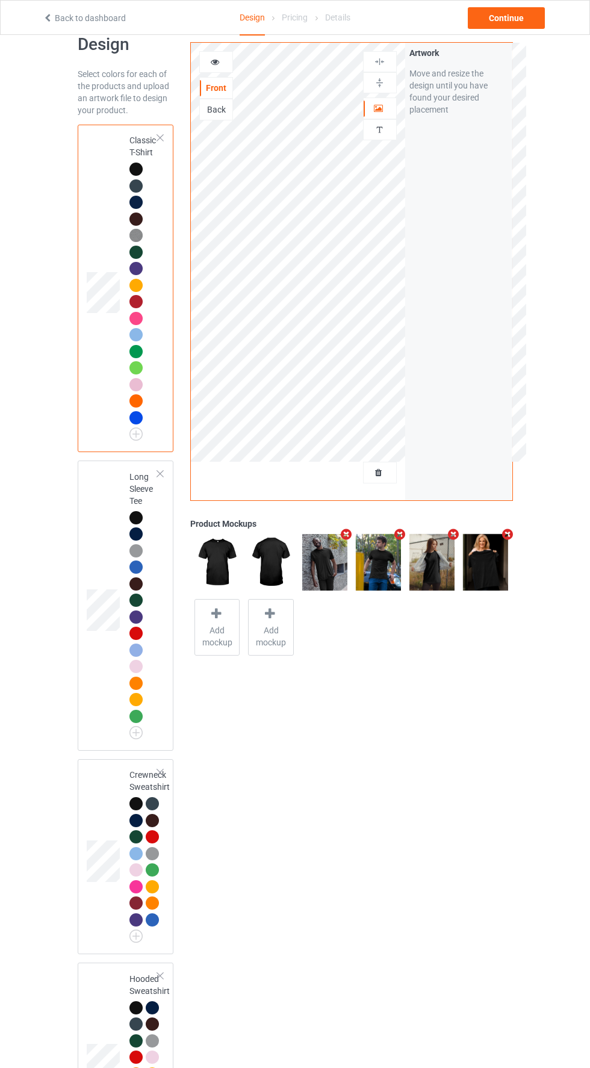
click at [225, 639] on span "Add mockup" at bounding box center [217, 636] width 44 height 24
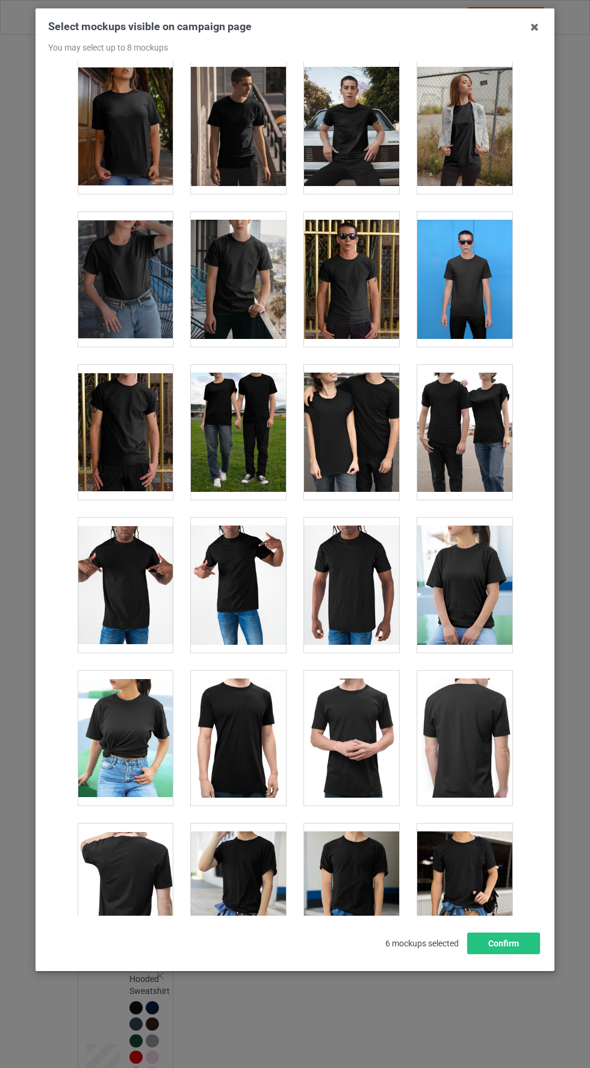
scroll to position [6028, 0]
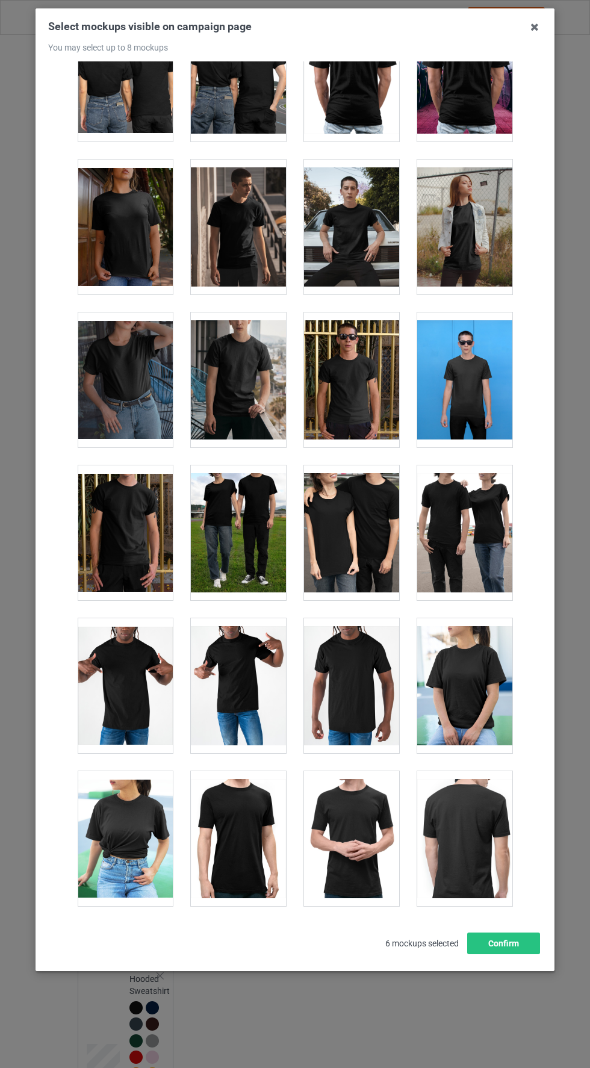
click at [237, 369] on div at bounding box center [238, 380] width 95 height 135
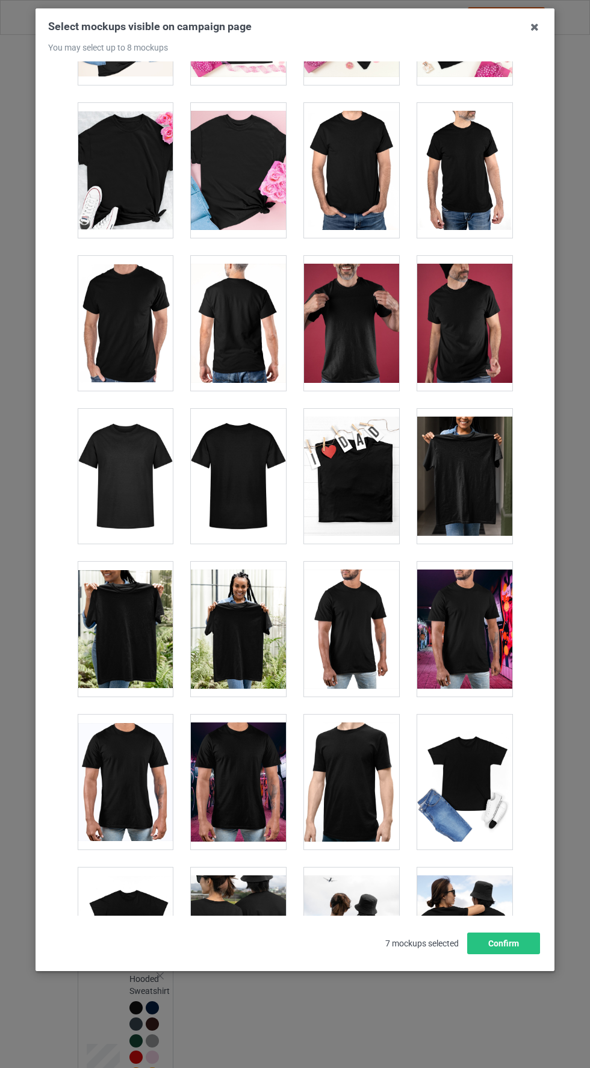
scroll to position [5013, 0]
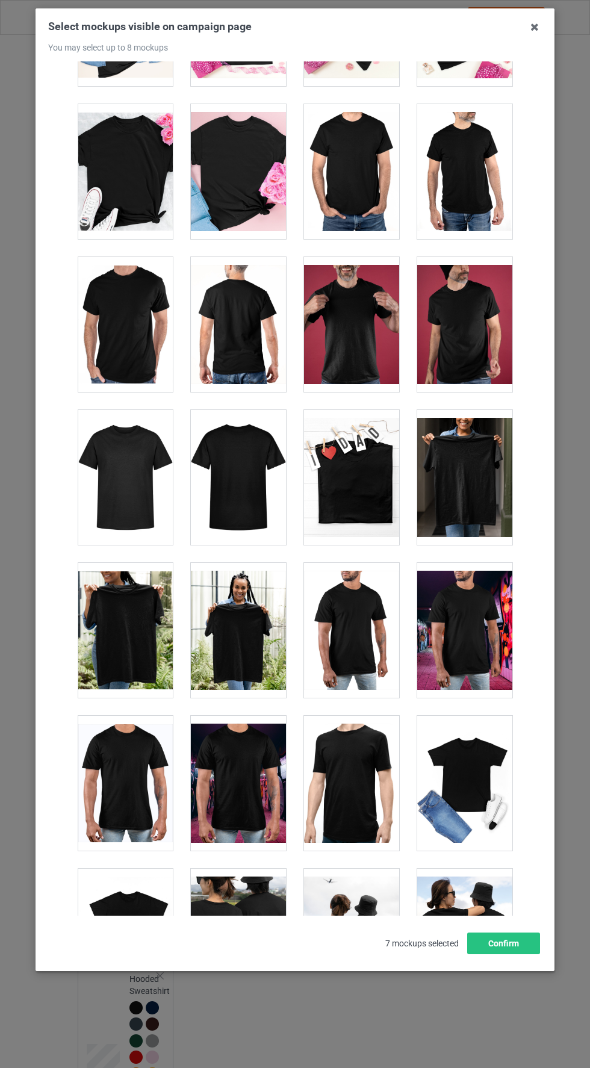
click at [358, 331] on div at bounding box center [351, 324] width 95 height 135
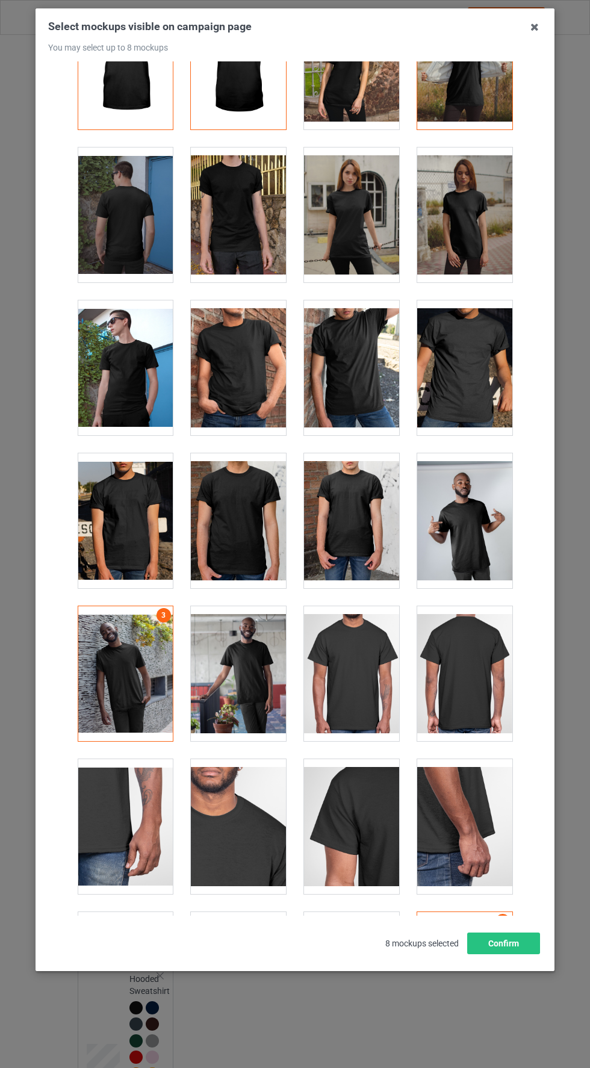
scroll to position [0, 0]
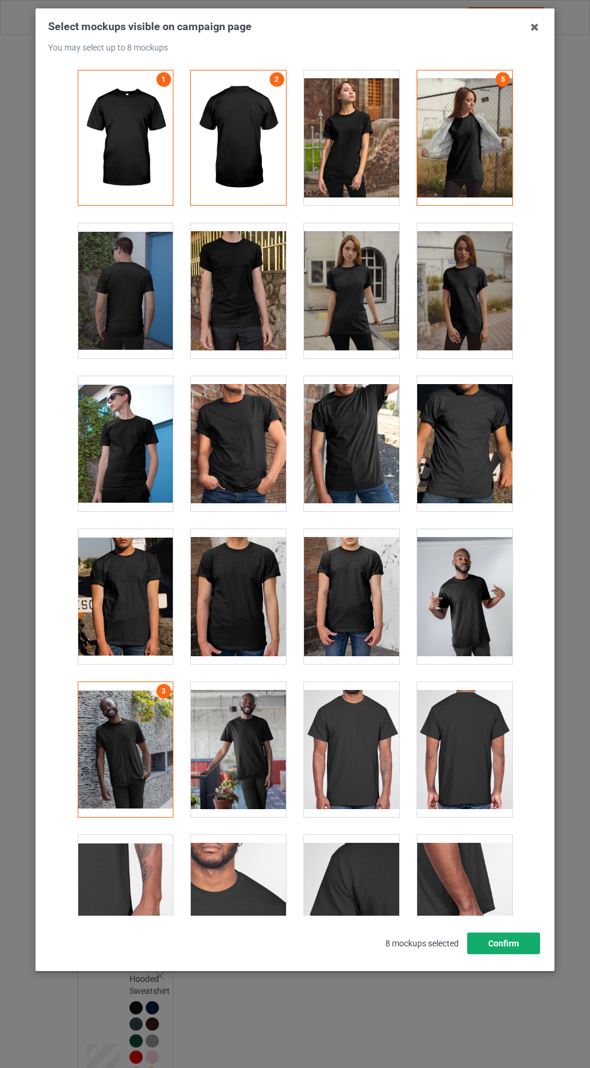
click at [509, 954] on button "Confirm" at bounding box center [503, 944] width 73 height 22
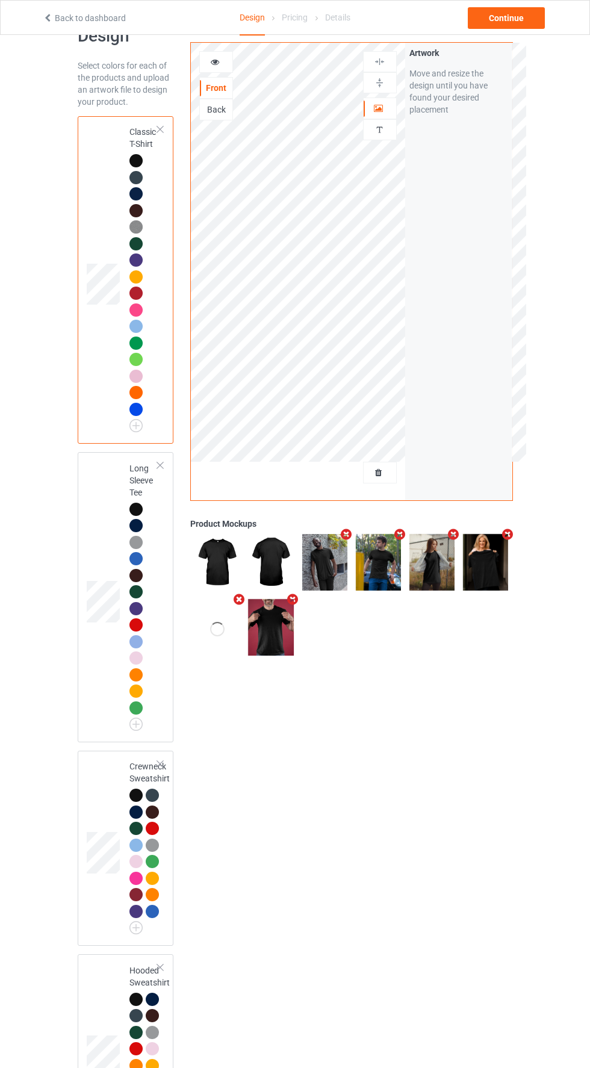
scroll to position [41, 0]
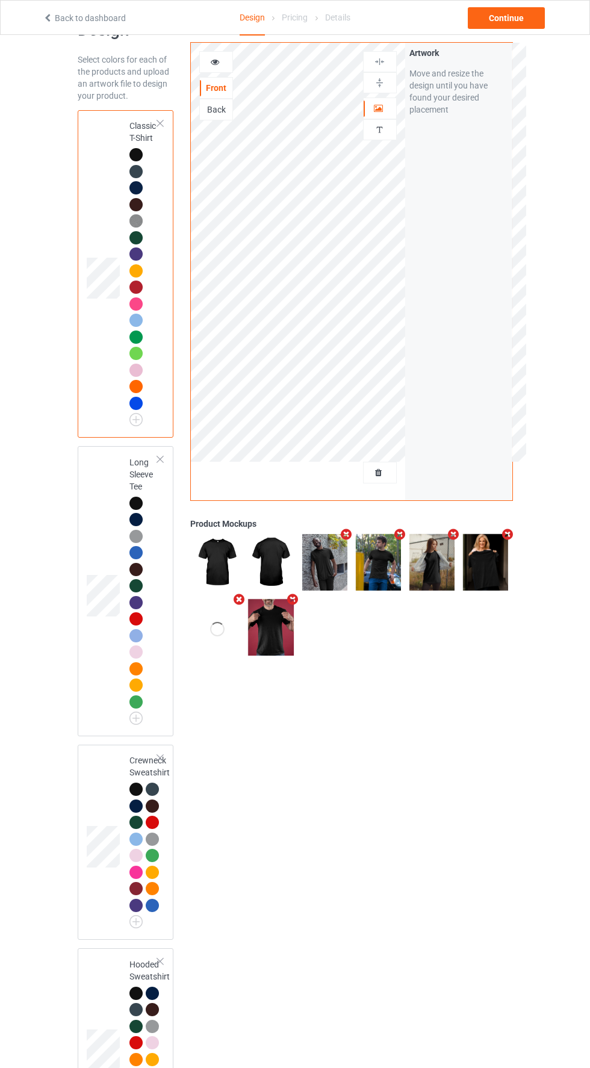
click at [104, 545] on td at bounding box center [105, 591] width 36 height 281
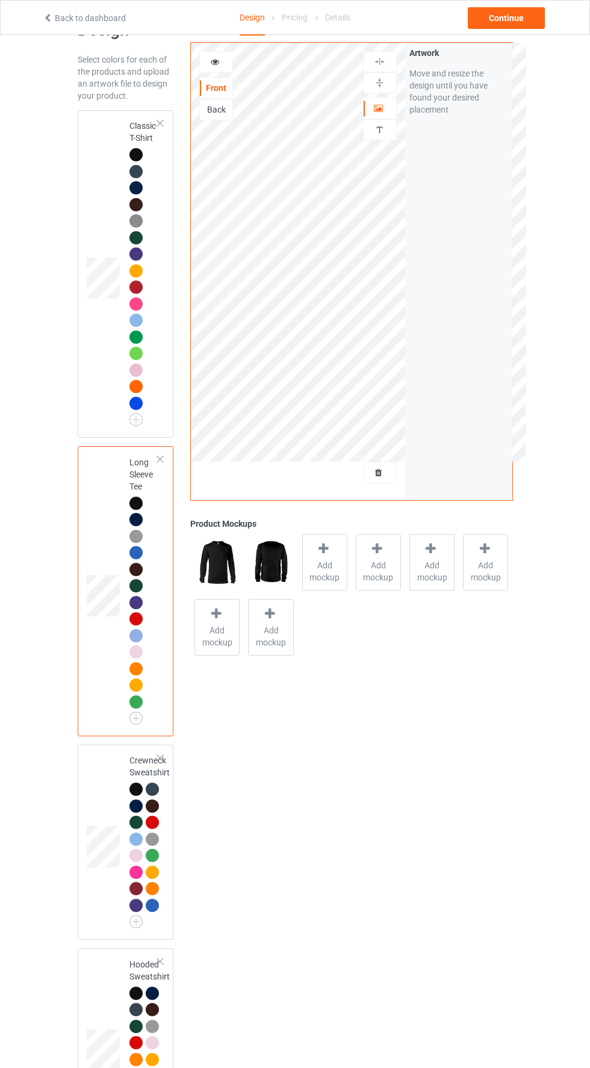
click at [336, 564] on span "Add mockup" at bounding box center [325, 571] width 44 height 24
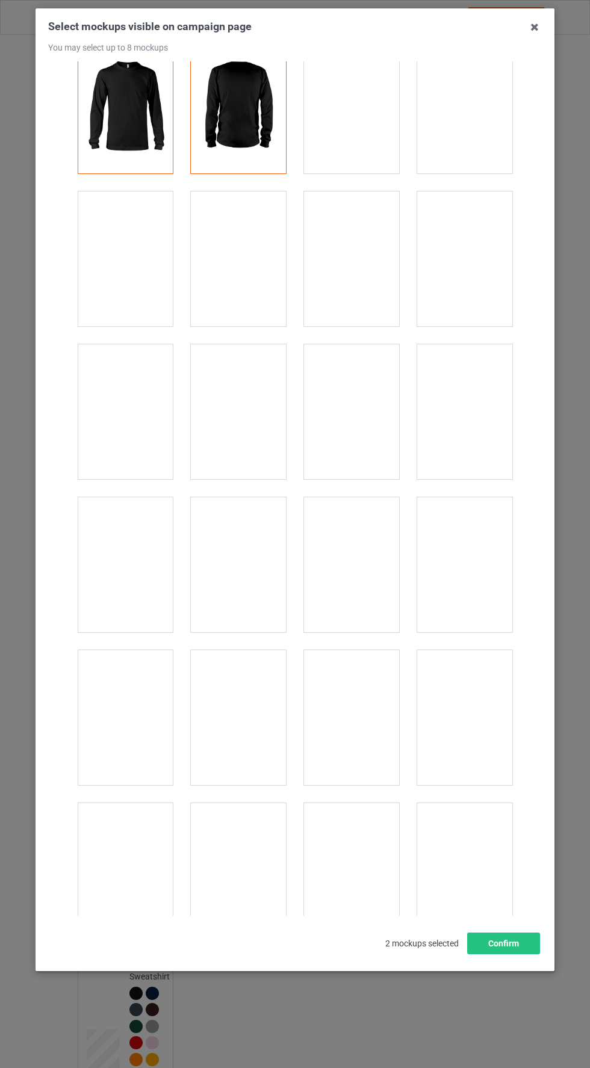
scroll to position [26, 0]
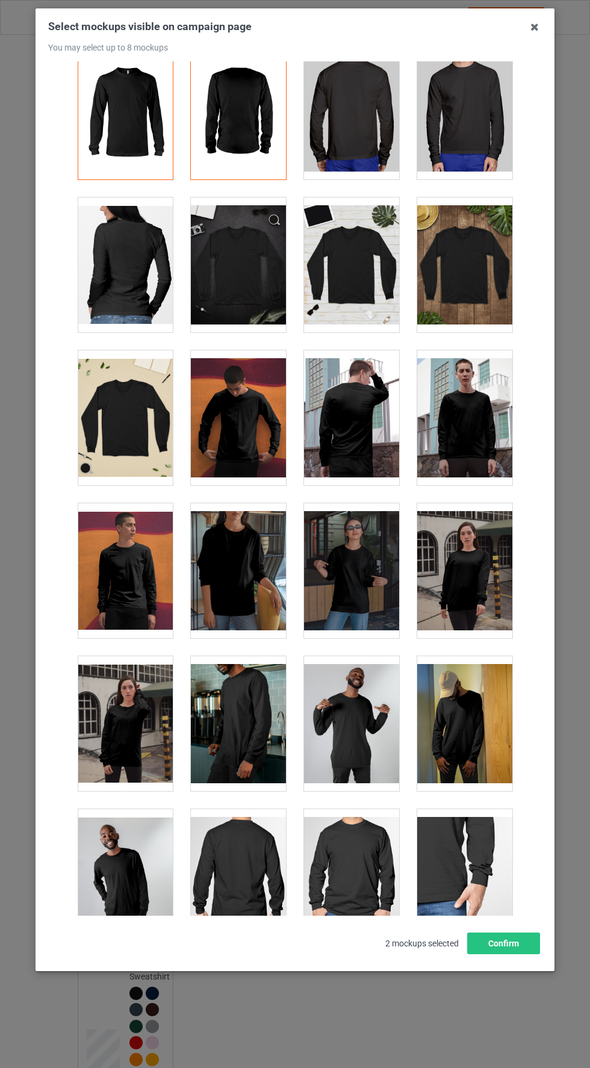
click at [535, 31] on icon at bounding box center [534, 26] width 19 height 19
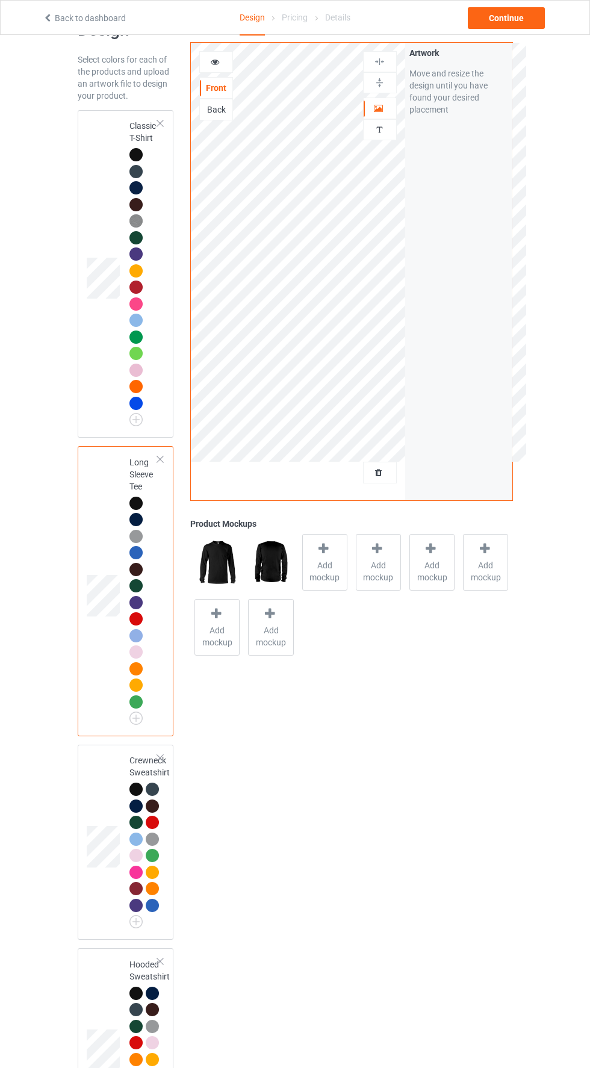
click at [81, 364] on div "Classic T-Shirt" at bounding box center [126, 274] width 96 height 328
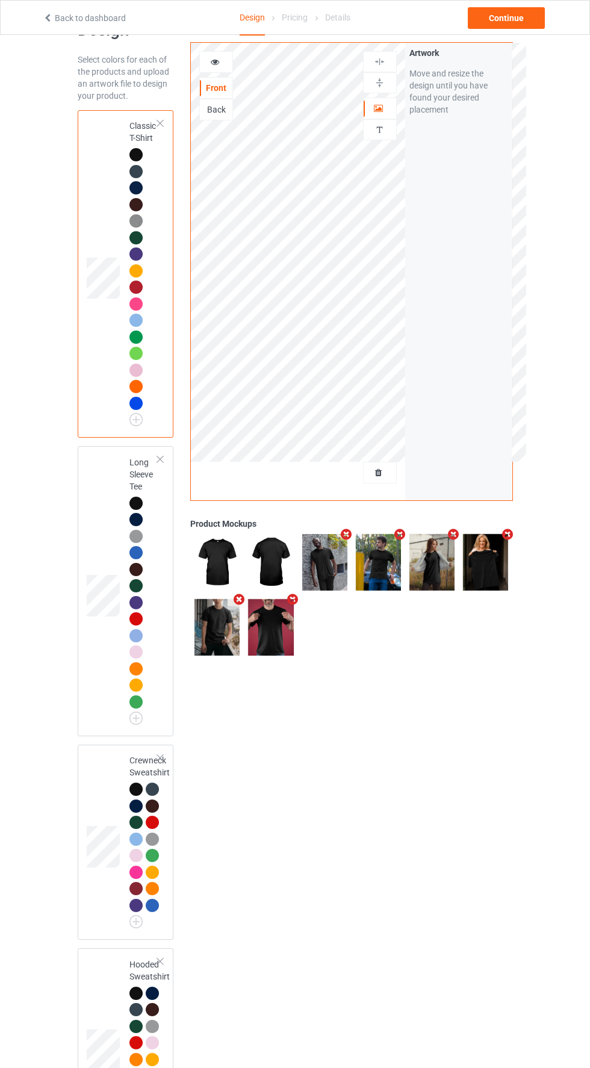
click at [99, 547] on td at bounding box center [105, 591] width 36 height 281
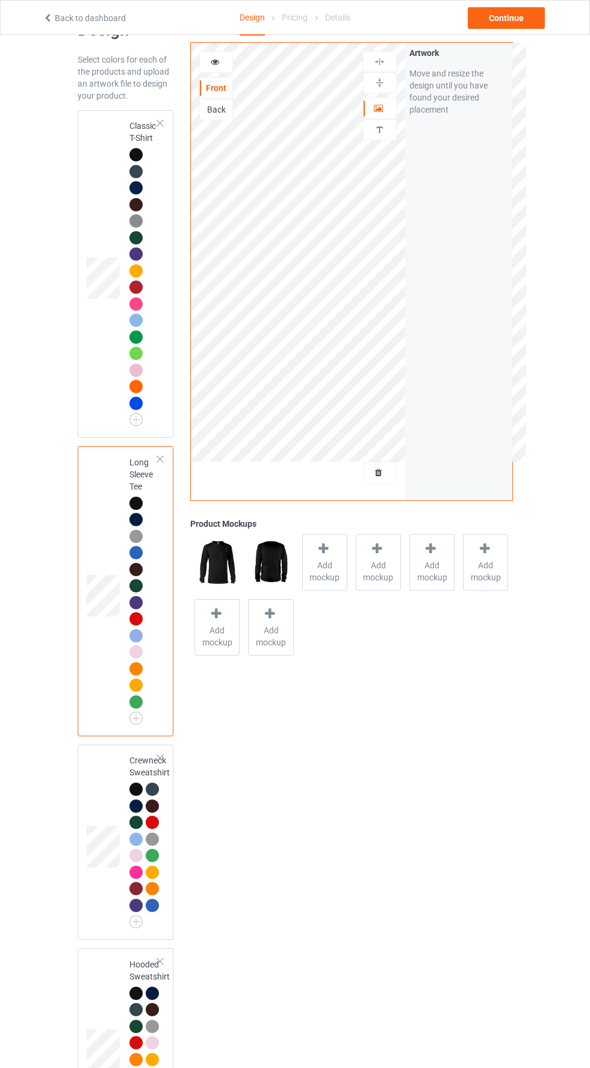
click at [333, 576] on span "Add mockup" at bounding box center [325, 571] width 44 height 24
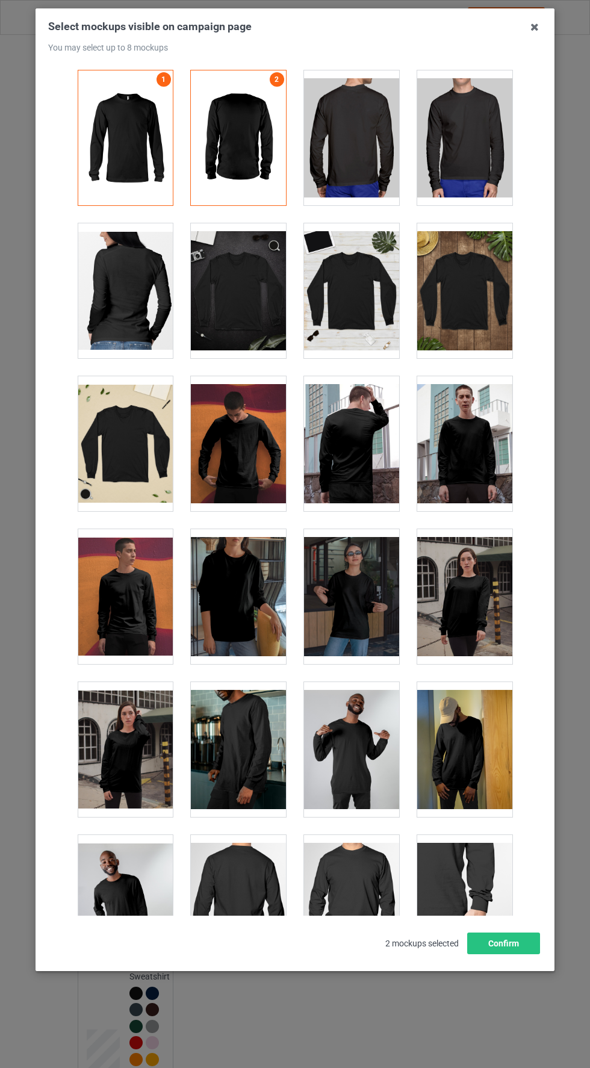
click at [252, 600] on div at bounding box center [238, 596] width 95 height 135
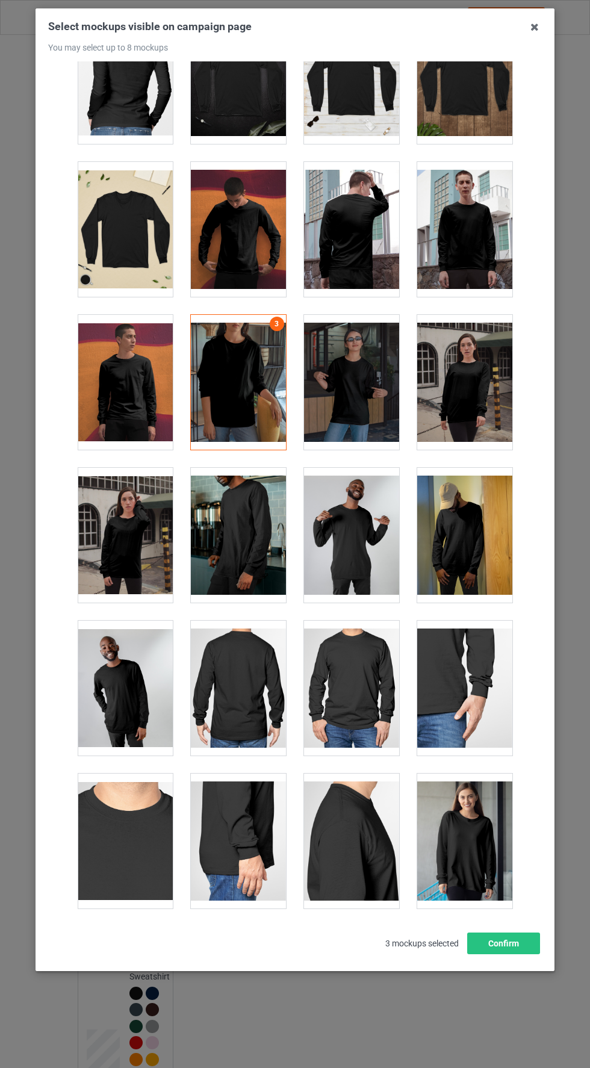
click at [363, 674] on div at bounding box center [351, 688] width 95 height 135
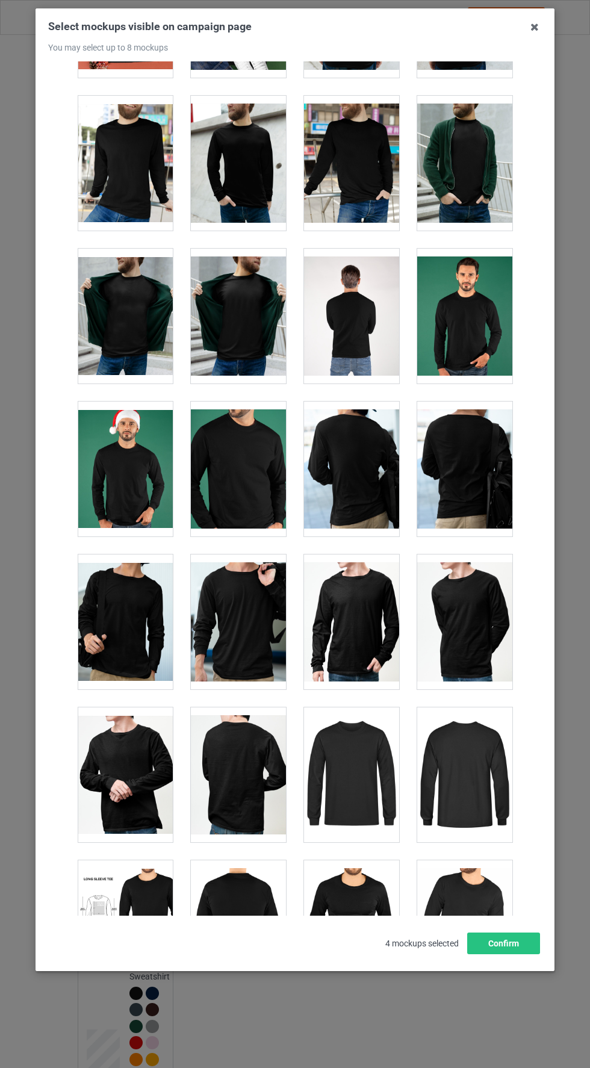
scroll to position [1953, 0]
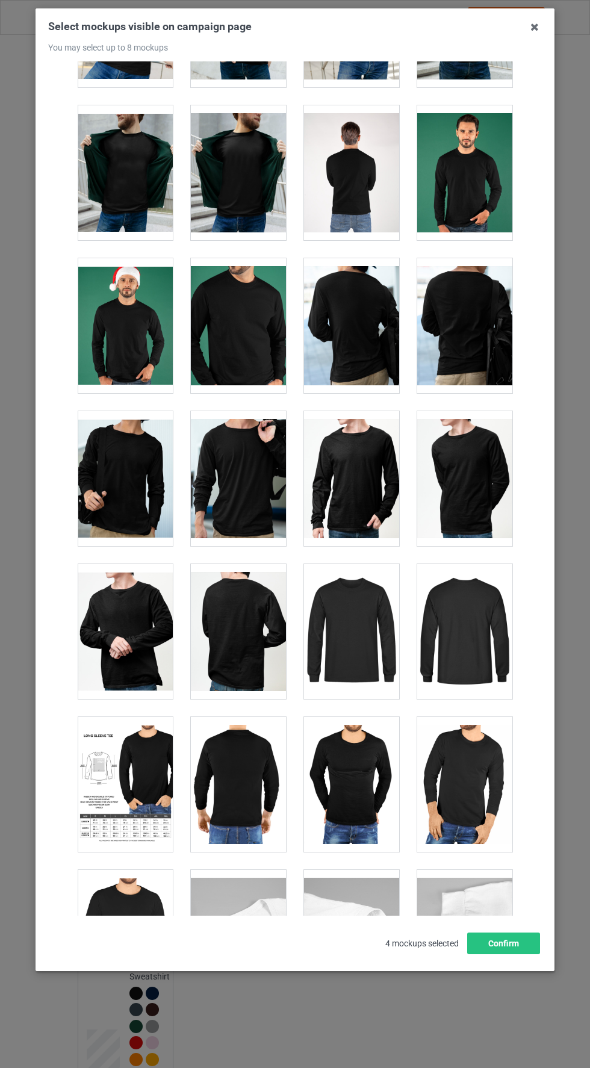
click at [142, 152] on div at bounding box center [125, 172] width 95 height 135
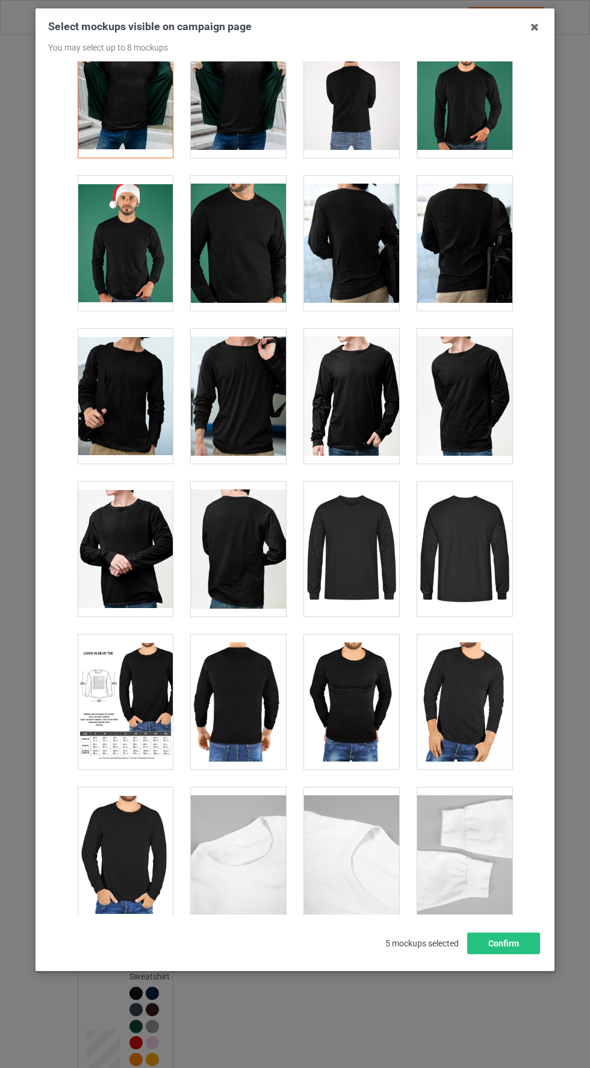
scroll to position [2041, 0]
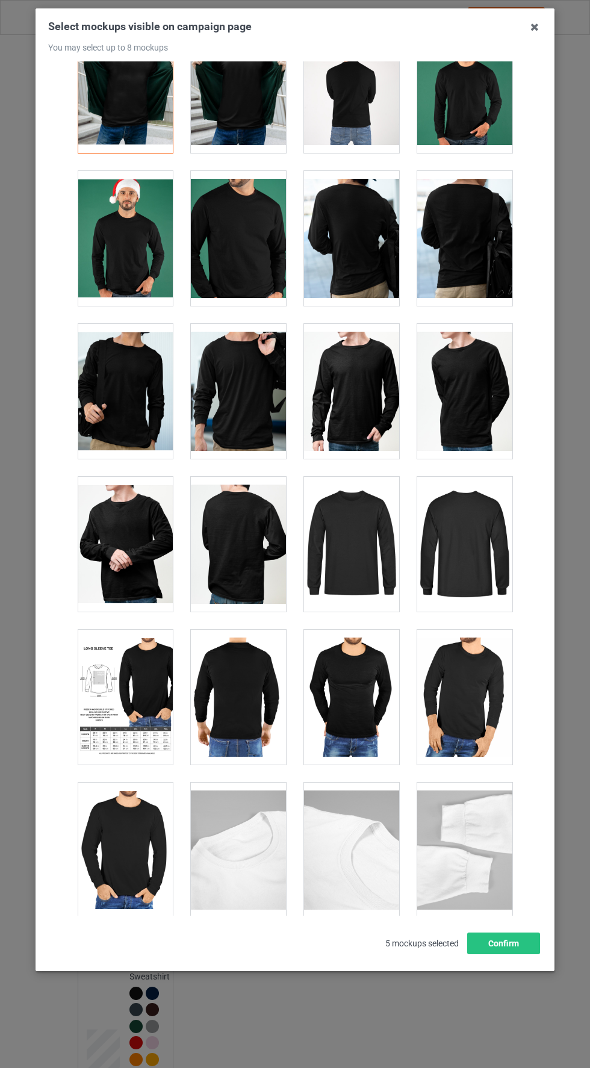
click at [243, 394] on div at bounding box center [238, 391] width 95 height 135
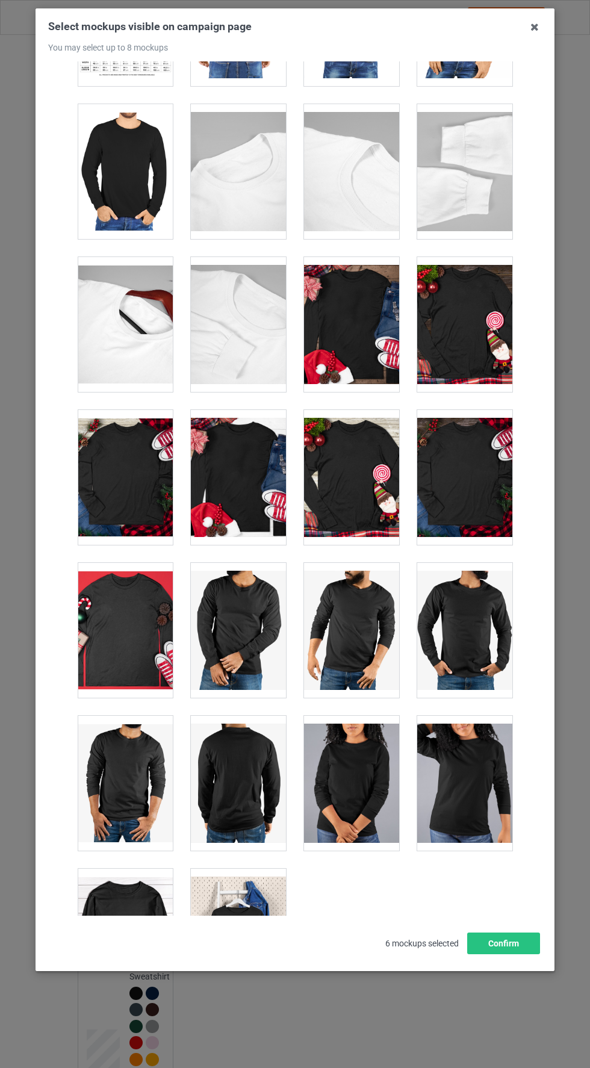
scroll to position [2740, 0]
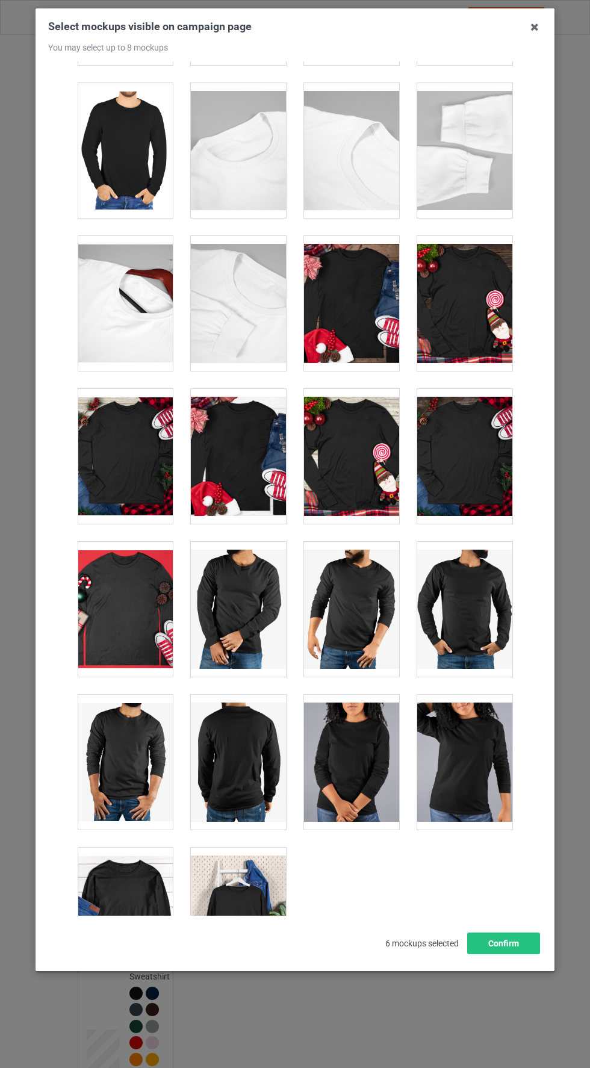
click at [369, 596] on div at bounding box center [351, 609] width 95 height 135
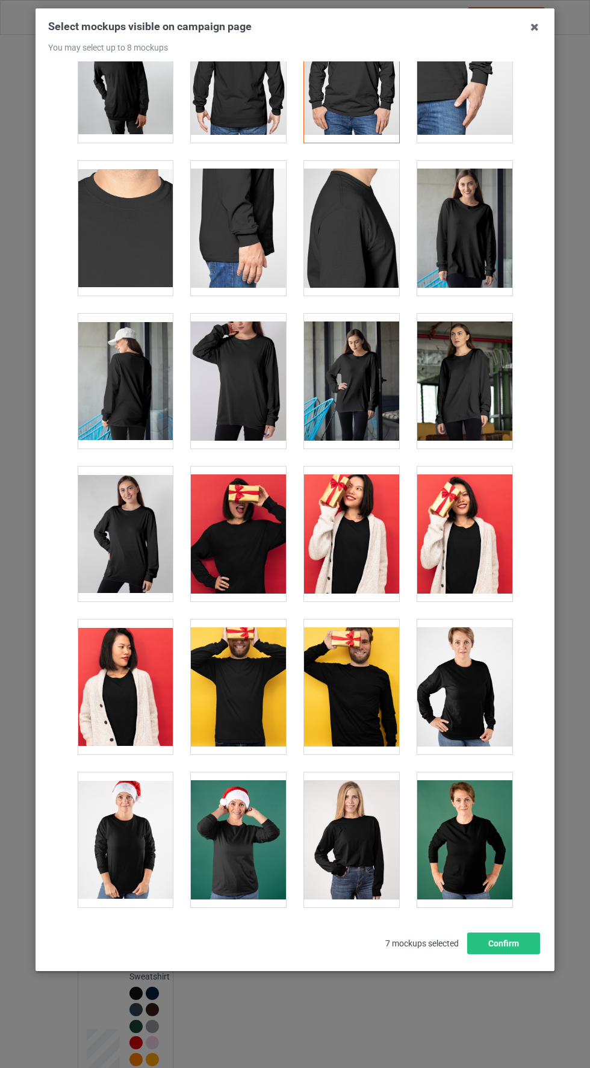
scroll to position [826, 0]
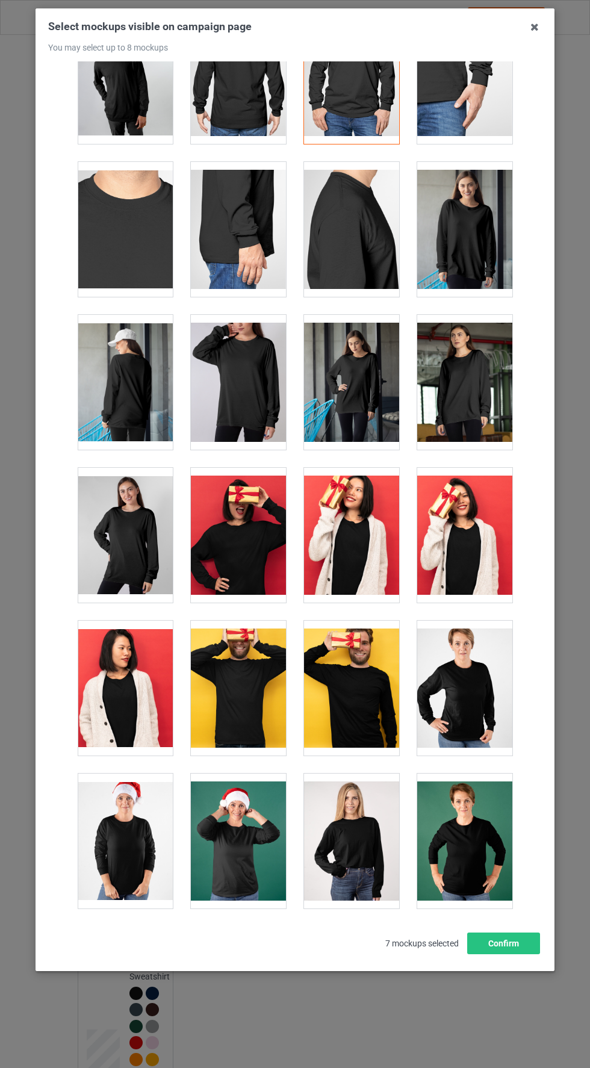
click at [358, 376] on div at bounding box center [351, 382] width 95 height 135
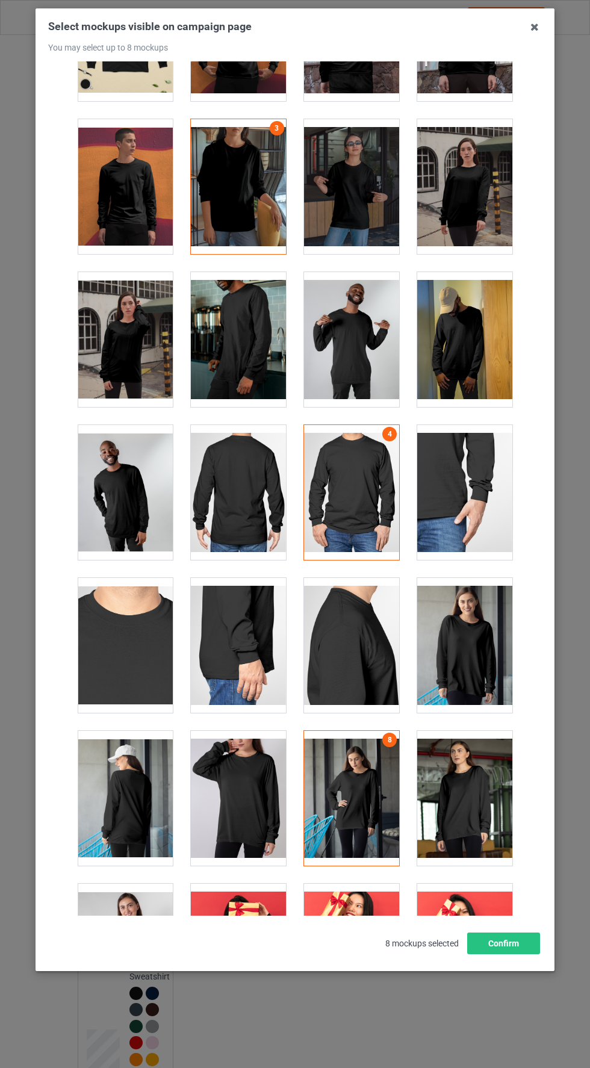
scroll to position [515, 0]
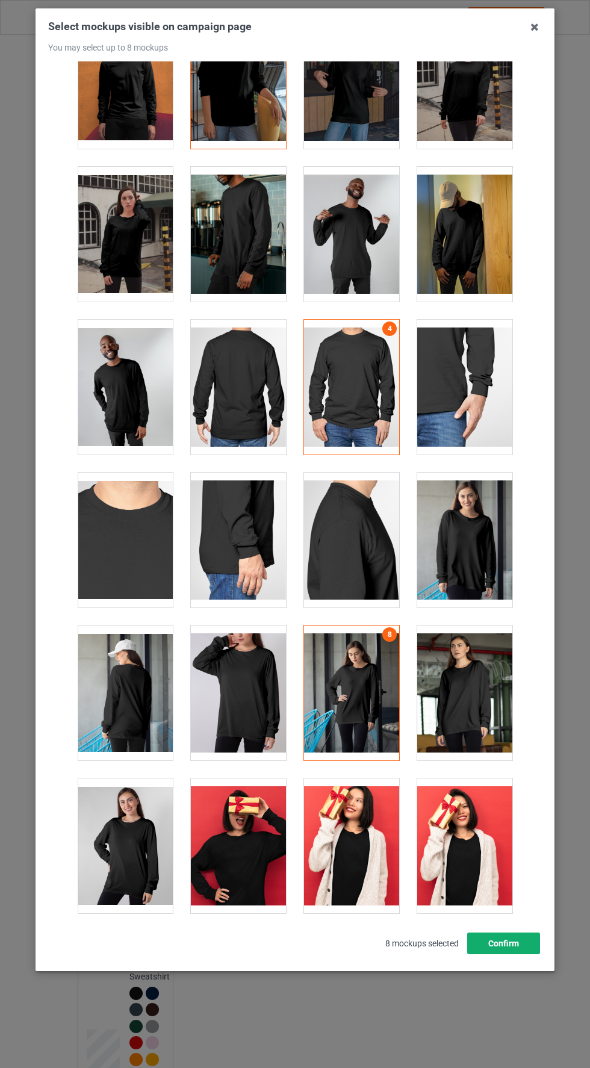
click at [488, 954] on button "Confirm" at bounding box center [503, 944] width 73 height 22
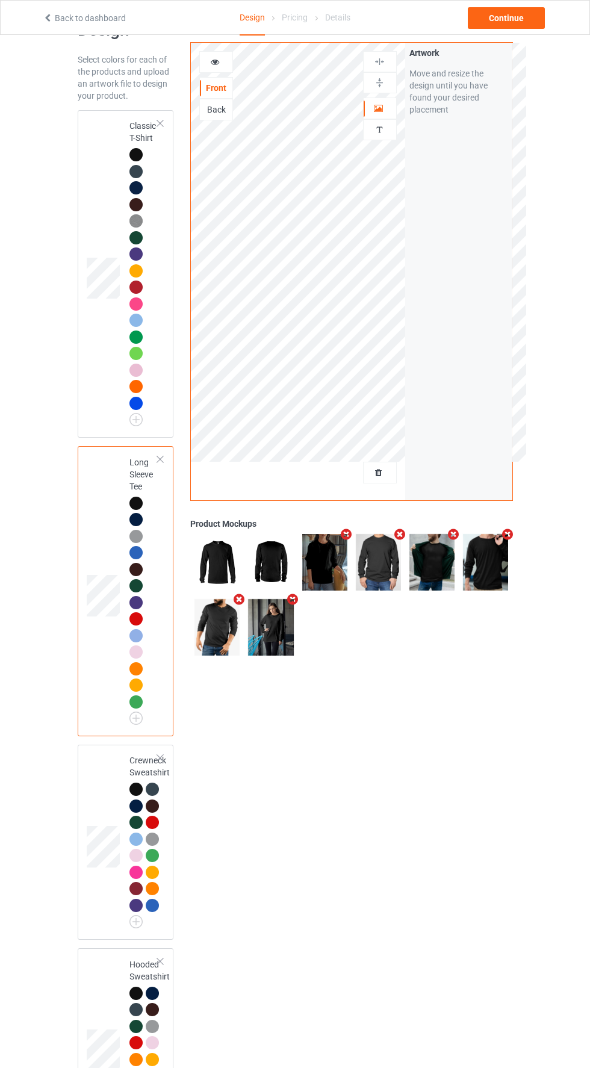
click at [105, 807] on td at bounding box center [105, 842] width 36 height 185
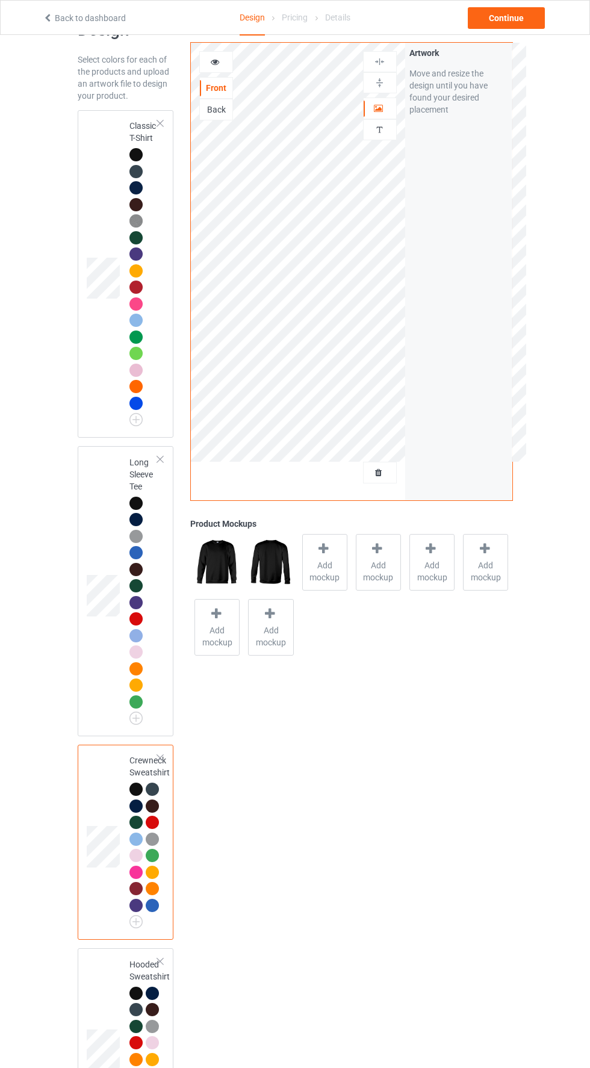
click at [330, 549] on icon at bounding box center [323, 549] width 15 height 13
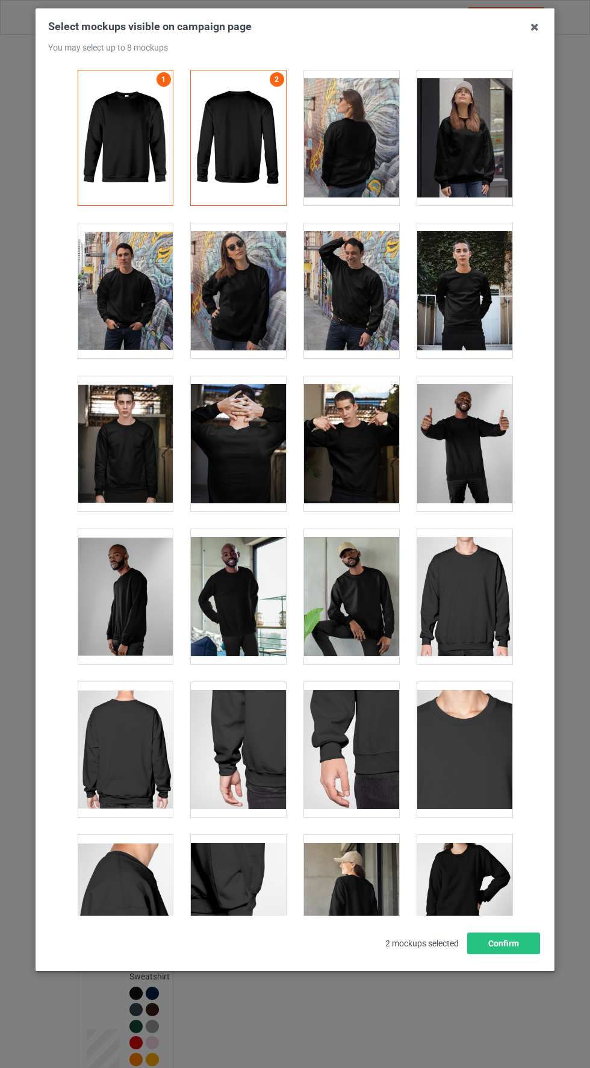
click at [362, 300] on div at bounding box center [351, 290] width 95 height 135
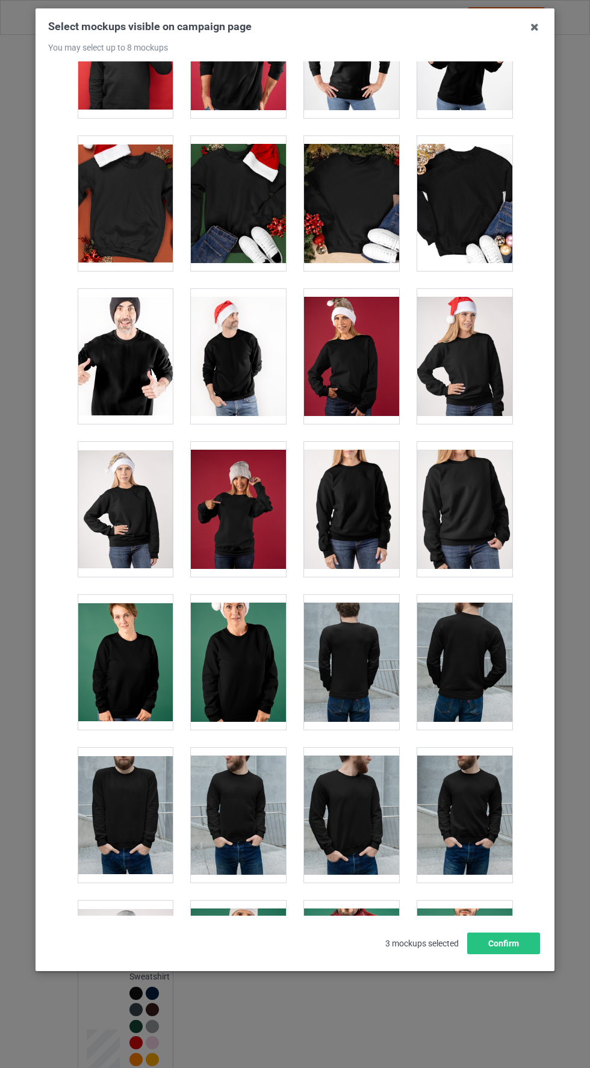
scroll to position [1314, 0]
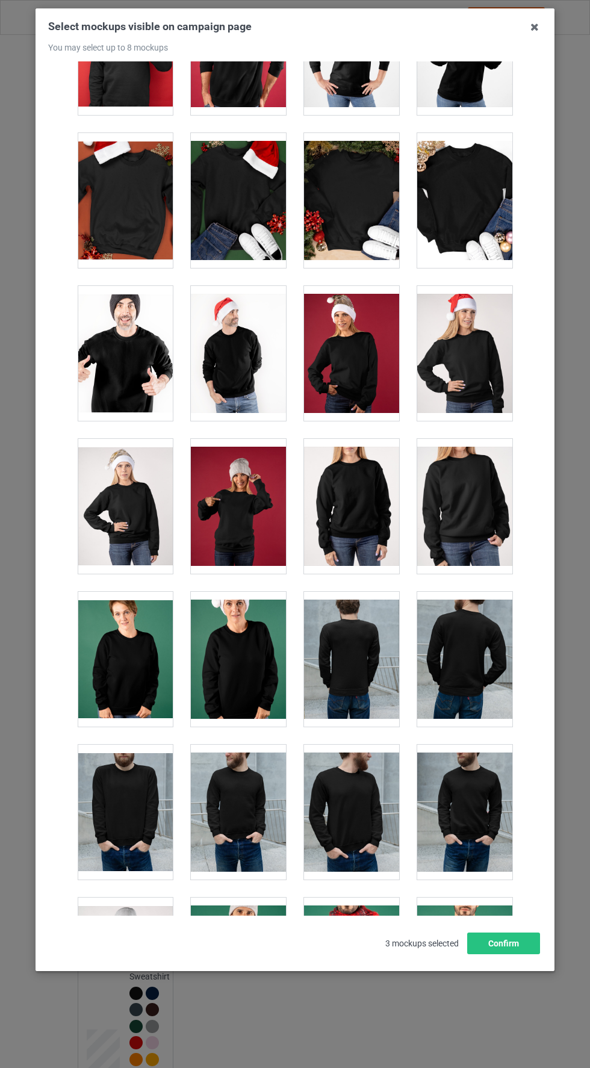
click at [124, 338] on div at bounding box center [125, 353] width 95 height 135
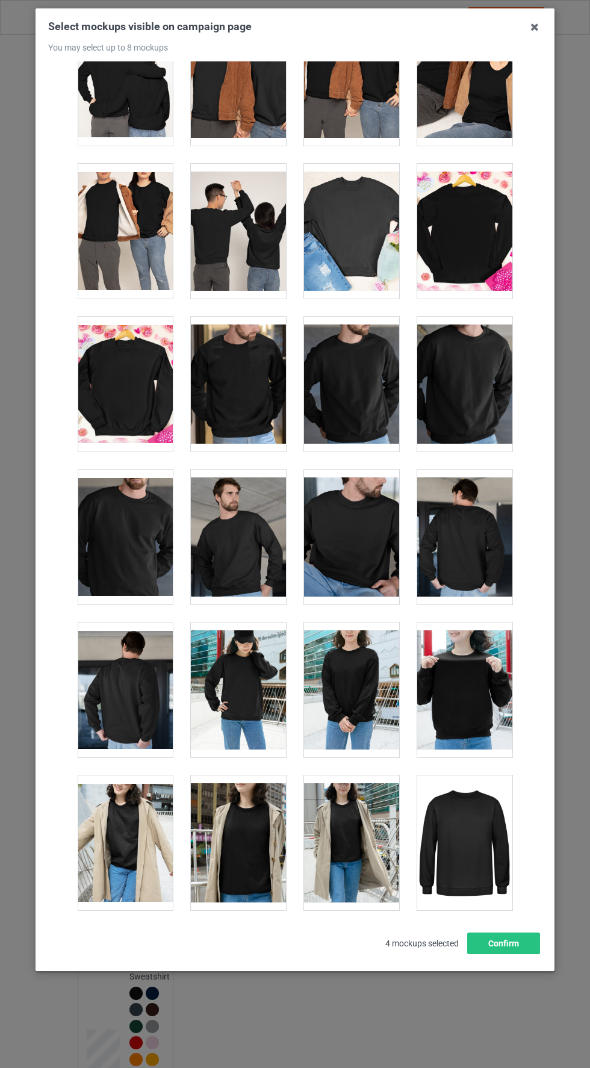
scroll to position [2704, 0]
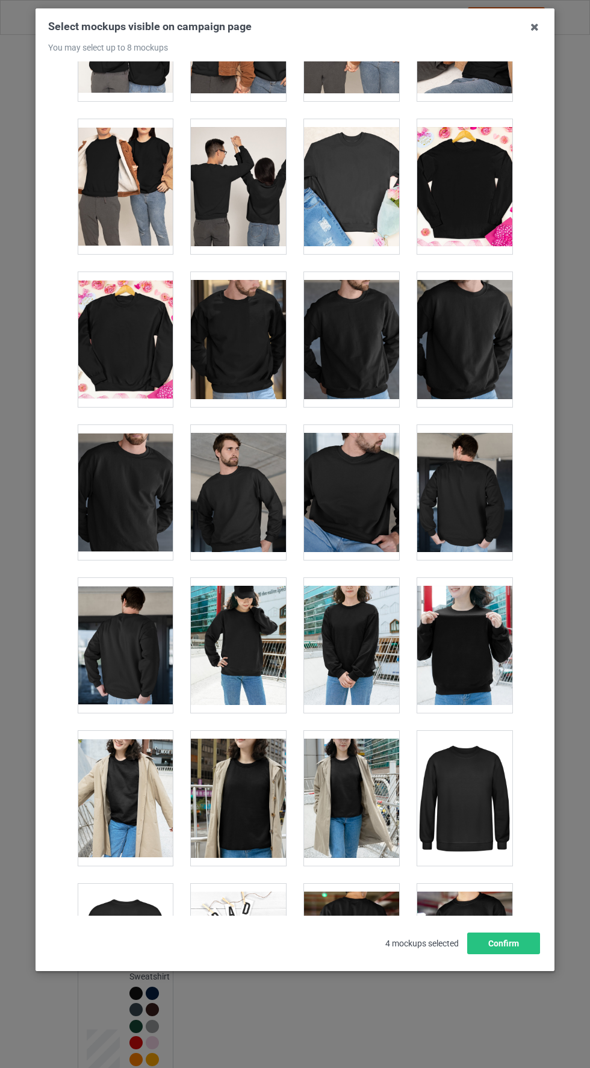
click at [110, 508] on div at bounding box center [125, 492] width 95 height 135
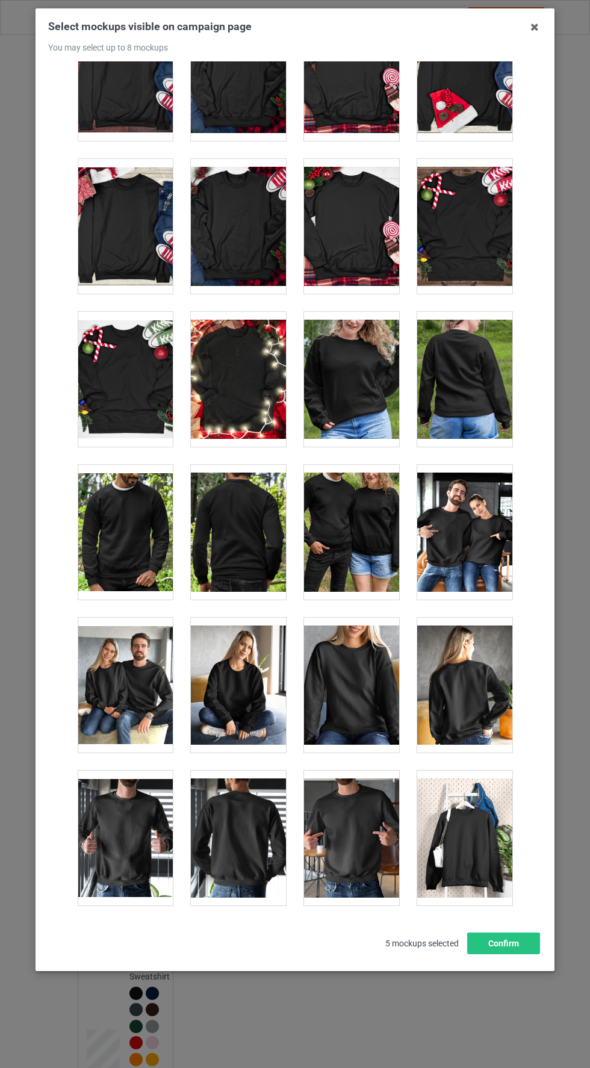
scroll to position [5335, 0]
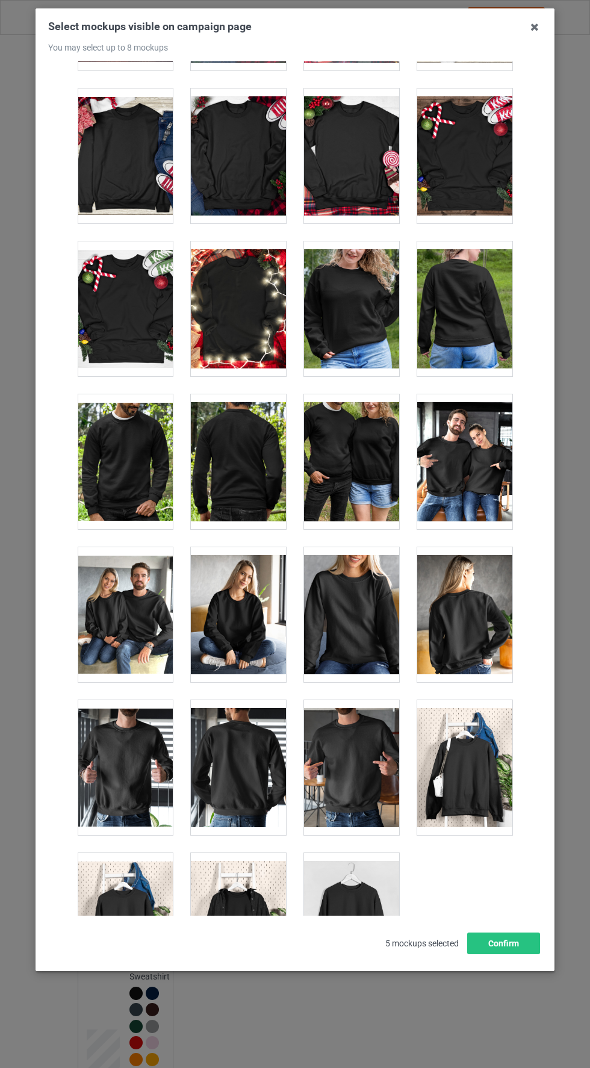
click at [349, 571] on div at bounding box center [351, 614] width 95 height 135
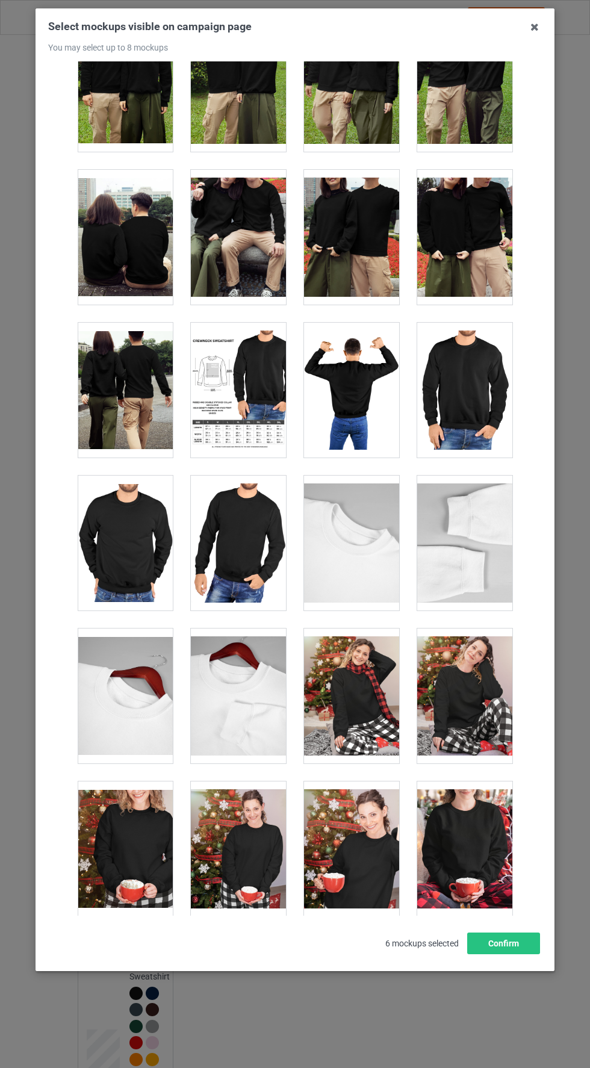
scroll to position [3875, 0]
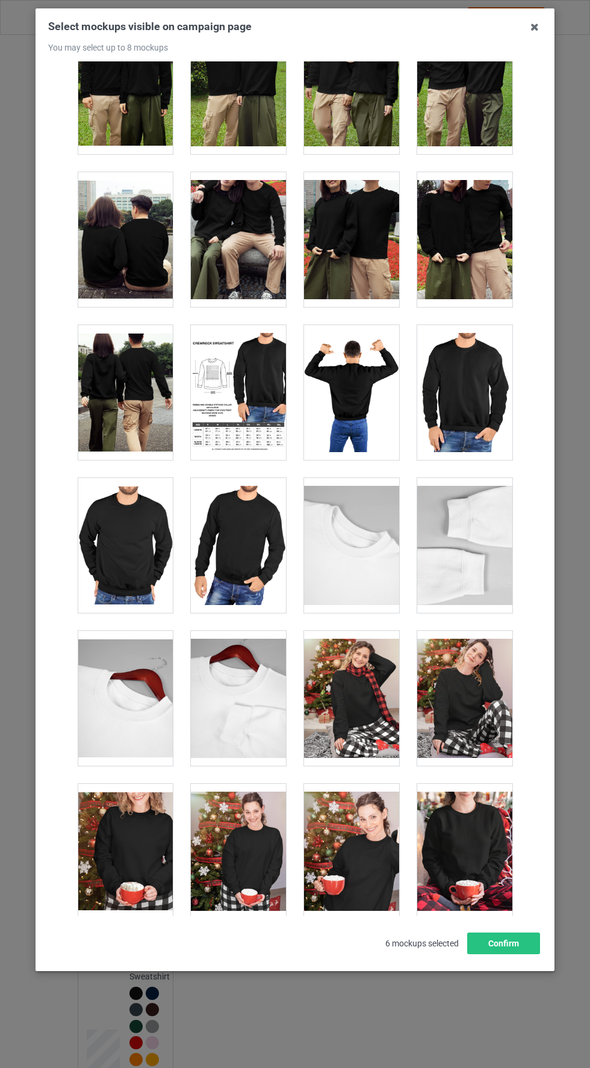
click at [78, 540] on div at bounding box center [125, 545] width 95 height 135
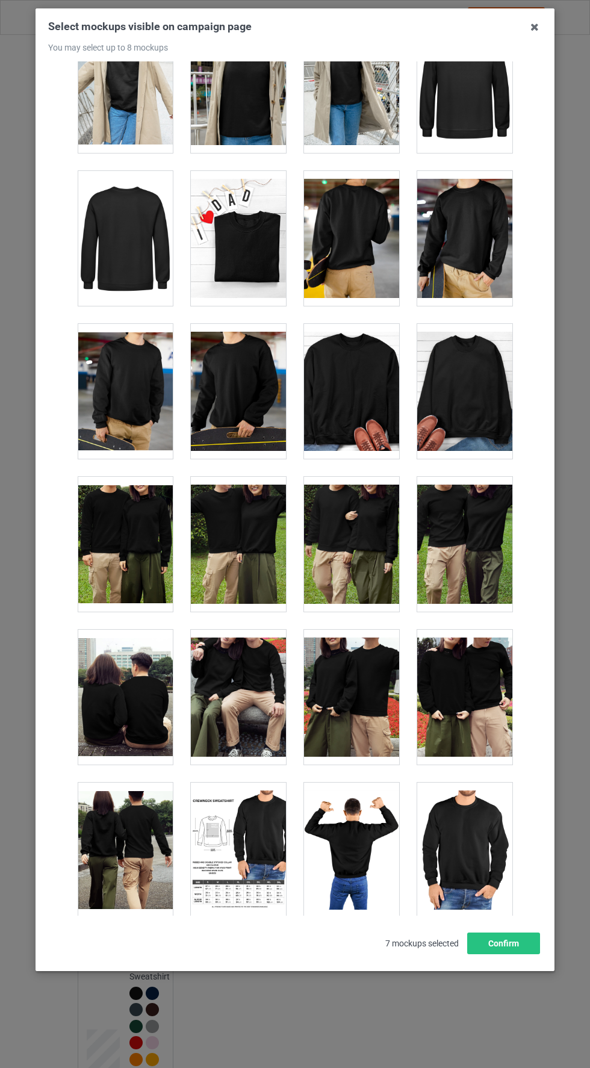
scroll to position [3416, 0]
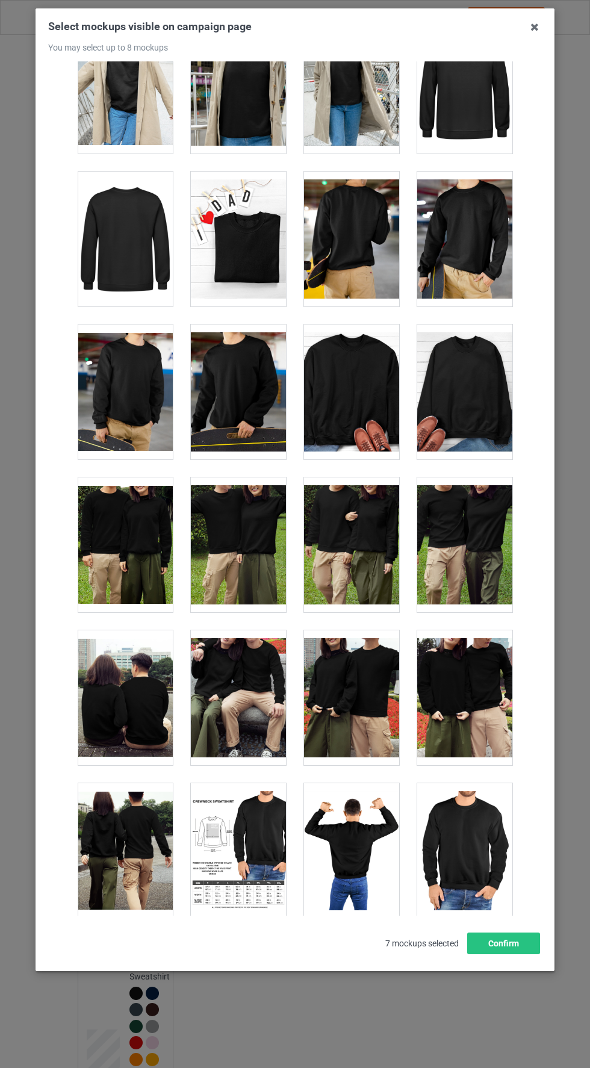
click at [129, 391] on div at bounding box center [125, 392] width 95 height 135
click at [512, 954] on button "Confirm" at bounding box center [503, 944] width 73 height 22
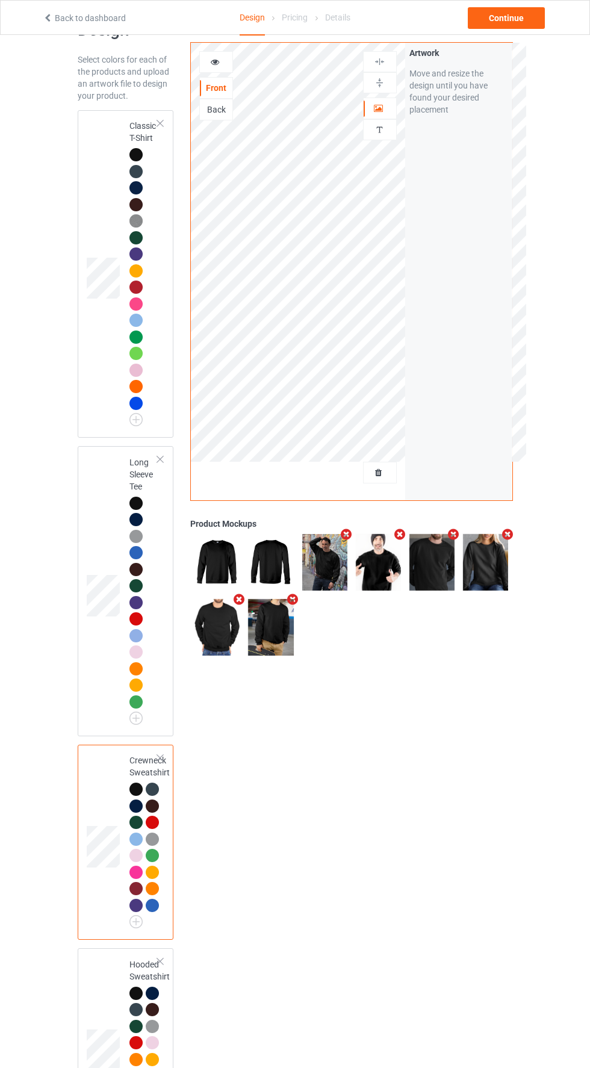
scroll to position [113, 0]
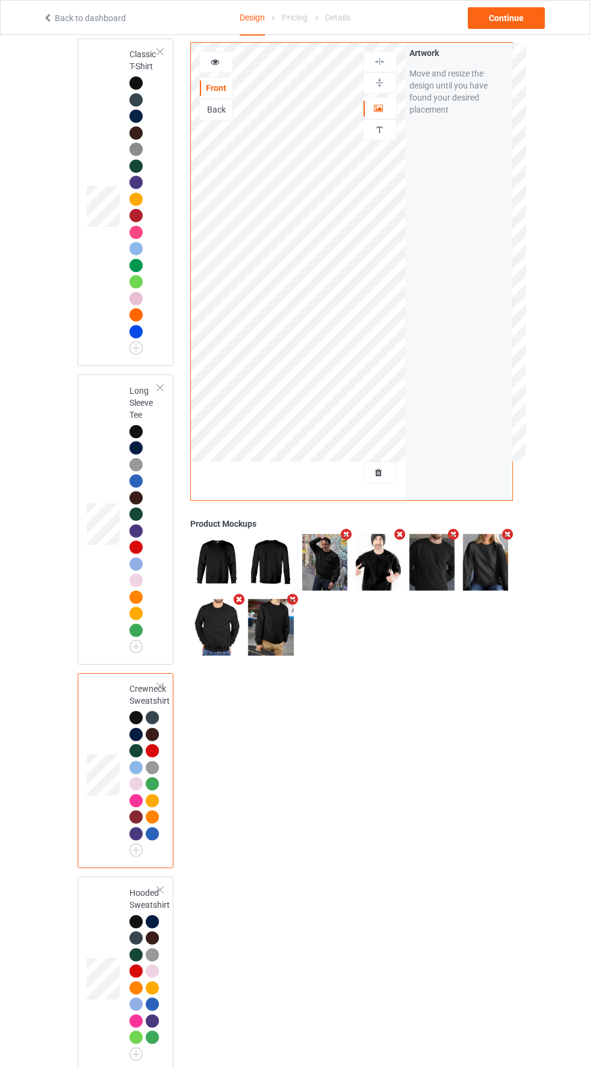
click at [91, 941] on td at bounding box center [105, 974] width 36 height 185
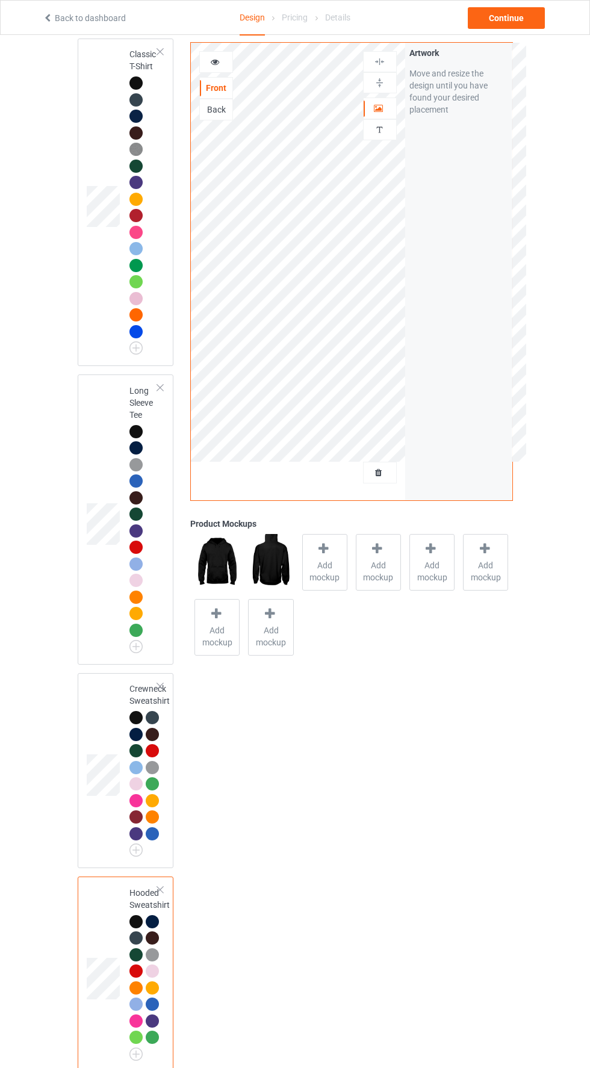
click at [333, 553] on div "Add mockup" at bounding box center [324, 562] width 45 height 57
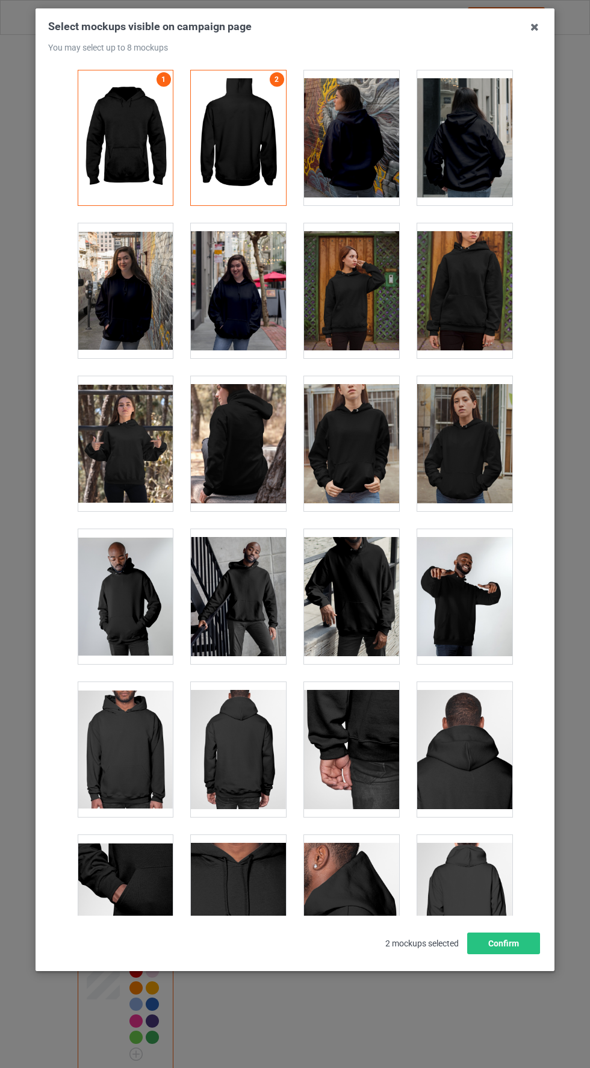
click at [128, 298] on div at bounding box center [125, 290] width 95 height 135
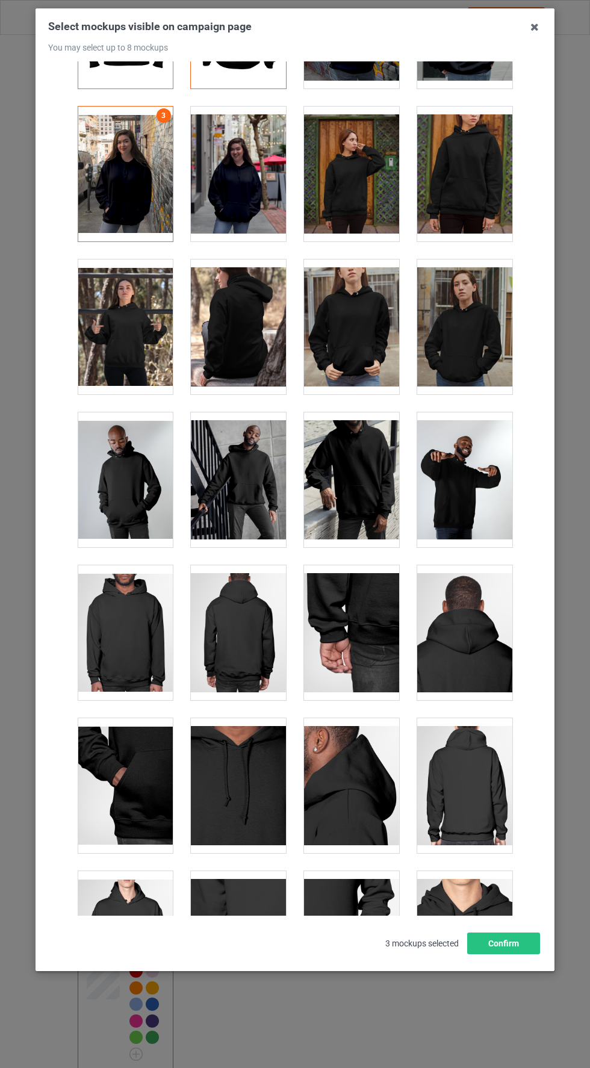
scroll to position [120, 0]
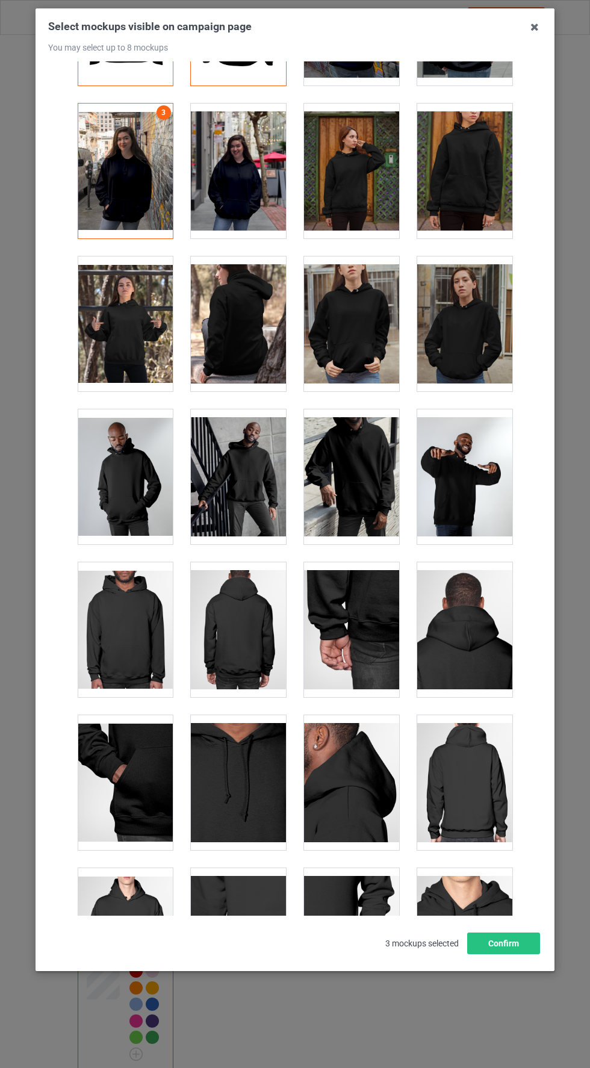
click at [131, 338] on div at bounding box center [125, 324] width 95 height 135
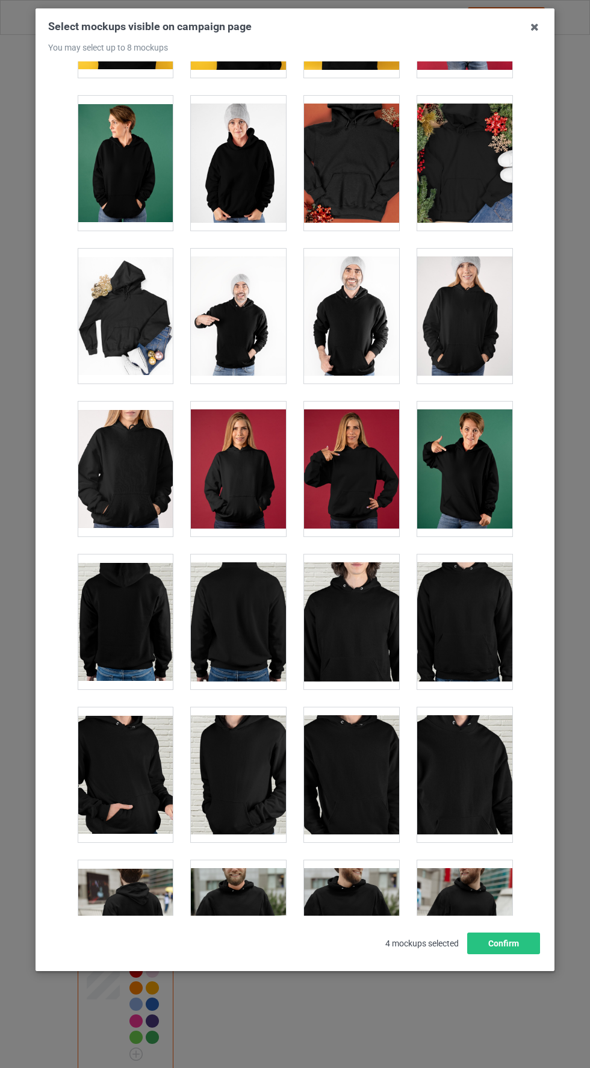
scroll to position [2440, 0]
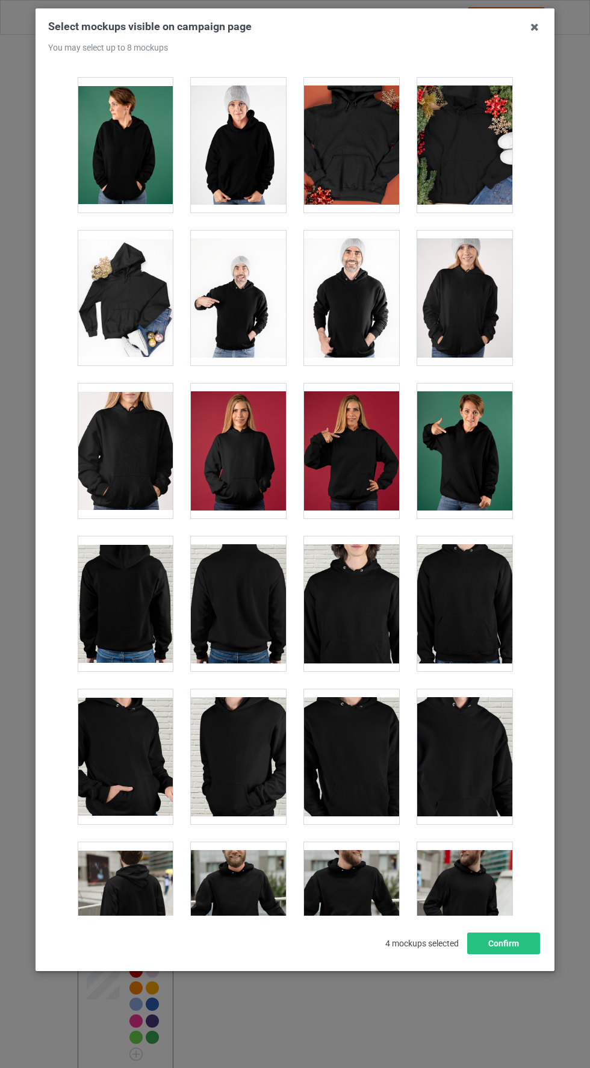
click at [111, 477] on div at bounding box center [125, 451] width 95 height 135
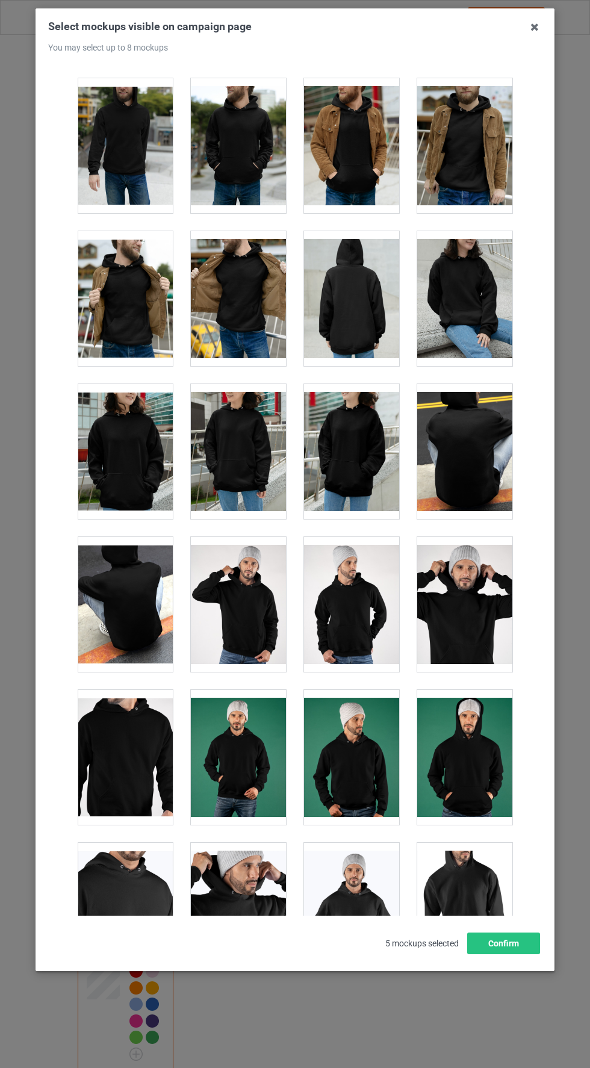
scroll to position [3362, 0]
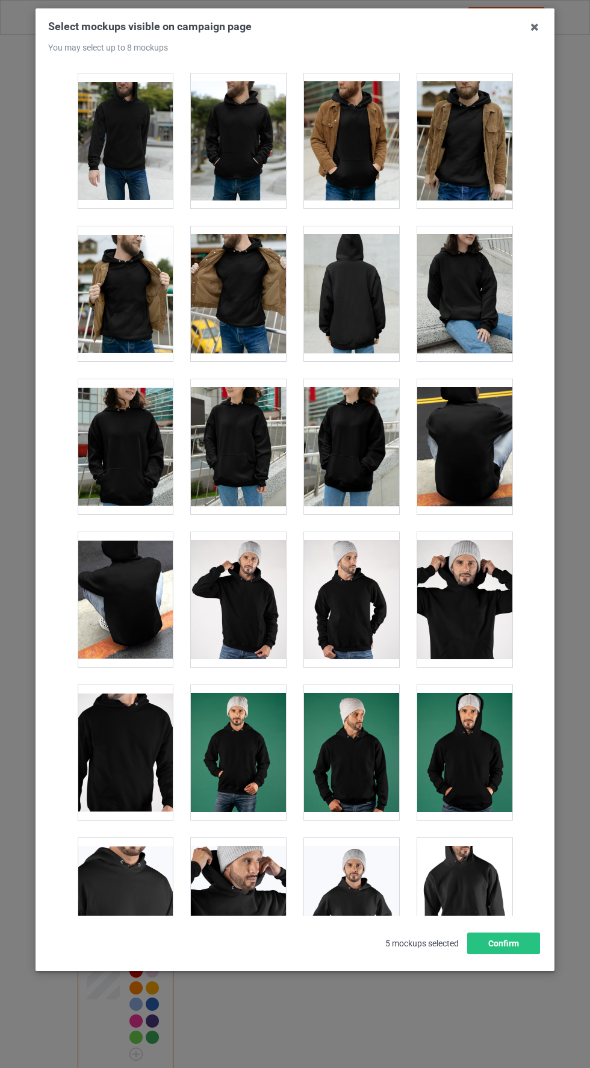
click at [102, 417] on div at bounding box center [125, 446] width 95 height 135
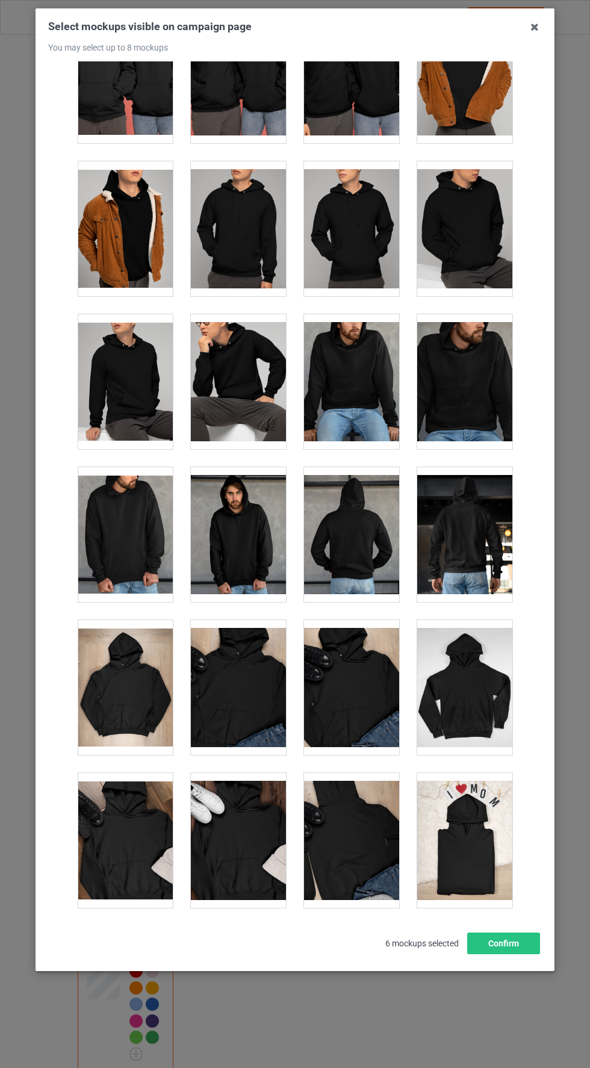
scroll to position [4654, 0]
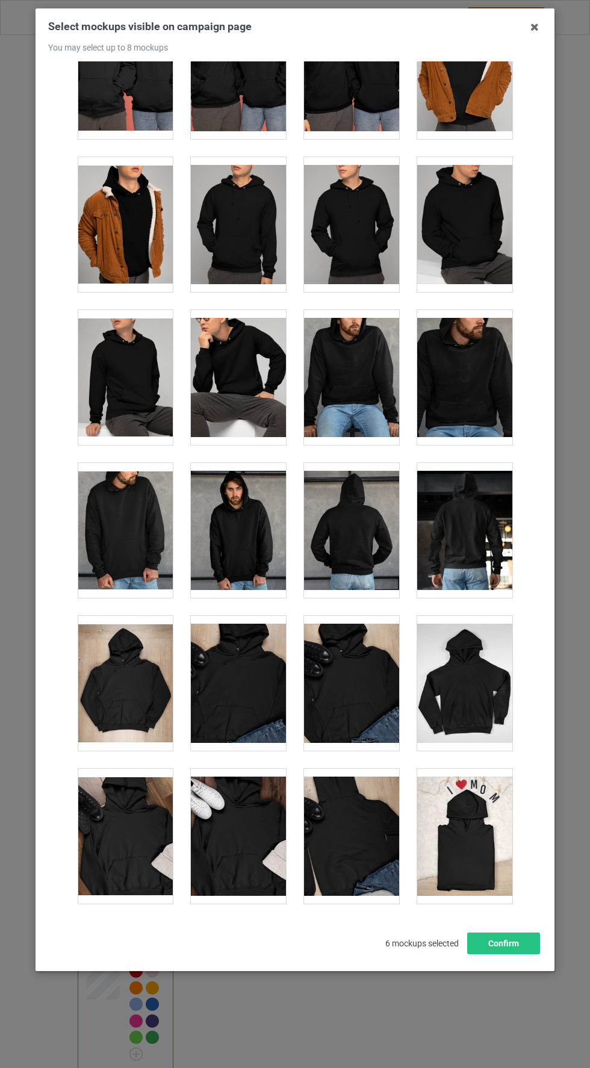
click at [362, 377] on div at bounding box center [351, 377] width 95 height 135
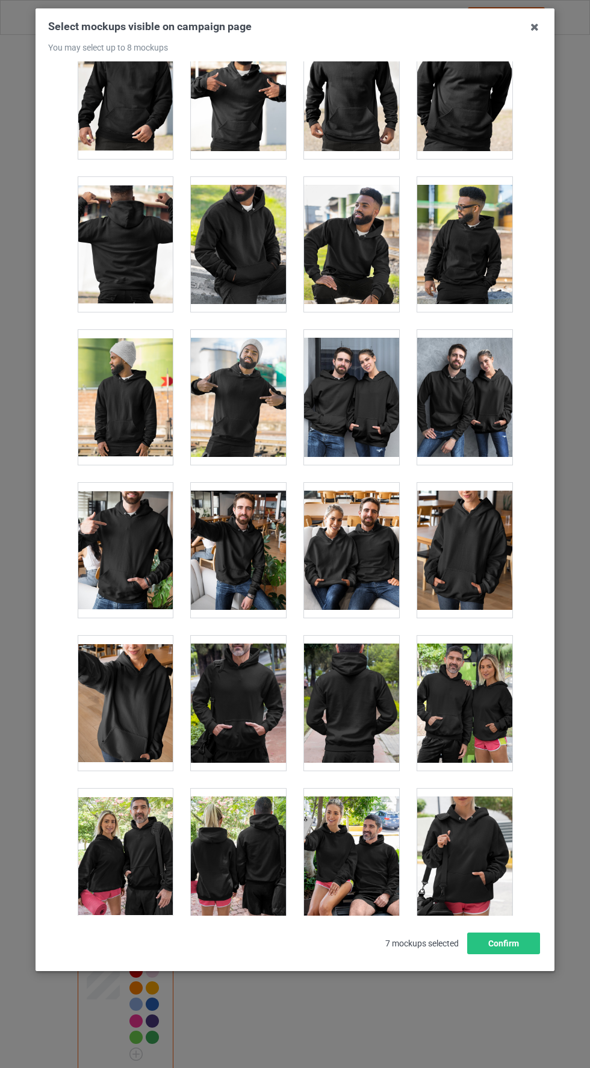
scroll to position [9069, 0]
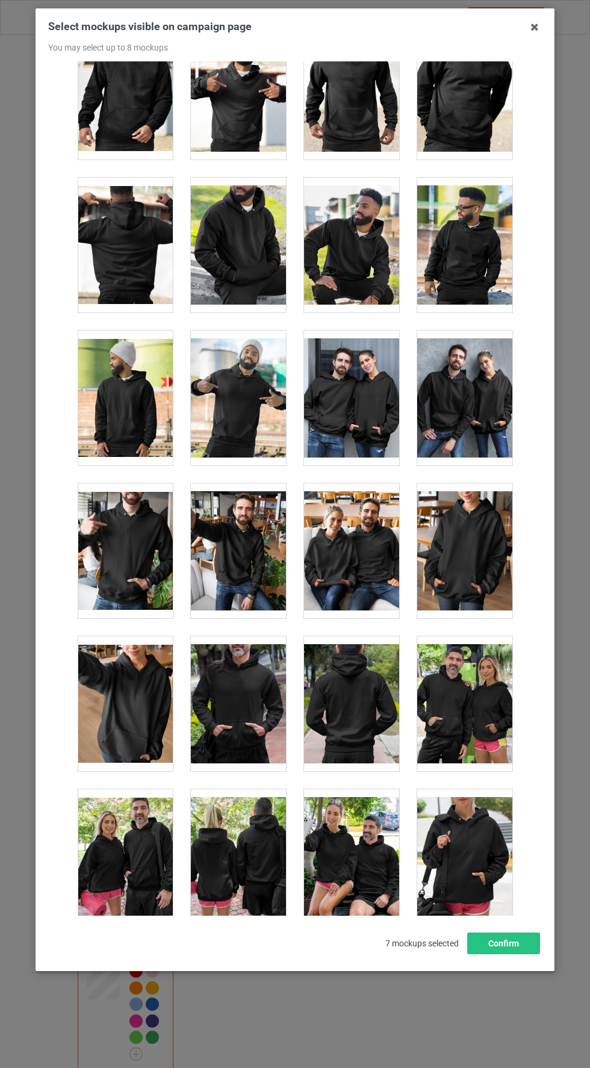
click at [118, 530] on div at bounding box center [125, 551] width 95 height 135
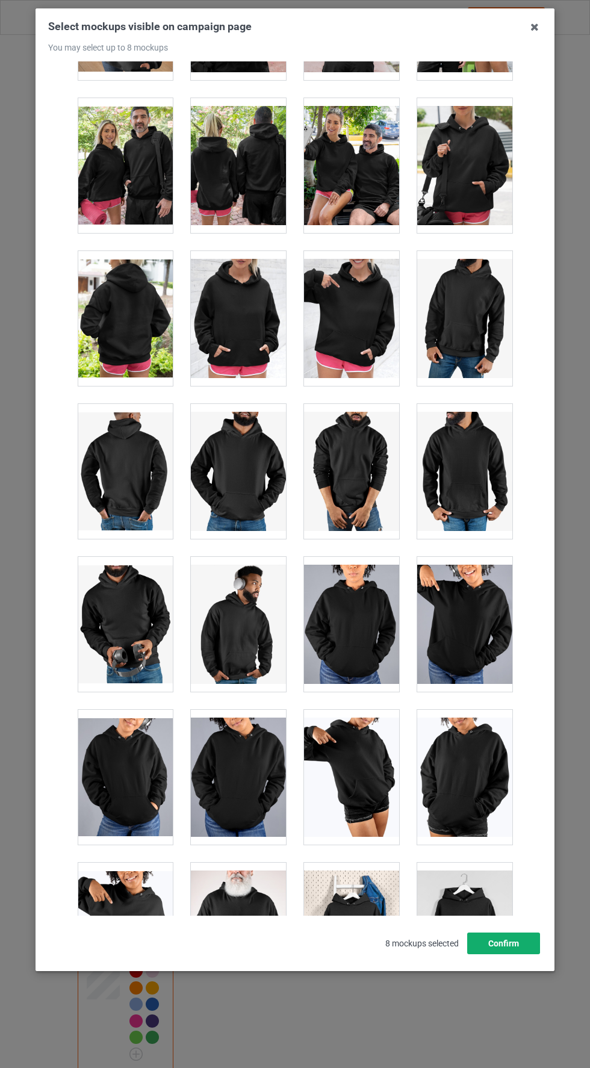
click at [523, 954] on button "Confirm" at bounding box center [503, 944] width 73 height 22
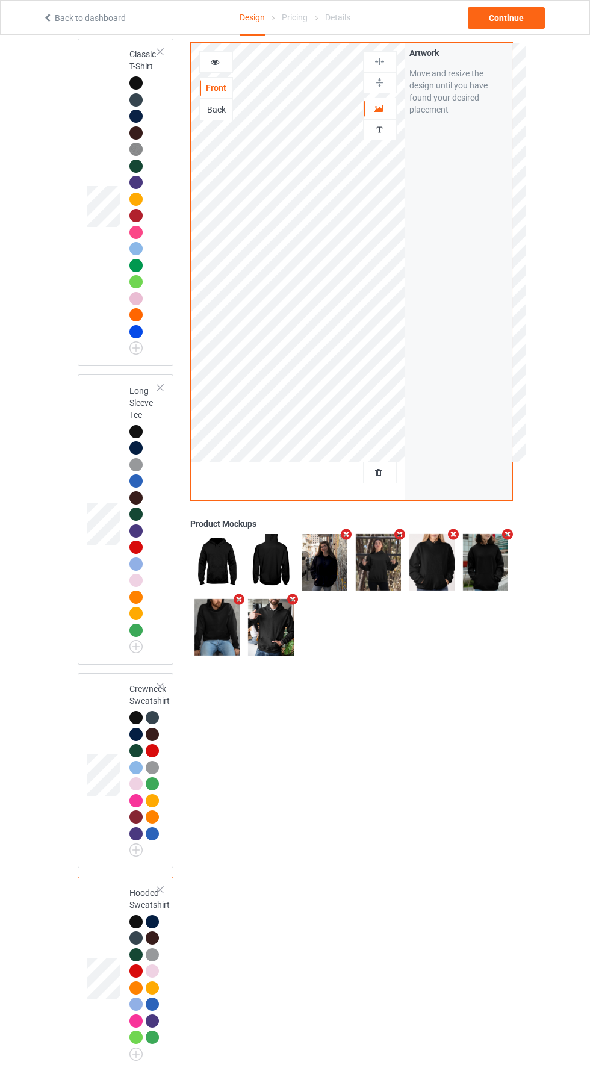
click at [86, 266] on div "Classic T-Shirt" at bounding box center [126, 203] width 96 height 328
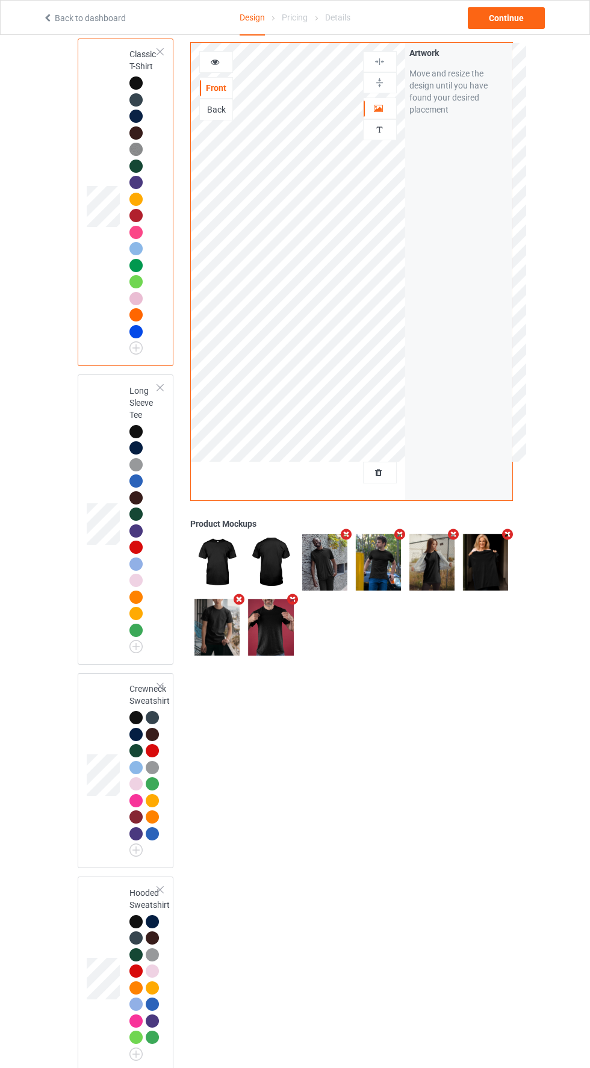
click at [320, 574] on img at bounding box center [324, 562] width 45 height 57
click at [311, 553] on img at bounding box center [324, 562] width 45 height 57
click at [540, 20] on div "Continue" at bounding box center [506, 18] width 77 height 22
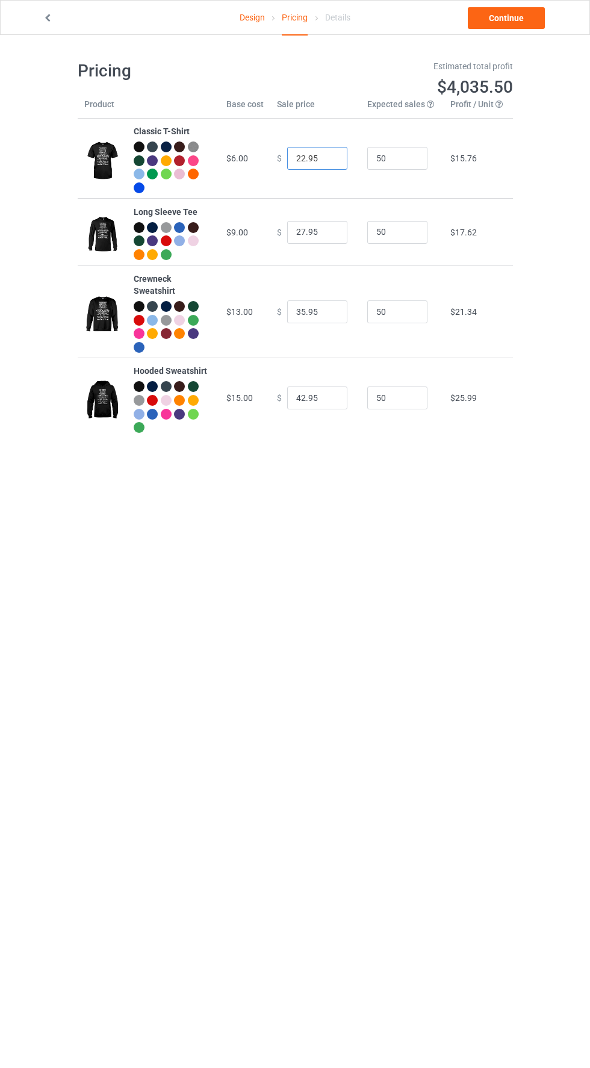
click at [319, 153] on input "22.95" at bounding box center [317, 158] width 60 height 23
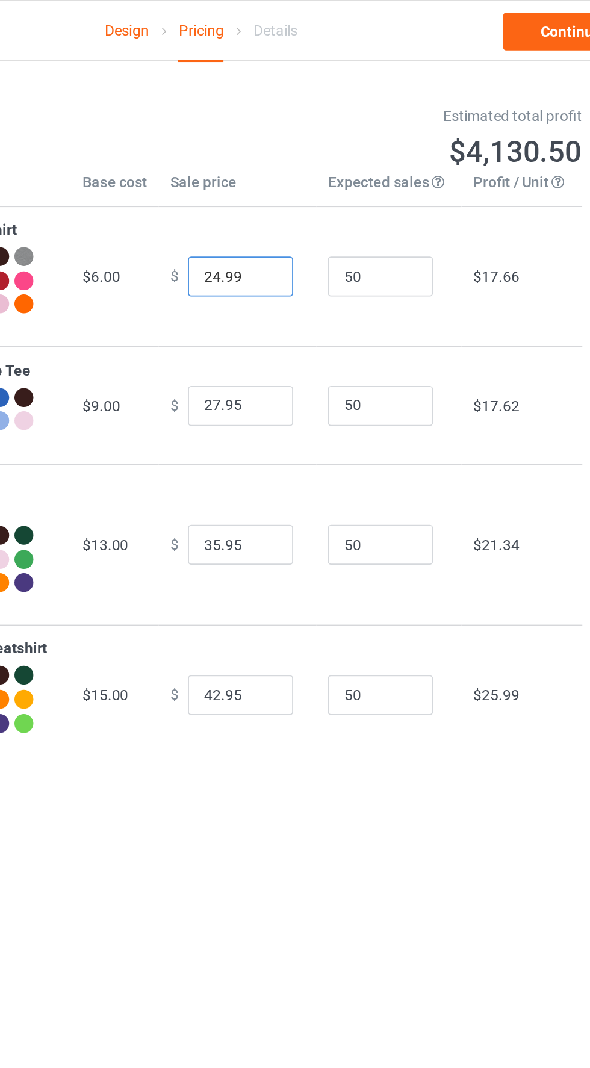
type input "24.99"
click at [318, 235] on input "27.95" at bounding box center [317, 232] width 60 height 23
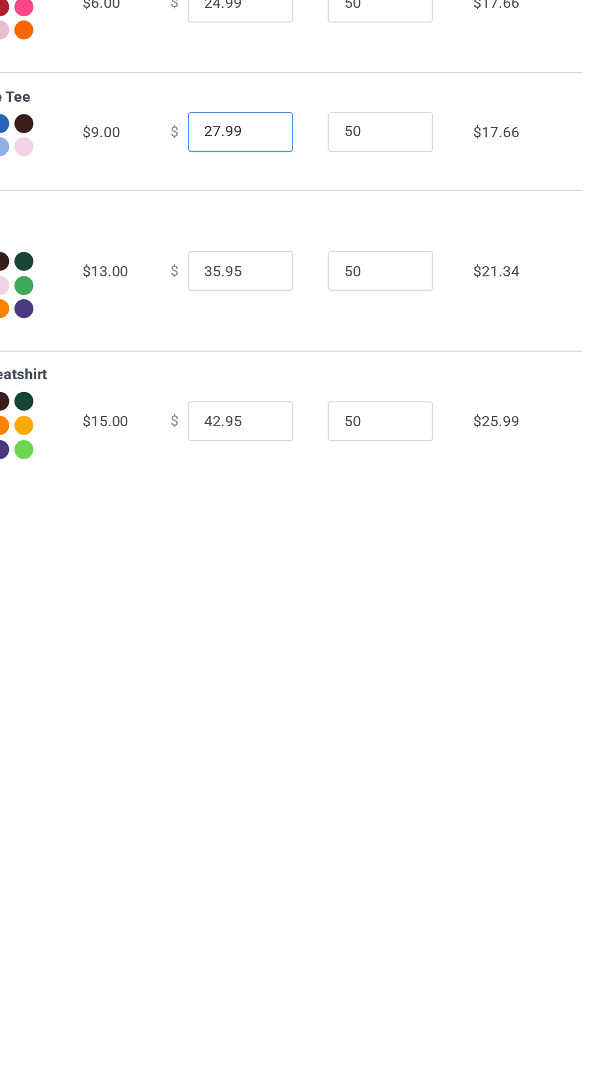
type input "27.99"
click at [321, 396] on input "42.95" at bounding box center [317, 398] width 60 height 23
type input "42.99"
click at [315, 314] on input "35.95" at bounding box center [317, 311] width 60 height 23
type input "35.99"
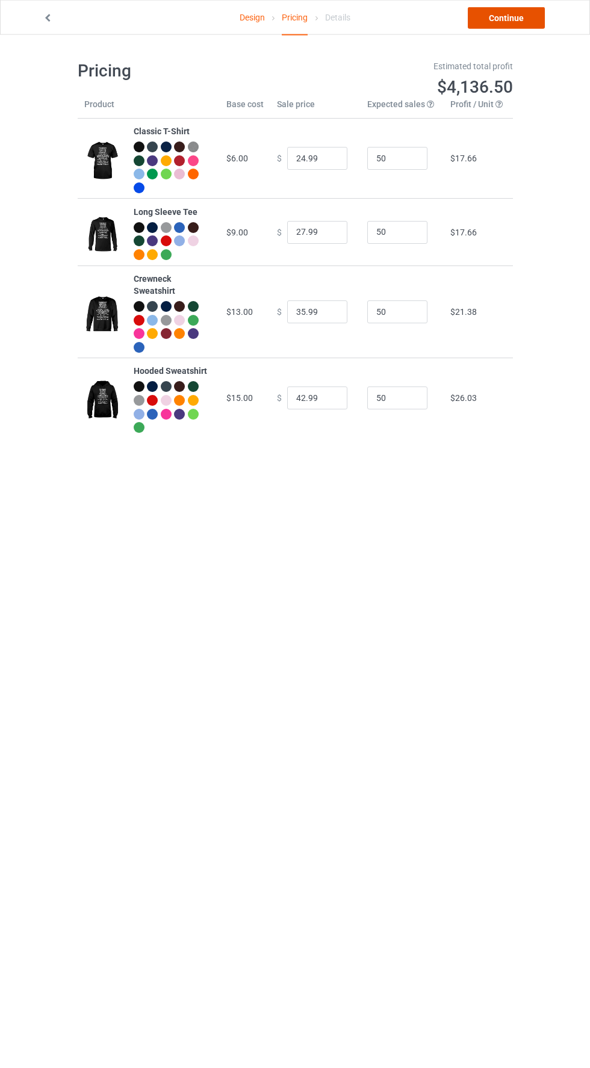
click at [512, 15] on link "Continue" at bounding box center [506, 18] width 77 height 22
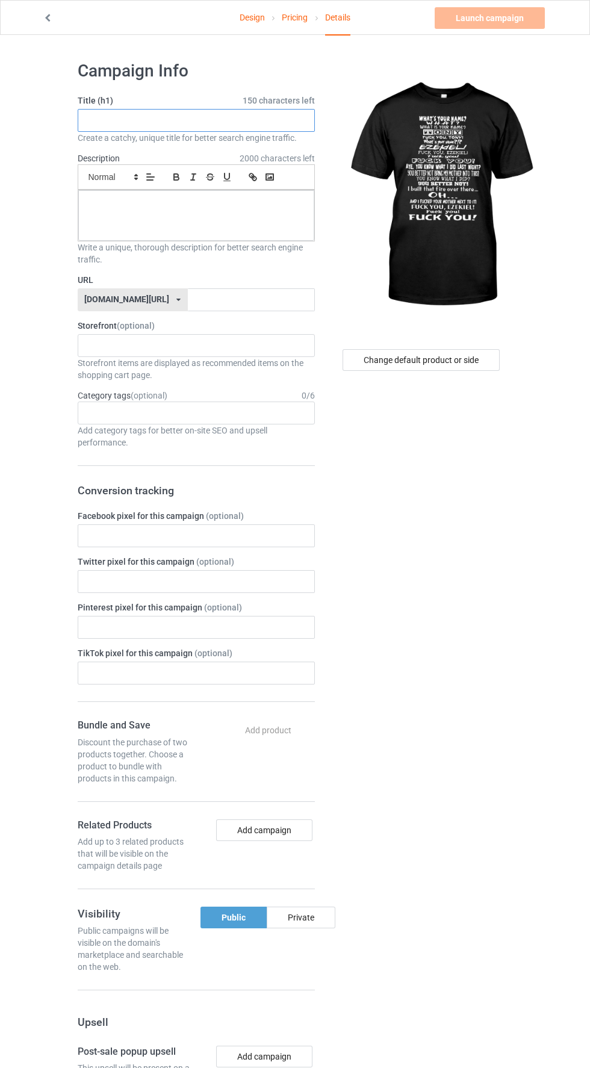
click at [125, 125] on input "text" at bounding box center [196, 120] width 237 height 23
click at [126, 122] on input "text" at bounding box center [196, 120] width 237 height 23
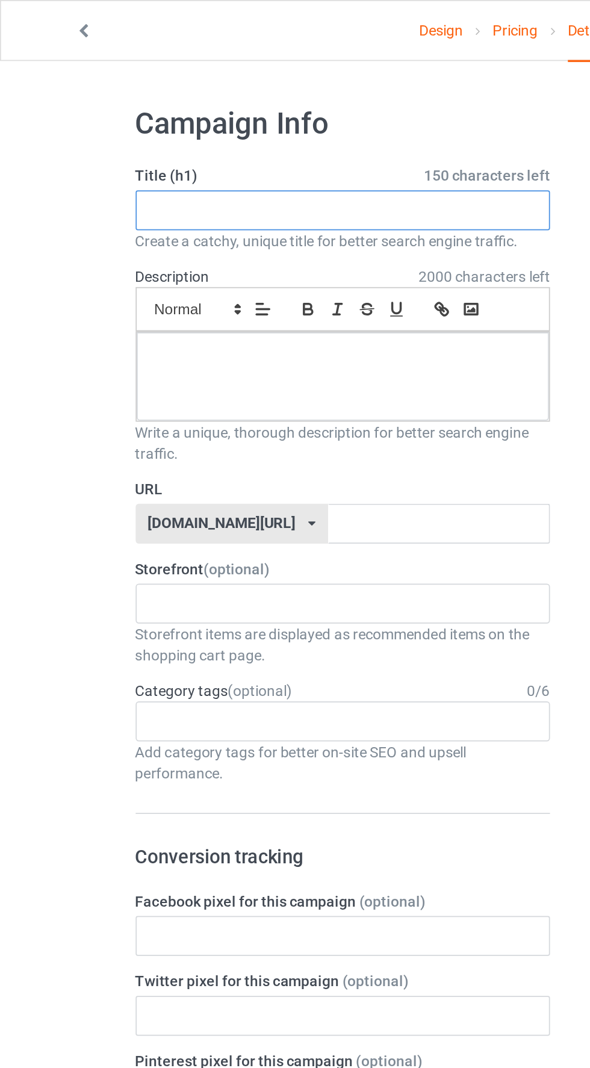
click at [102, 119] on input "text" at bounding box center [196, 120] width 237 height 23
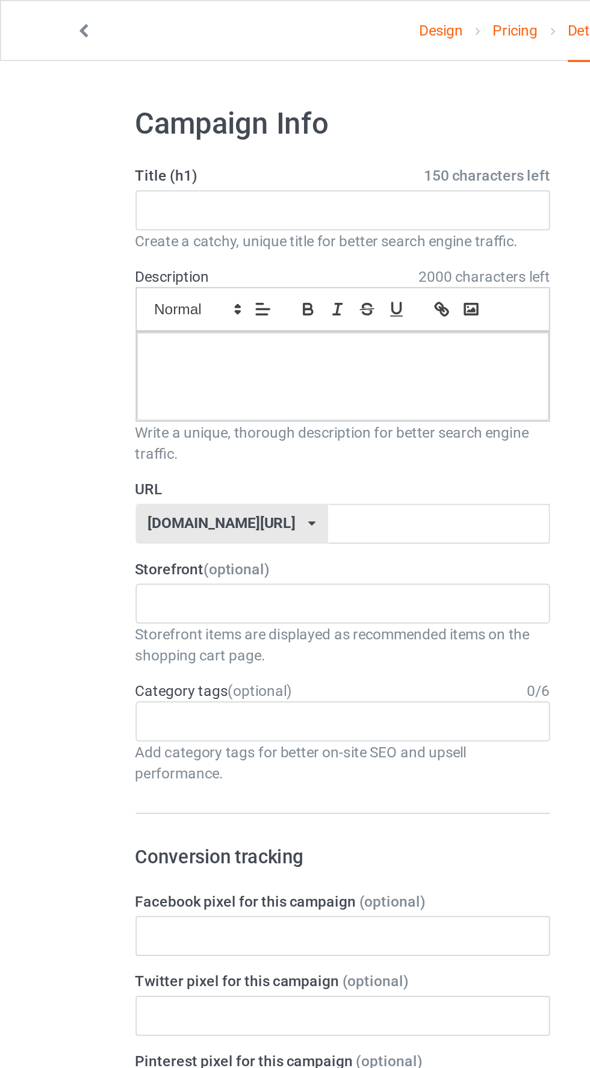
click at [42, 91] on div "Design Pricing Details Launch campaign Please enter campaign title Campaign Inf…" at bounding box center [295, 731] width 590 height 1393
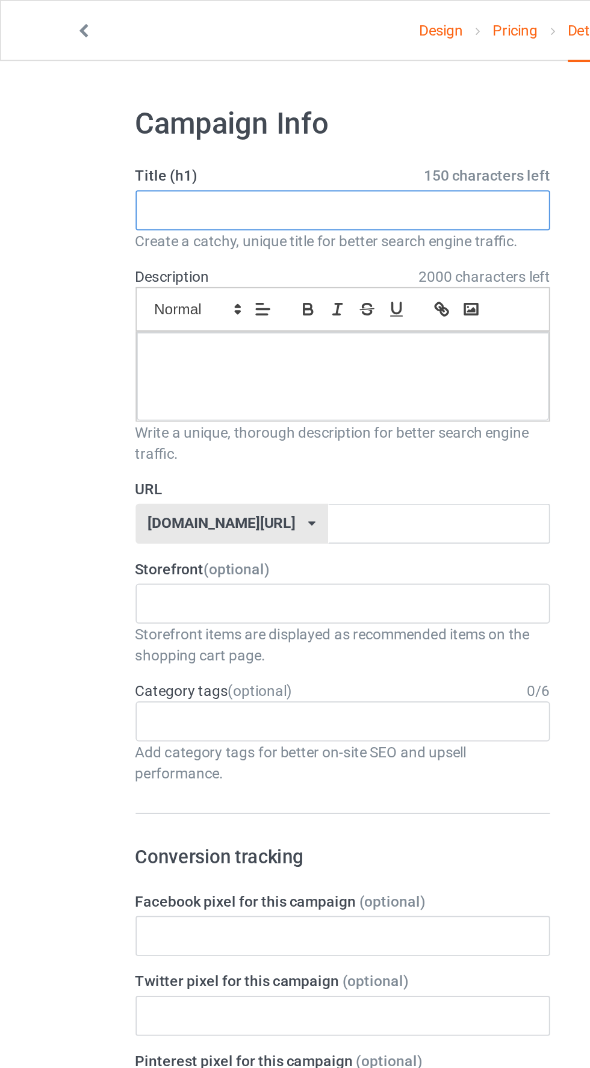
paste input "[PERSON_NAME] AND [PERSON_NAME]"
type input "[PERSON_NAME] AND [PERSON_NAME]"
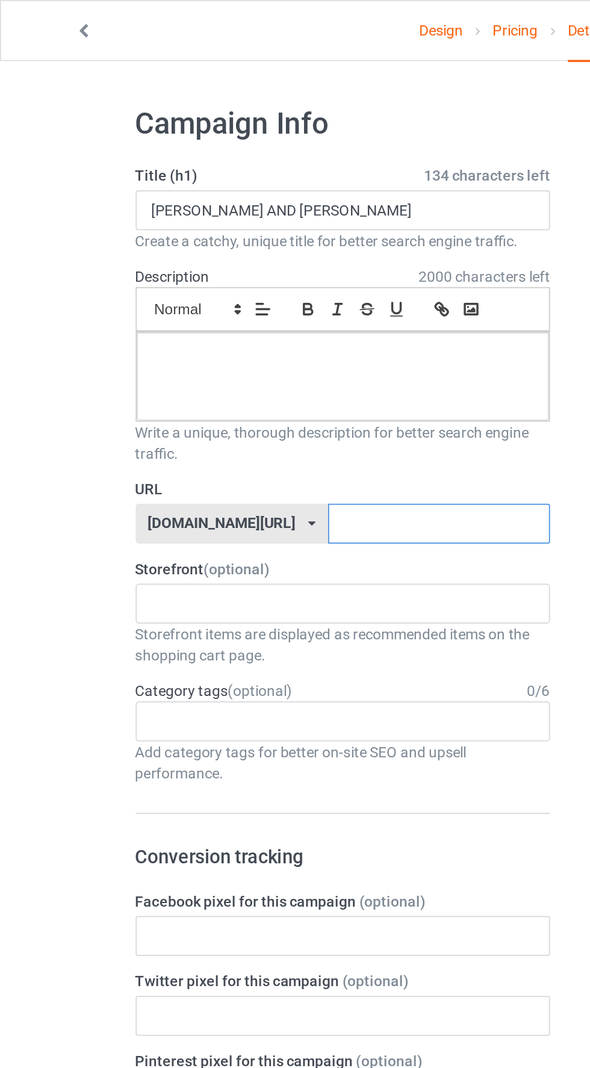
paste input "[PERSON_NAME] AND [PERSON_NAME]"
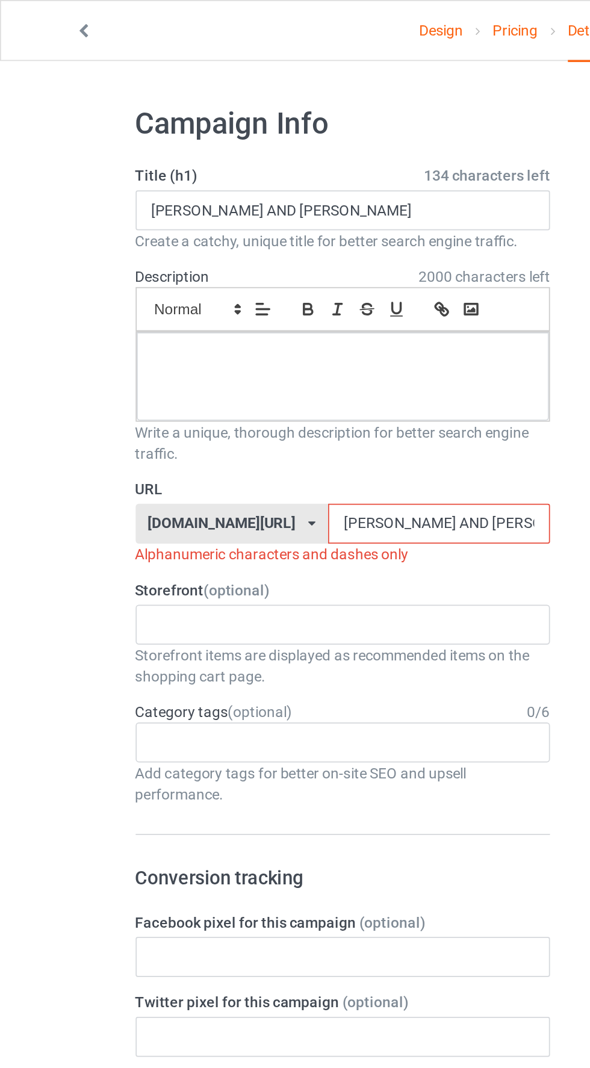
click at [210, 303] on input "[PERSON_NAME] AND [PERSON_NAME]" at bounding box center [251, 299] width 127 height 23
click at [194, 302] on input "[PERSON_NAME] AND1EZEKIEL" at bounding box center [251, 299] width 127 height 23
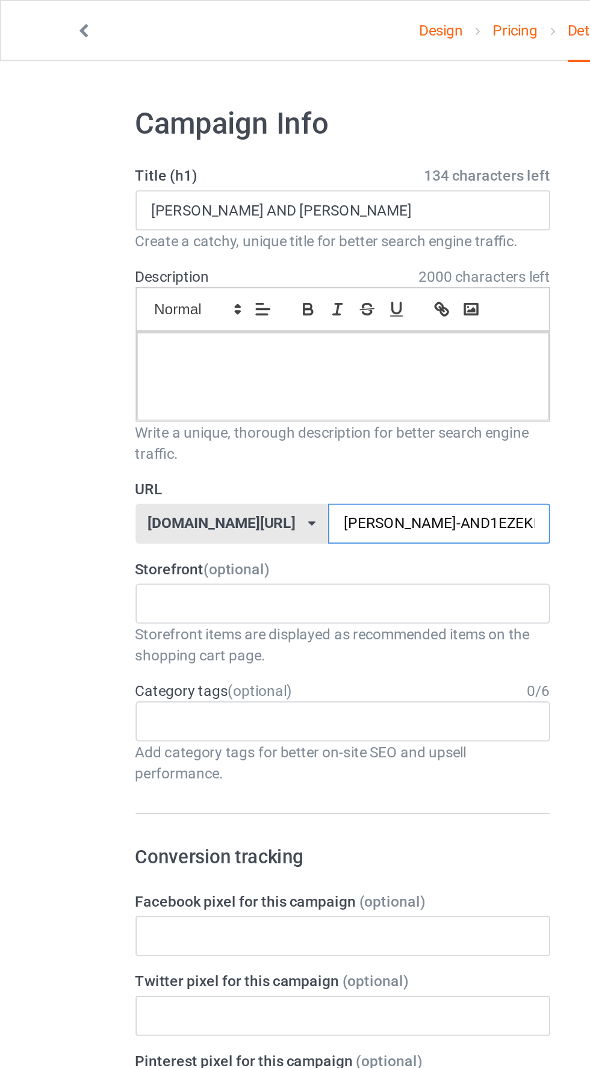
type input "[PERSON_NAME]-AND1EZEKIEL"
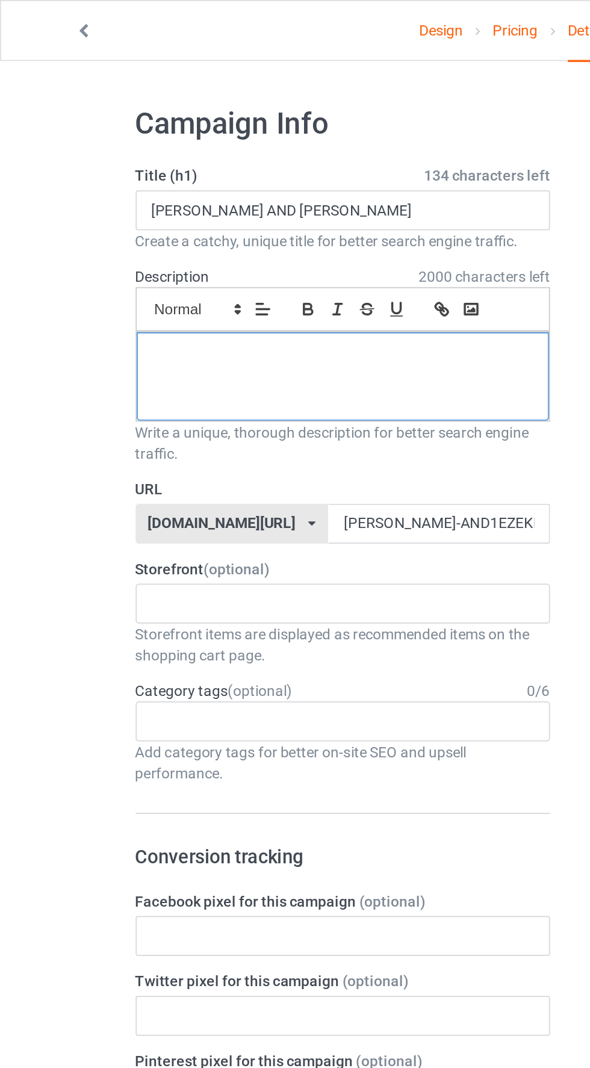
click at [111, 204] on p at bounding box center [196, 203] width 217 height 11
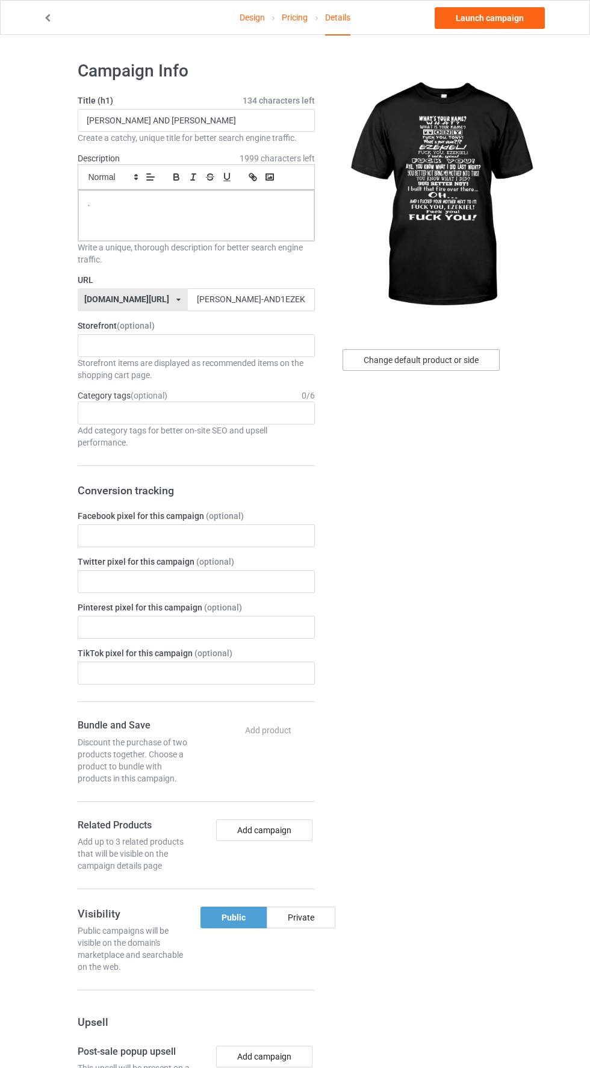
click at [488, 368] on div "Change default product or side" at bounding box center [421, 360] width 157 height 22
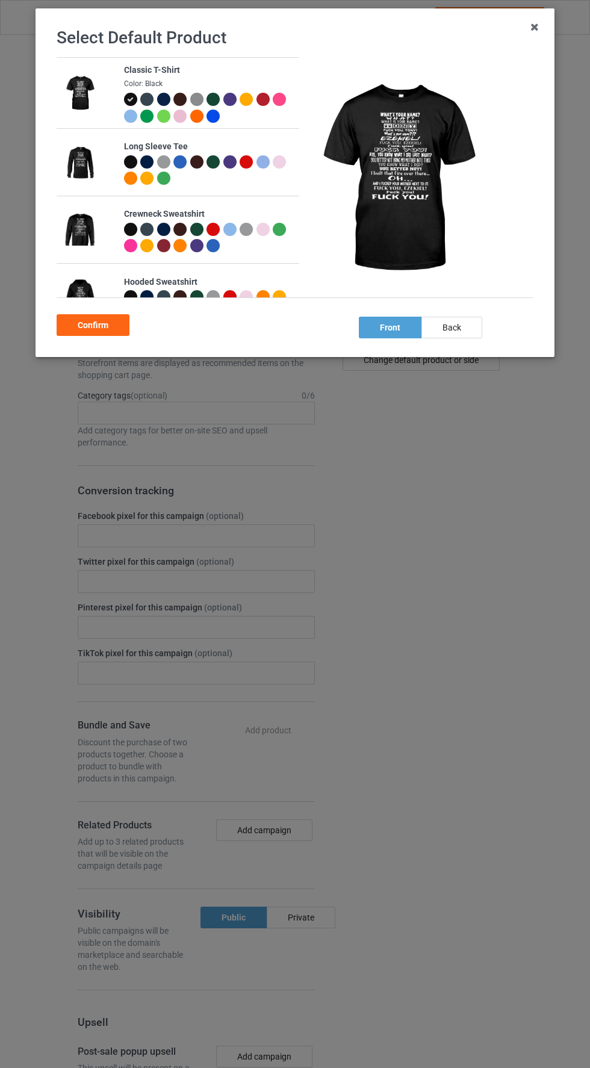
click at [535, 28] on icon at bounding box center [534, 26] width 19 height 19
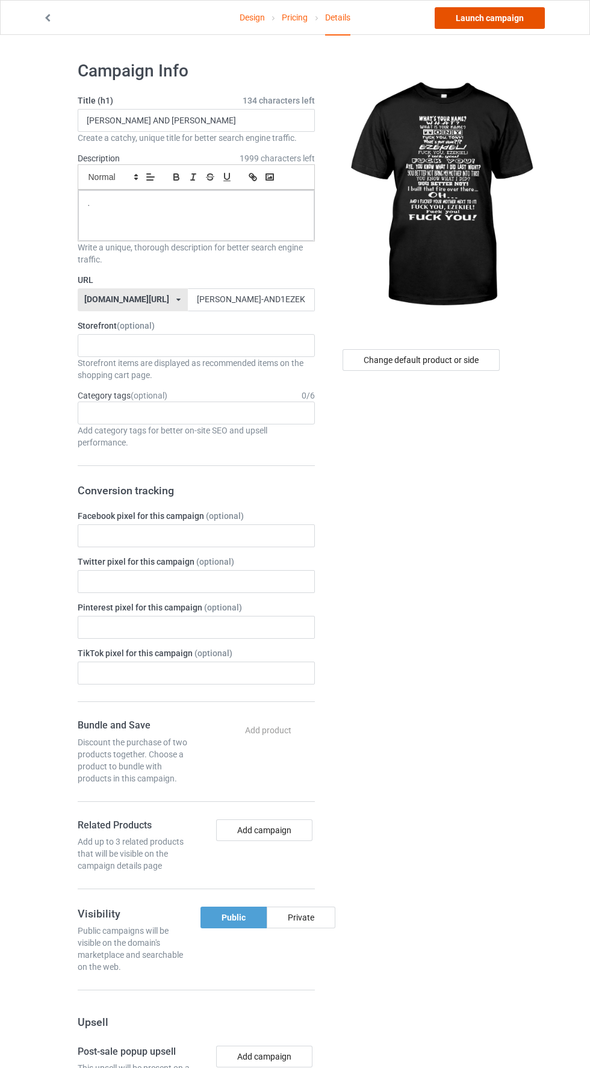
click at [519, 26] on link "Launch campaign" at bounding box center [490, 18] width 110 height 22
